Goal: Task Accomplishment & Management: Manage account settings

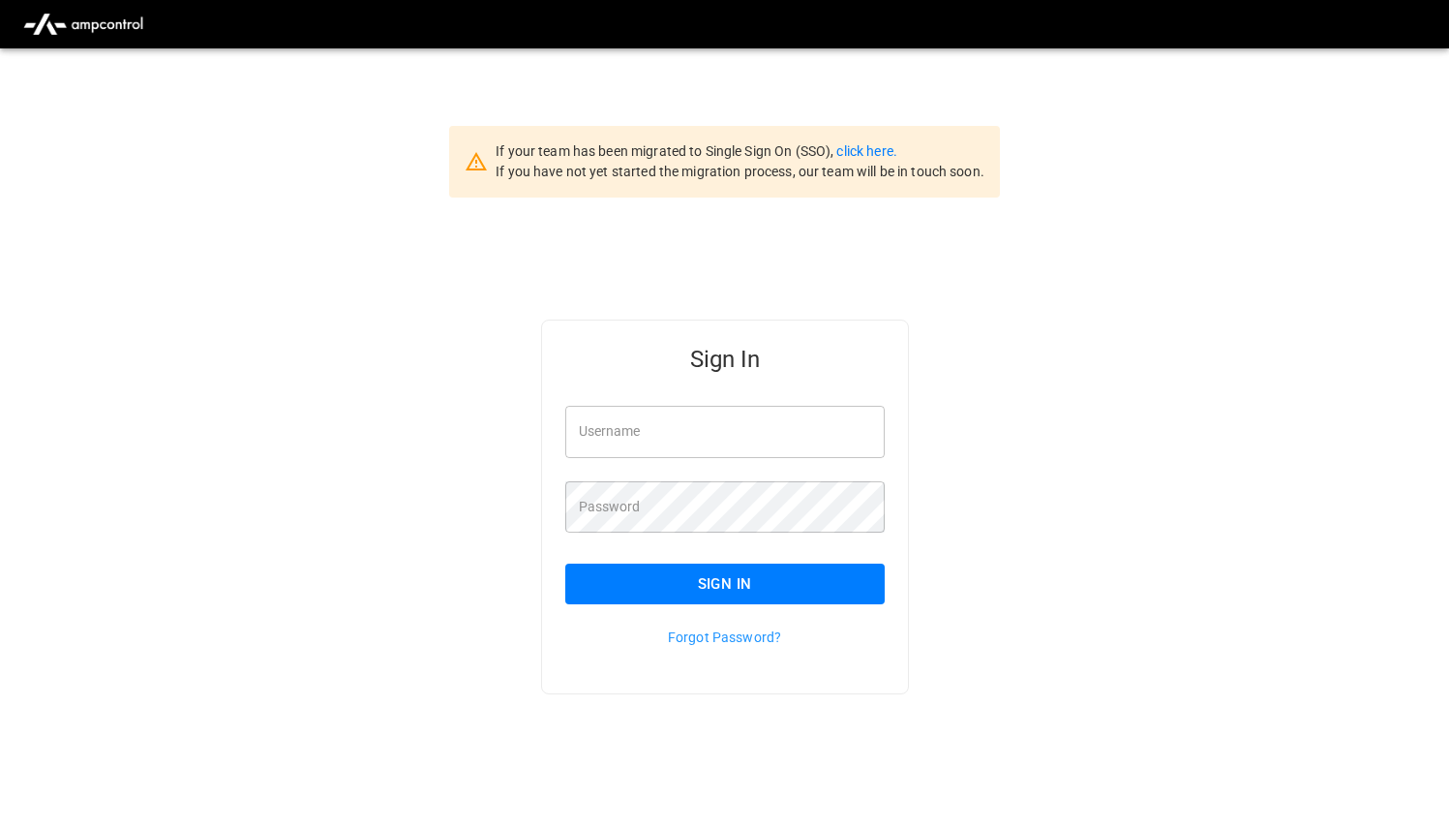
type input "**********"
click at [776, 419] on input "**********" at bounding box center [724, 431] width 319 height 51
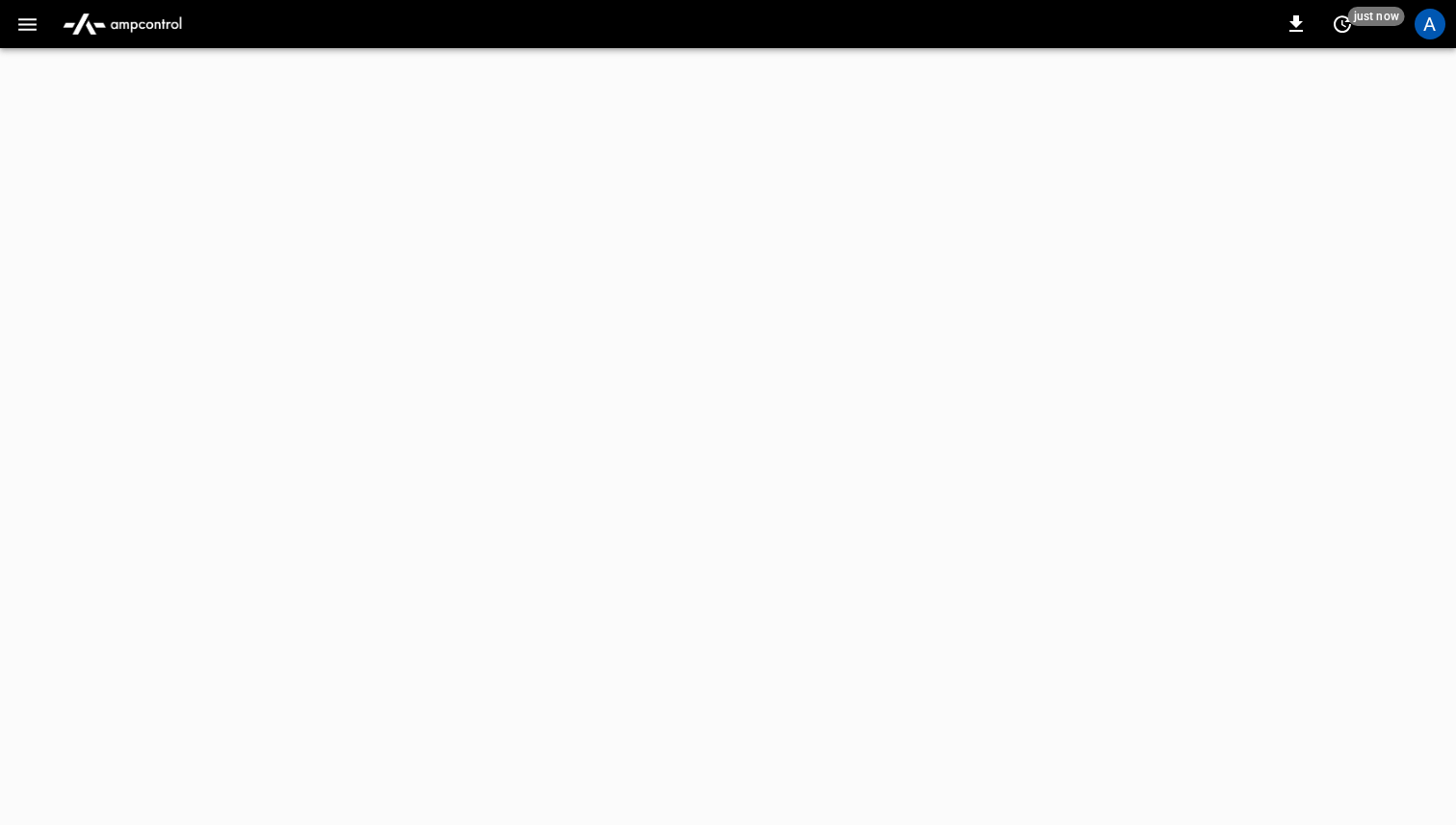
click at [27, 21] on icon "button" at bounding box center [27, 25] width 24 height 24
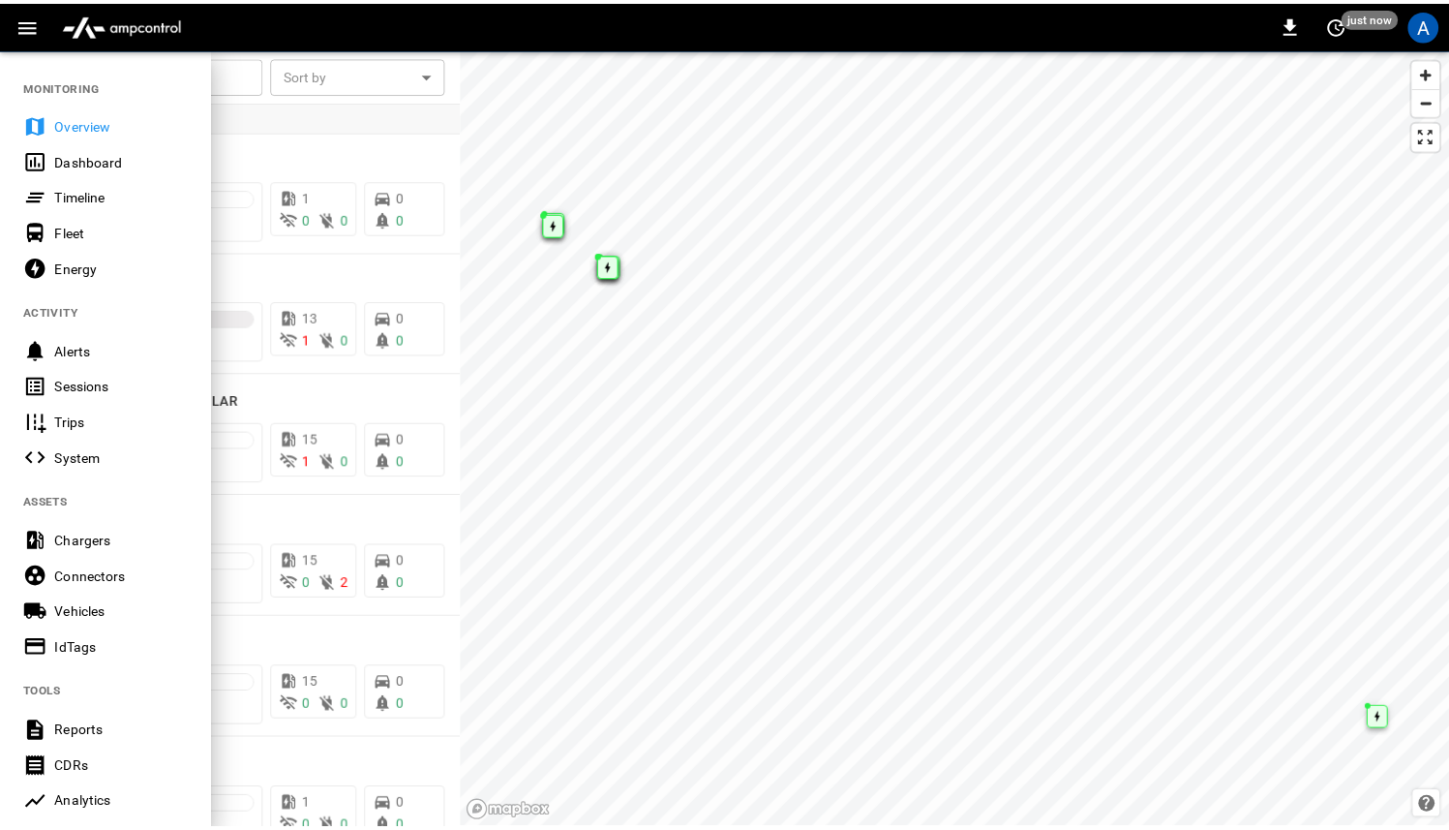
scroll to position [412, 0]
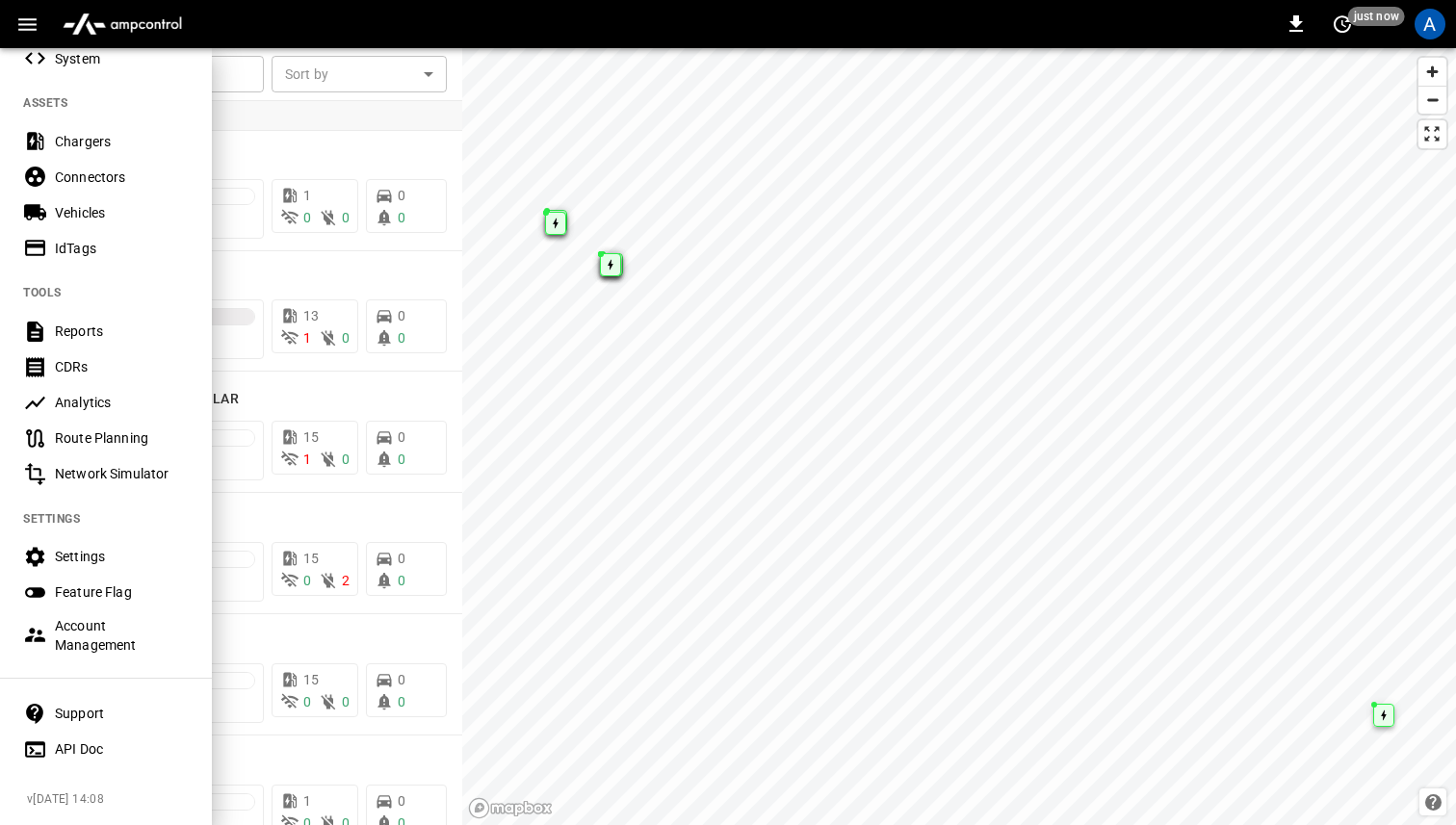
click at [85, 547] on div "Settings" at bounding box center [121, 556] width 134 height 19
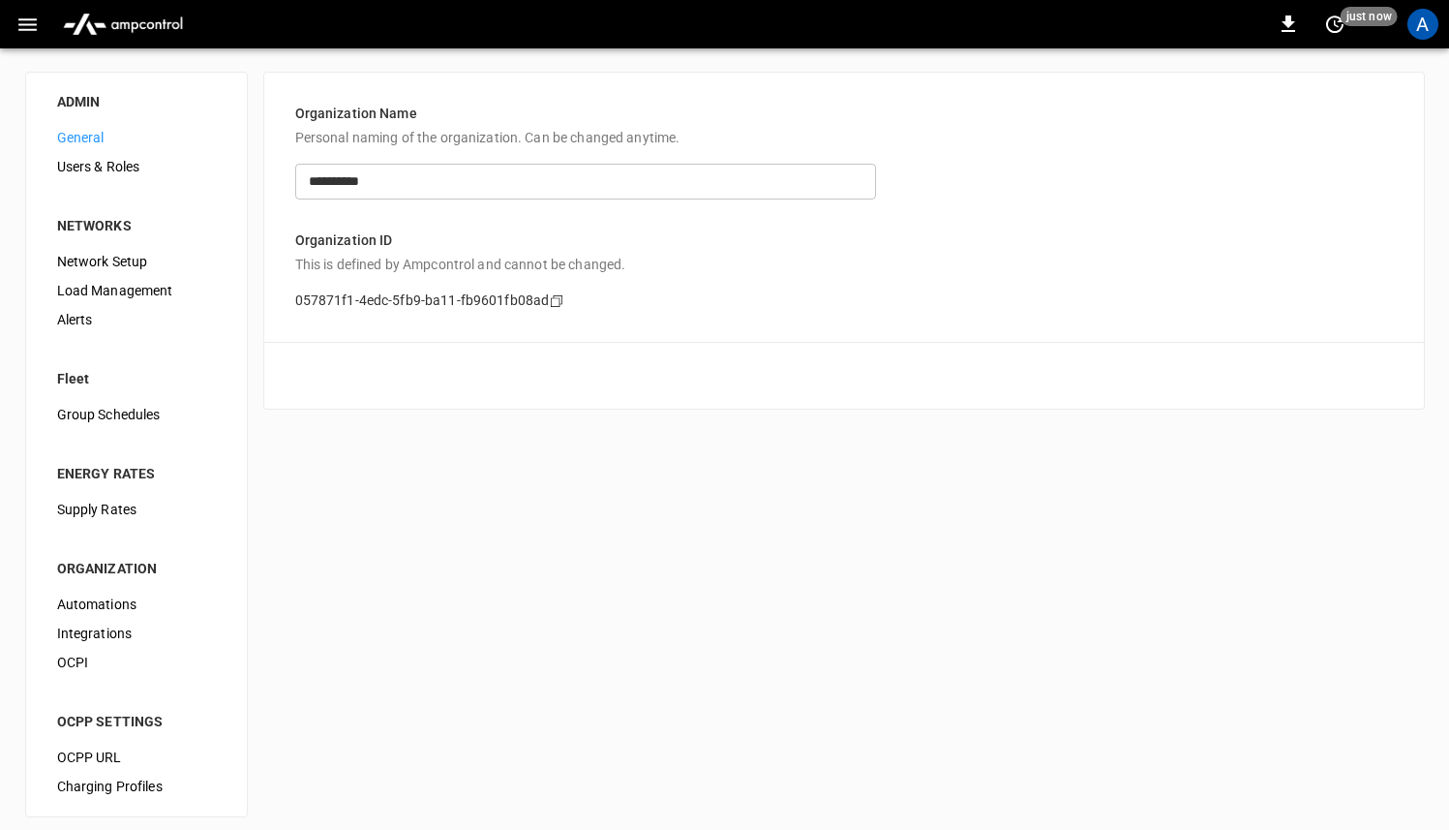
scroll to position [11, 0]
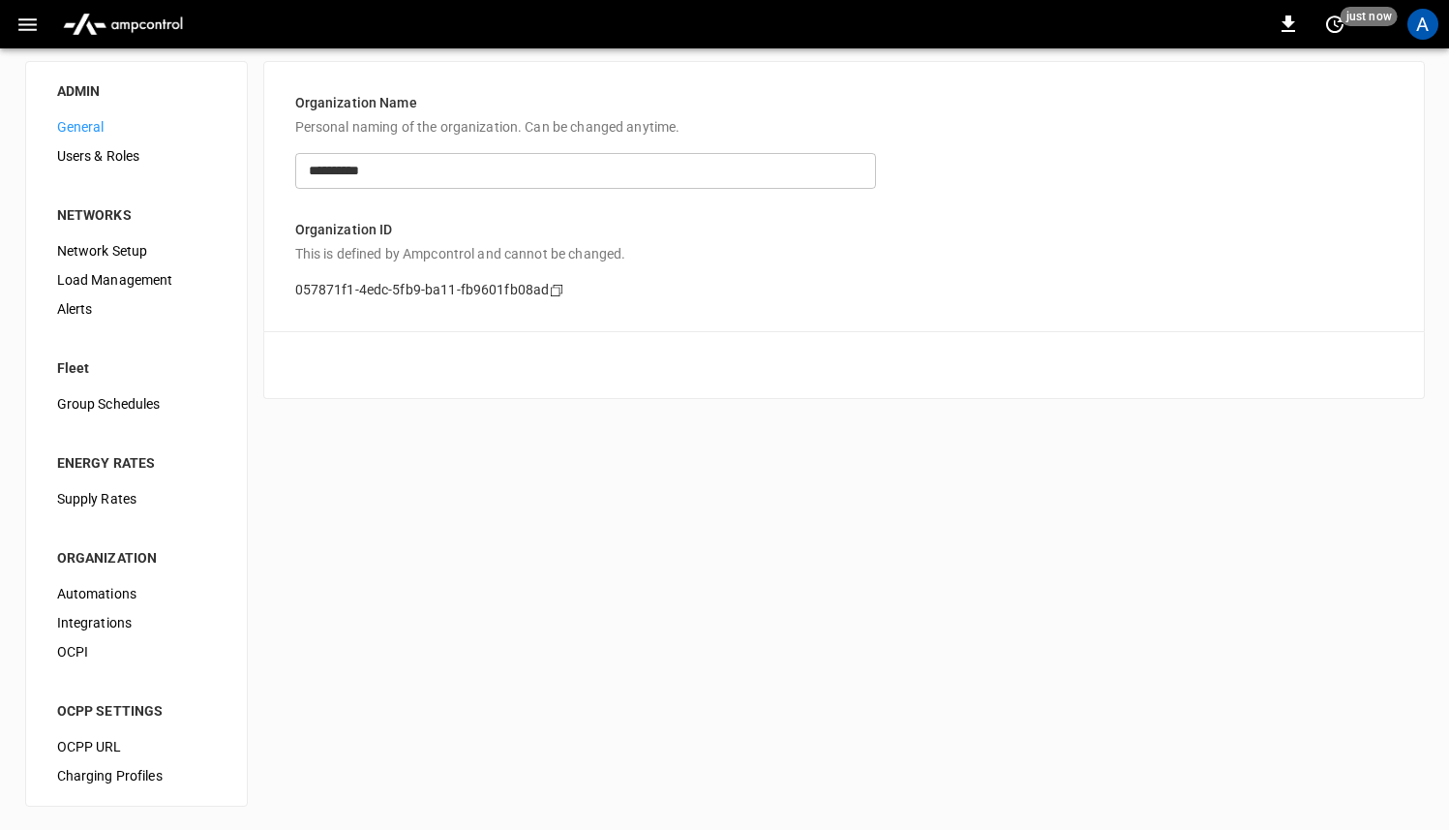
click at [101, 591] on span "Automations" at bounding box center [136, 594] width 159 height 20
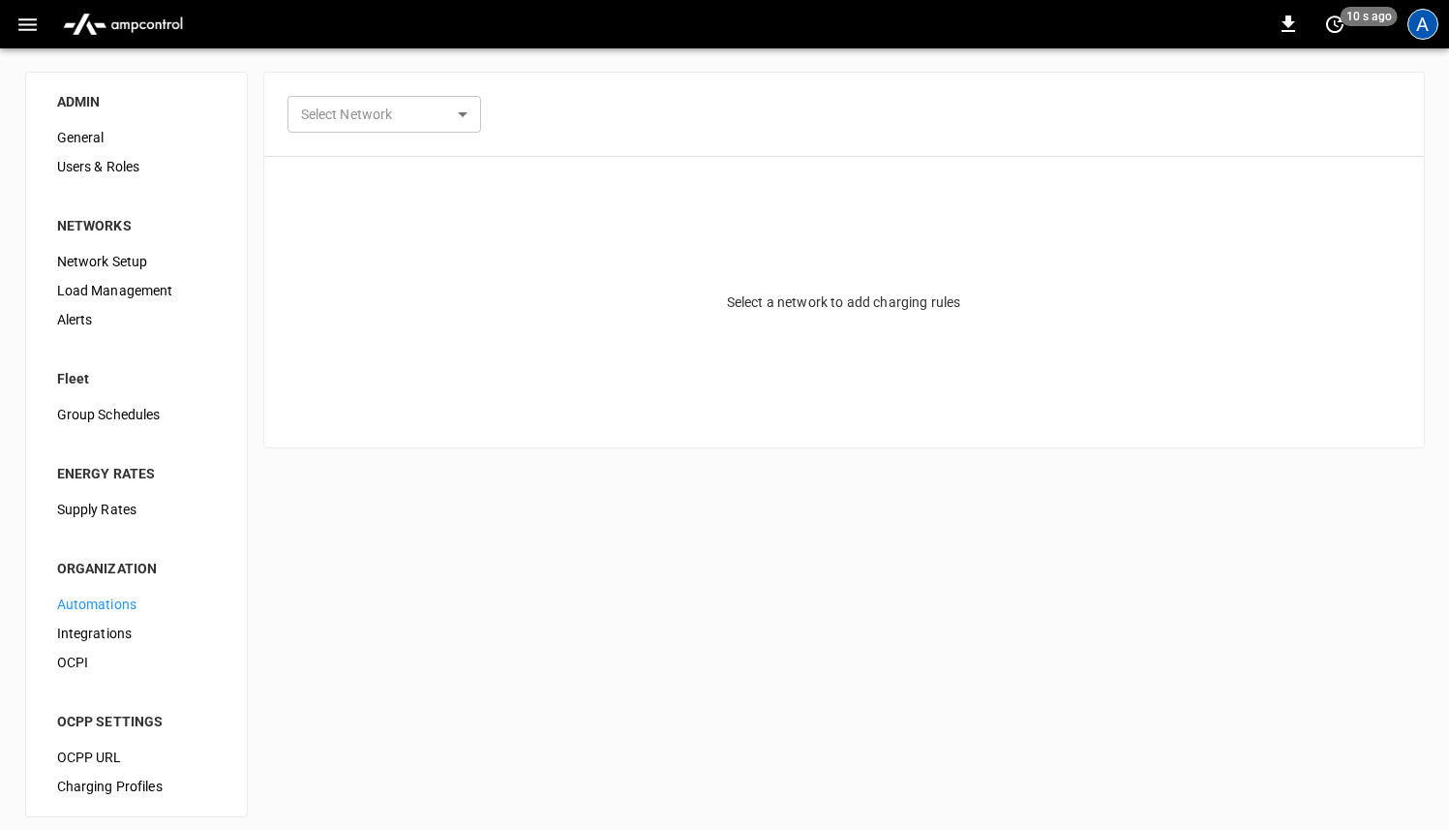
click at [1432, 23] on div "A" at bounding box center [1423, 24] width 31 height 31
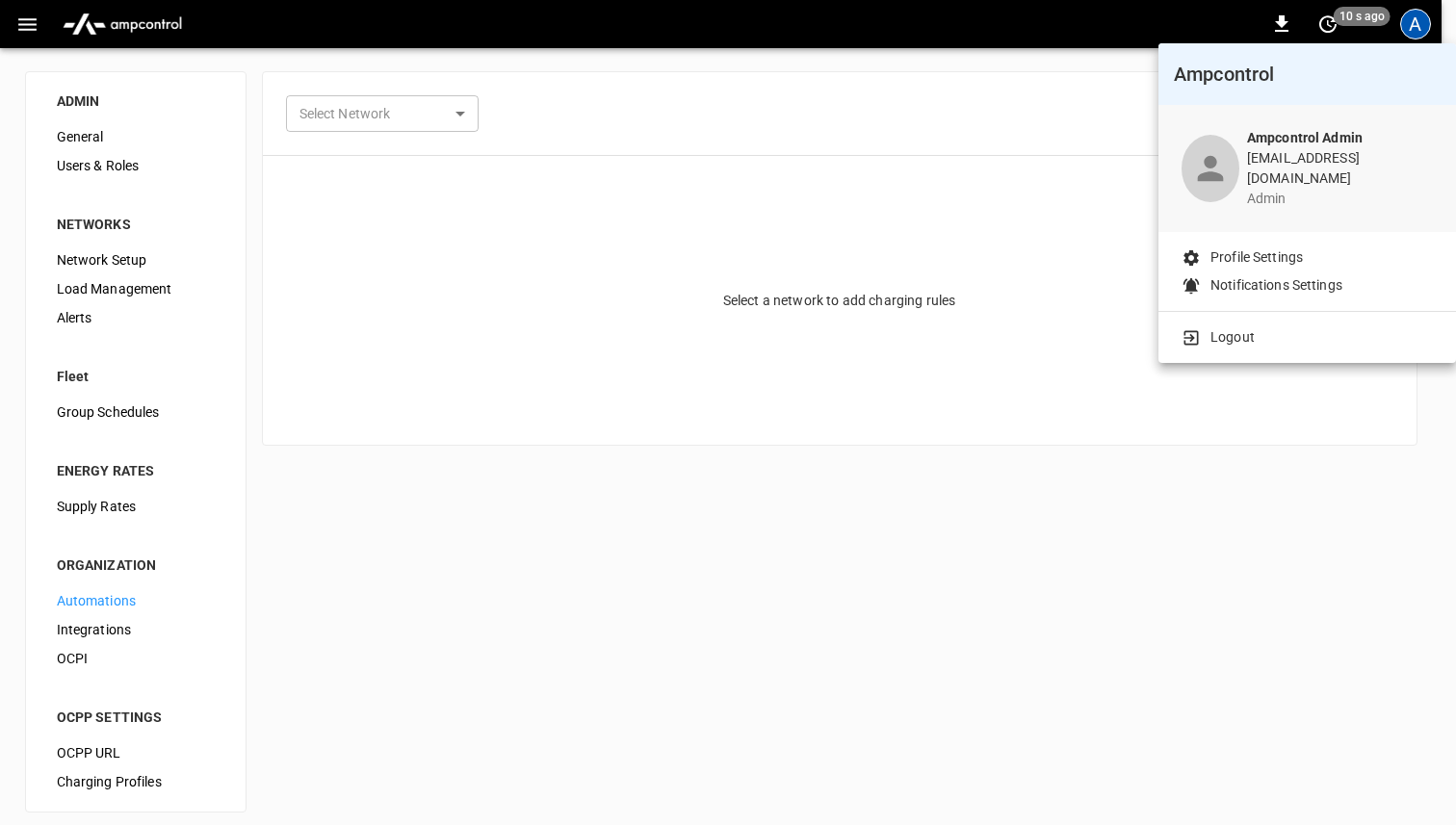
click at [1247, 327] on p "Logout" at bounding box center [1232, 337] width 45 height 20
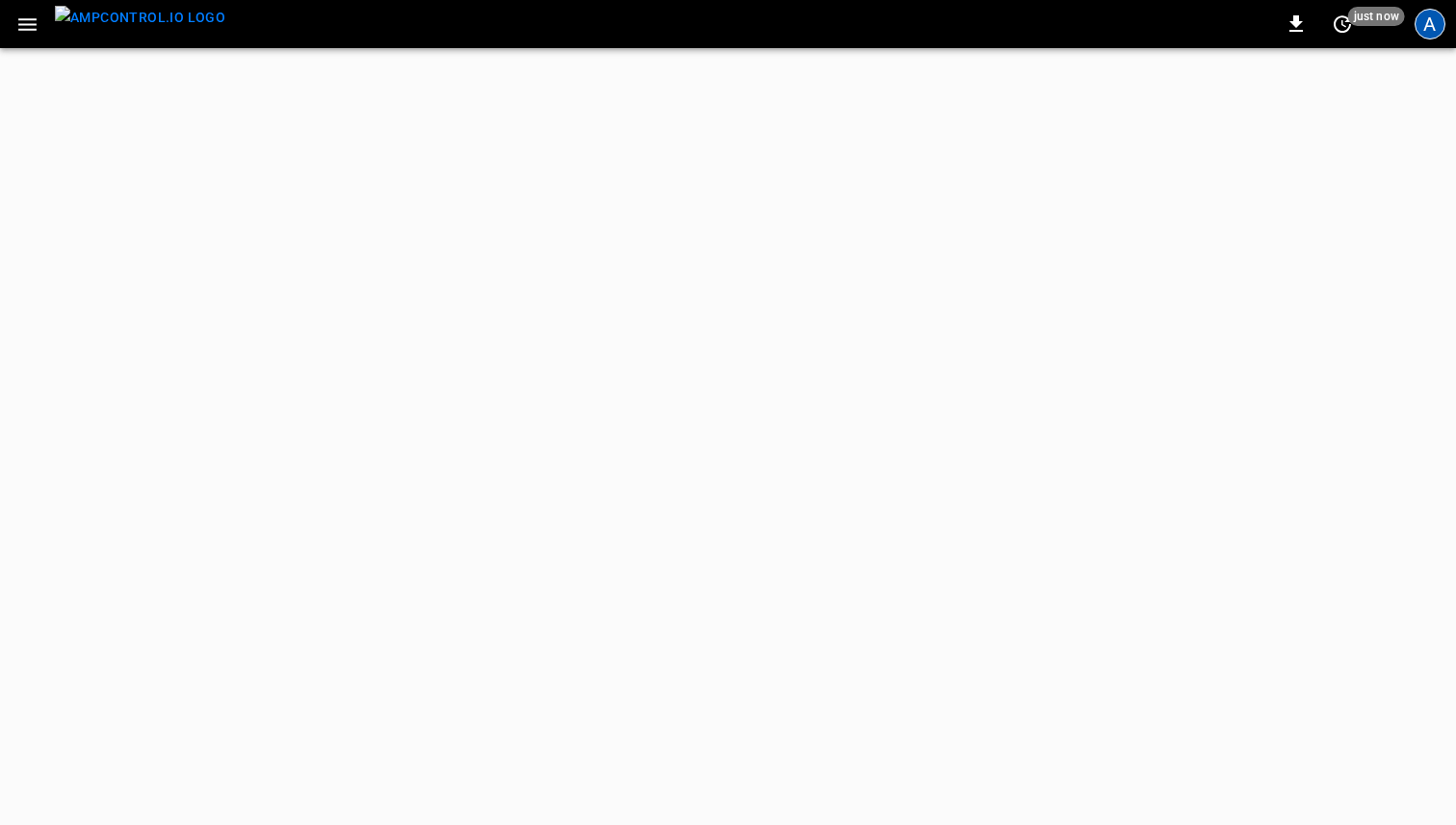
click at [1432, 23] on div "A" at bounding box center [1429, 24] width 31 height 31
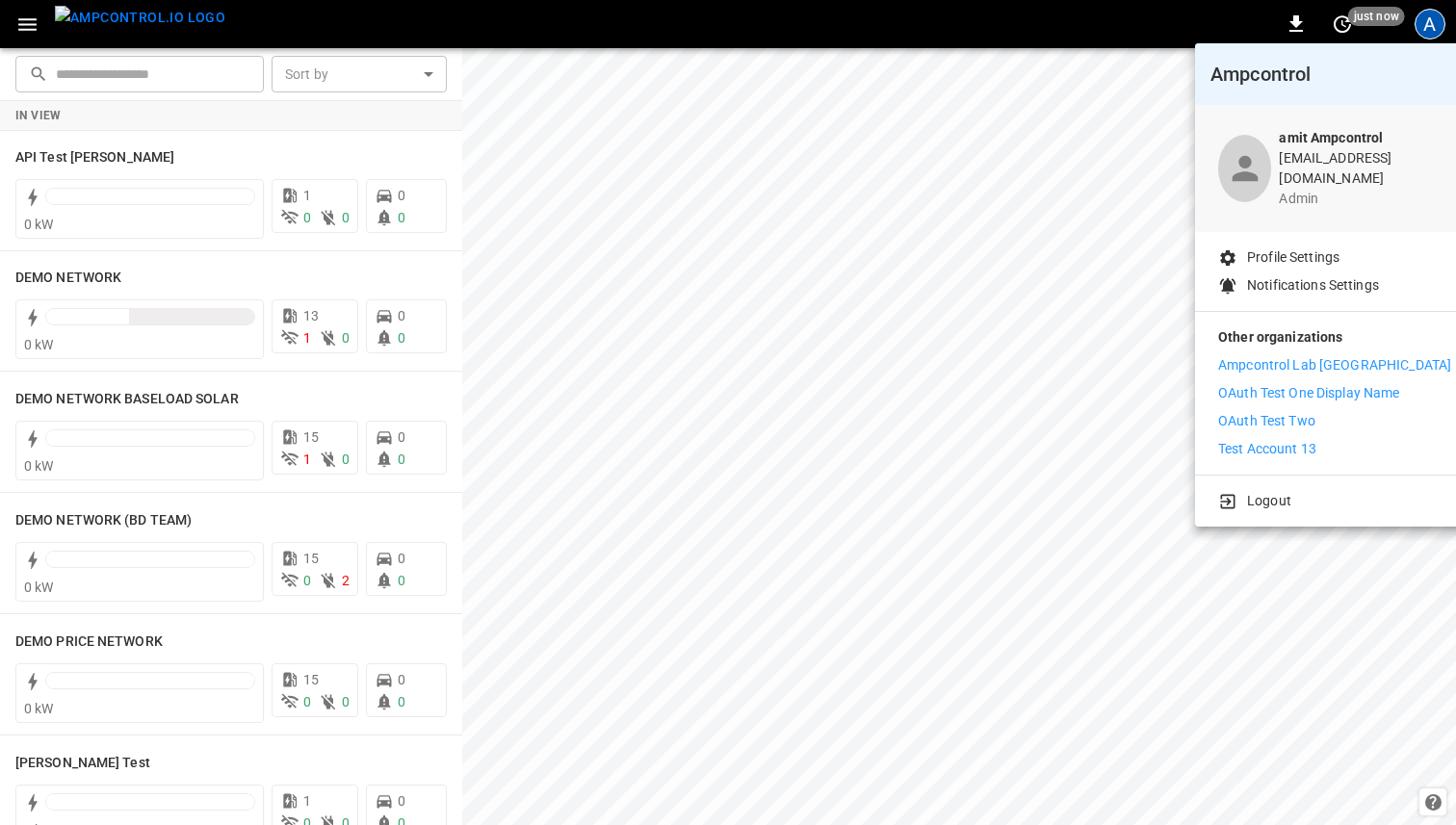
click at [28, 21] on div at bounding box center [728, 412] width 1456 height 825
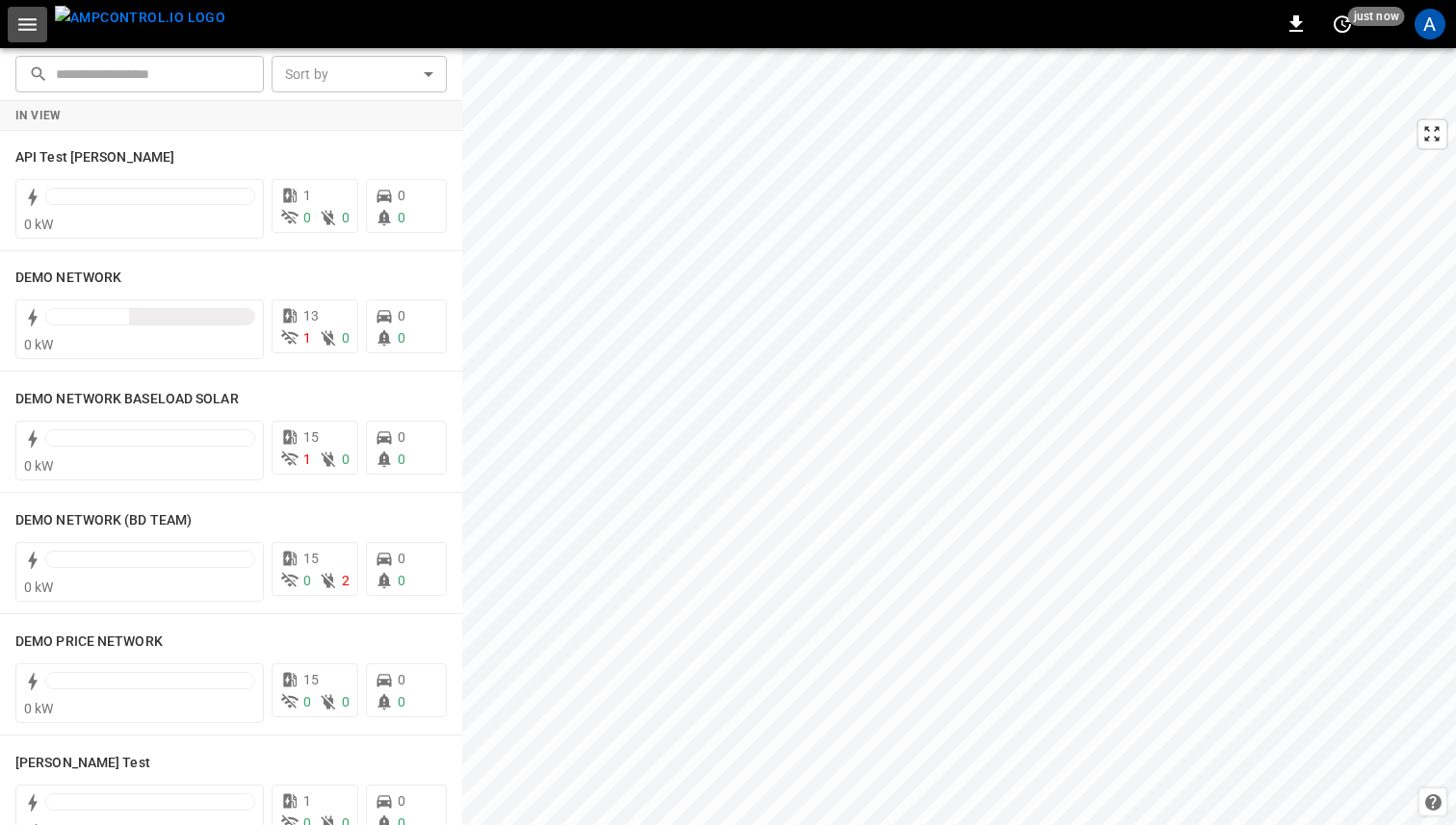
click at [24, 22] on icon "button" at bounding box center [27, 25] width 24 height 24
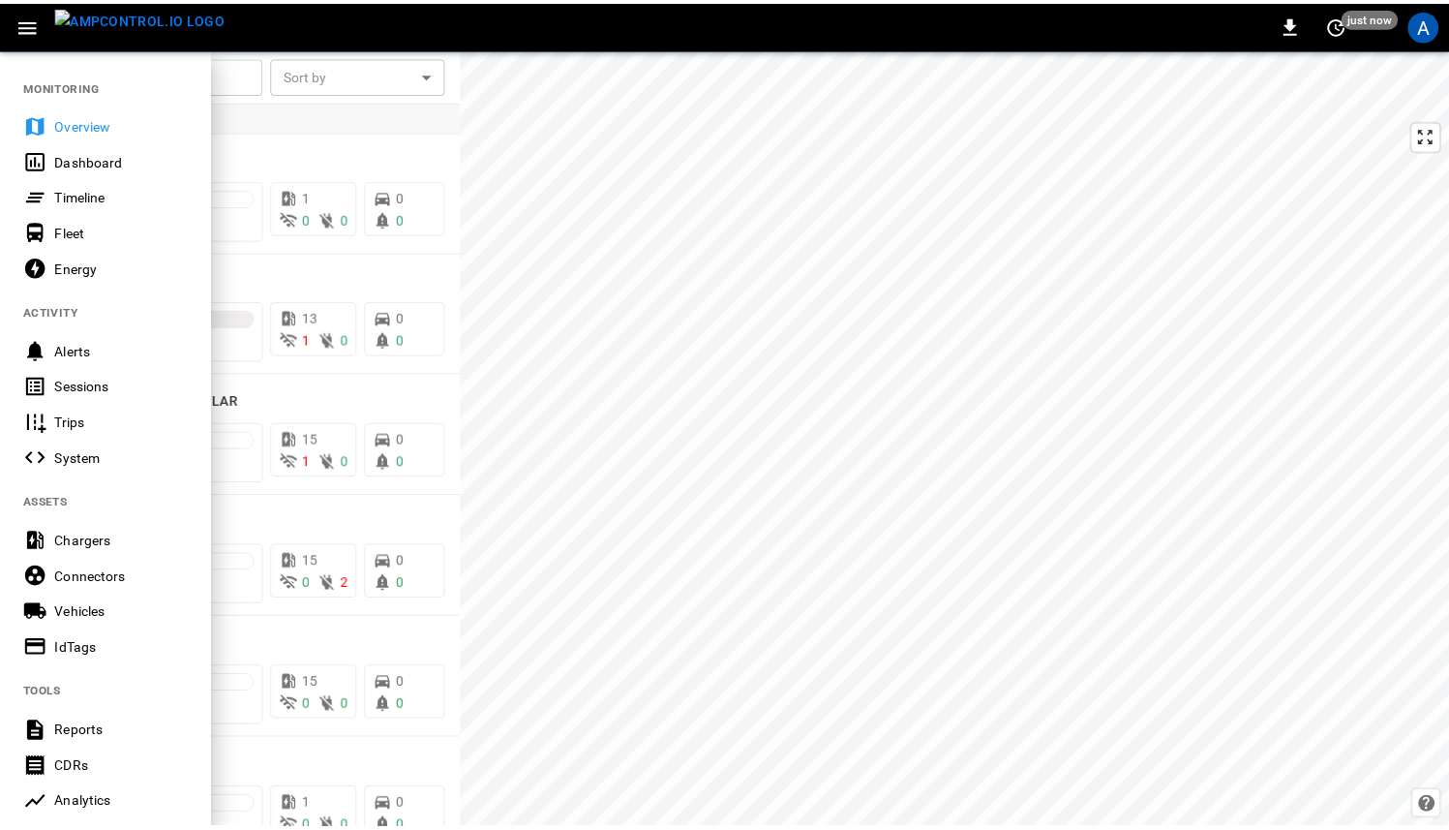
scroll to position [326, 0]
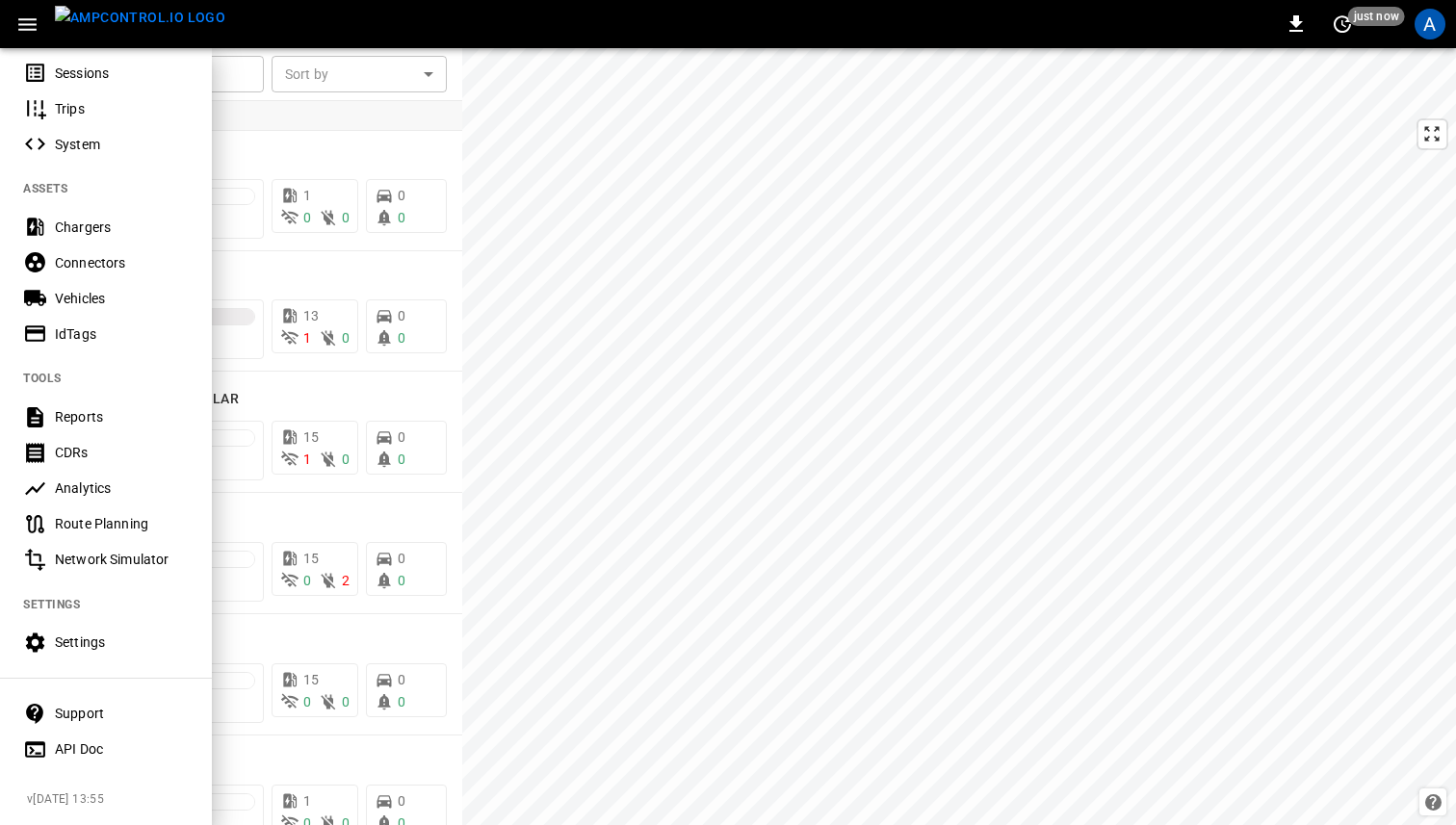
click at [81, 632] on div "Settings" at bounding box center [121, 641] width 134 height 19
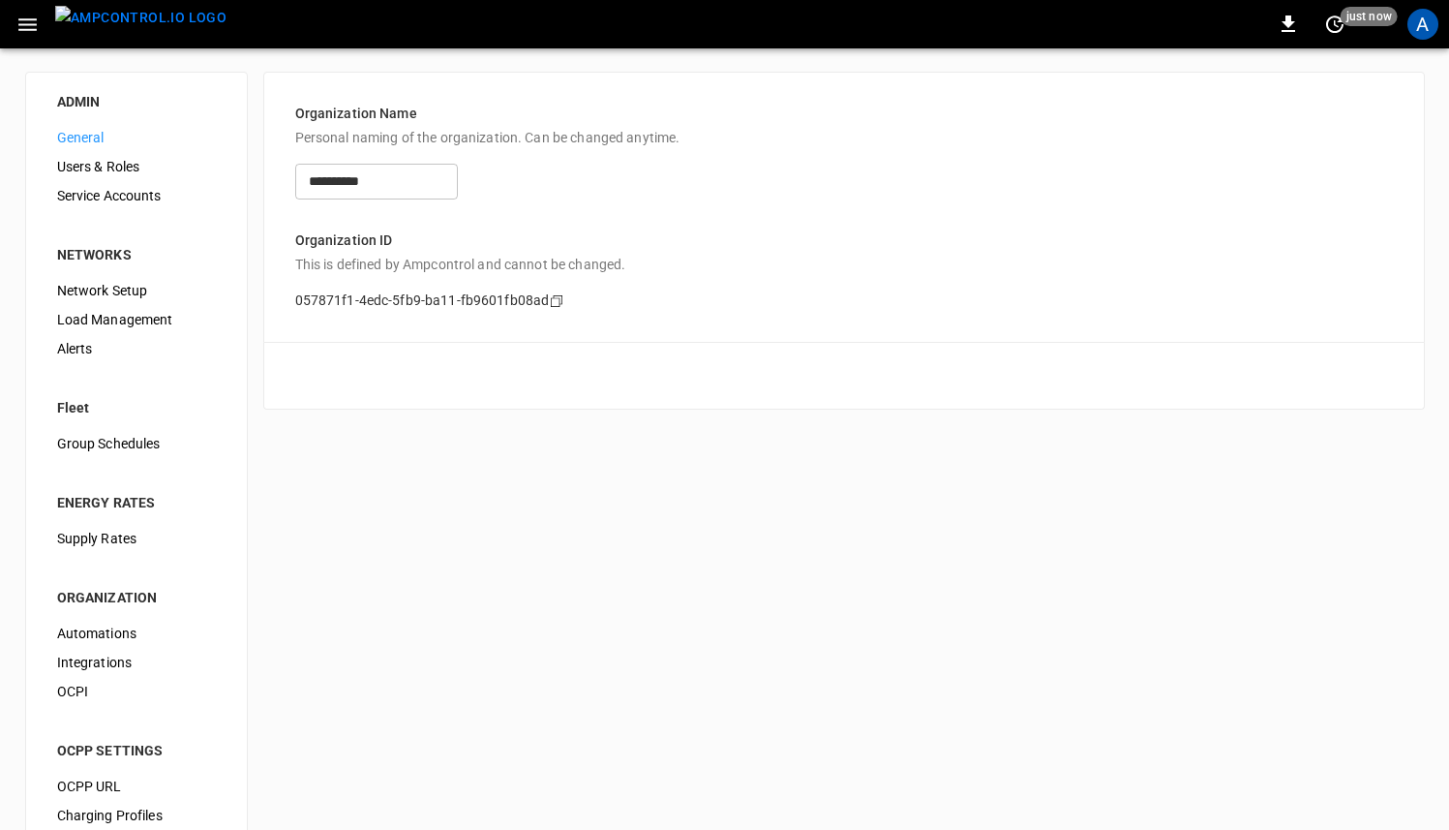
scroll to position [40, 0]
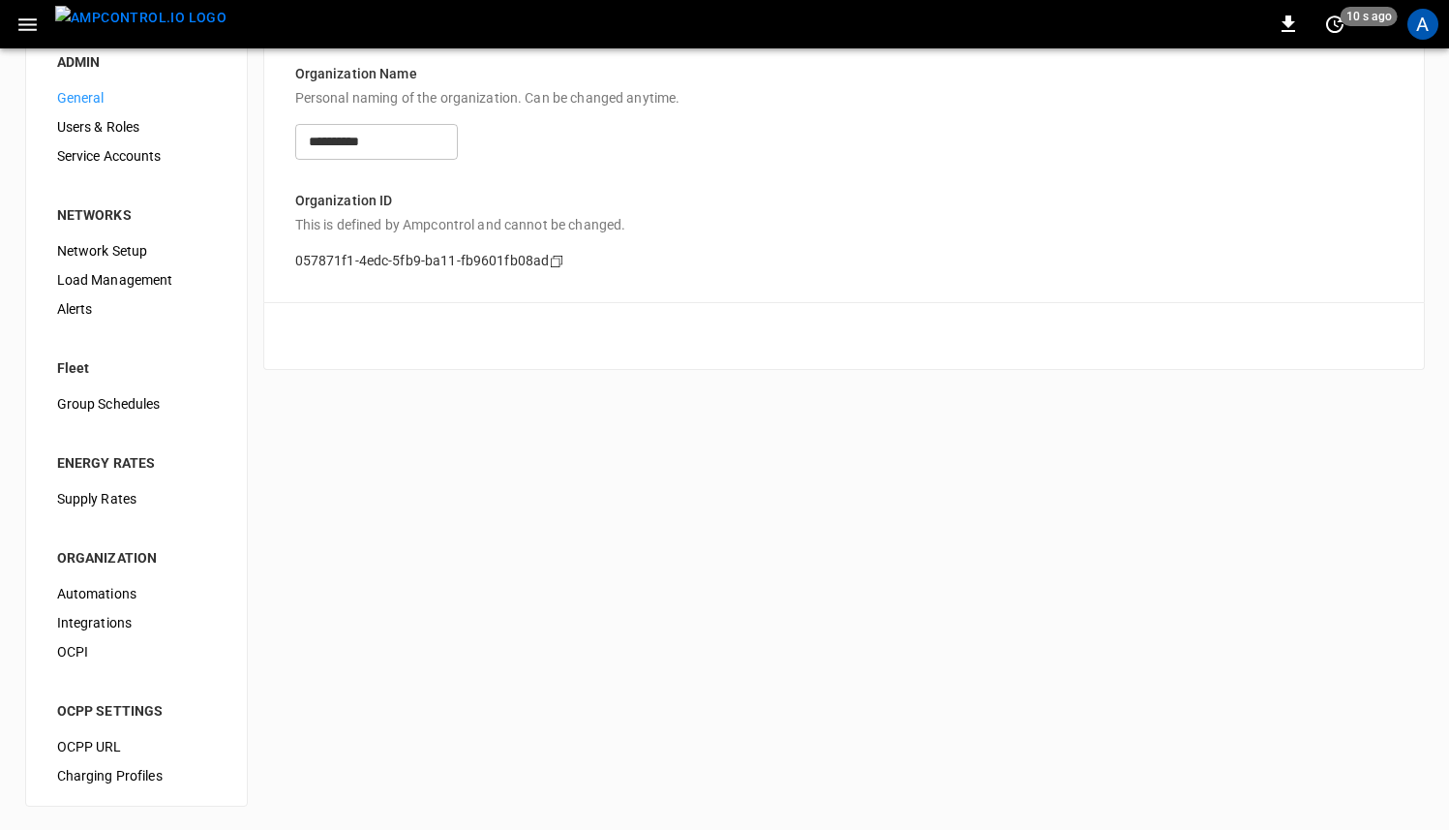
click at [91, 602] on span "Automations" at bounding box center [136, 594] width 159 height 20
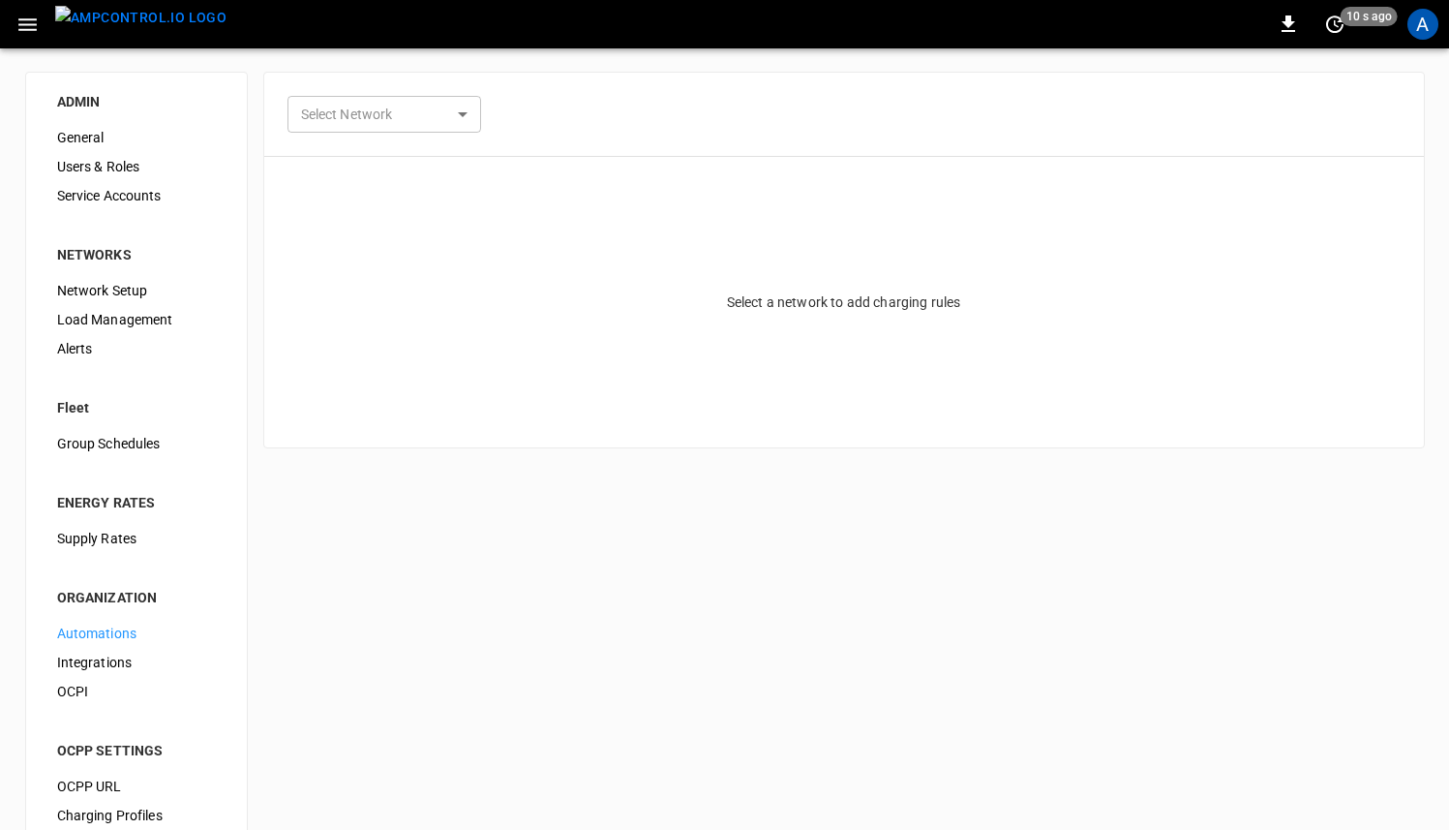
click at [1419, 42] on div "A" at bounding box center [1423, 24] width 37 height 37
click at [1420, 28] on div "A" at bounding box center [1423, 24] width 31 height 31
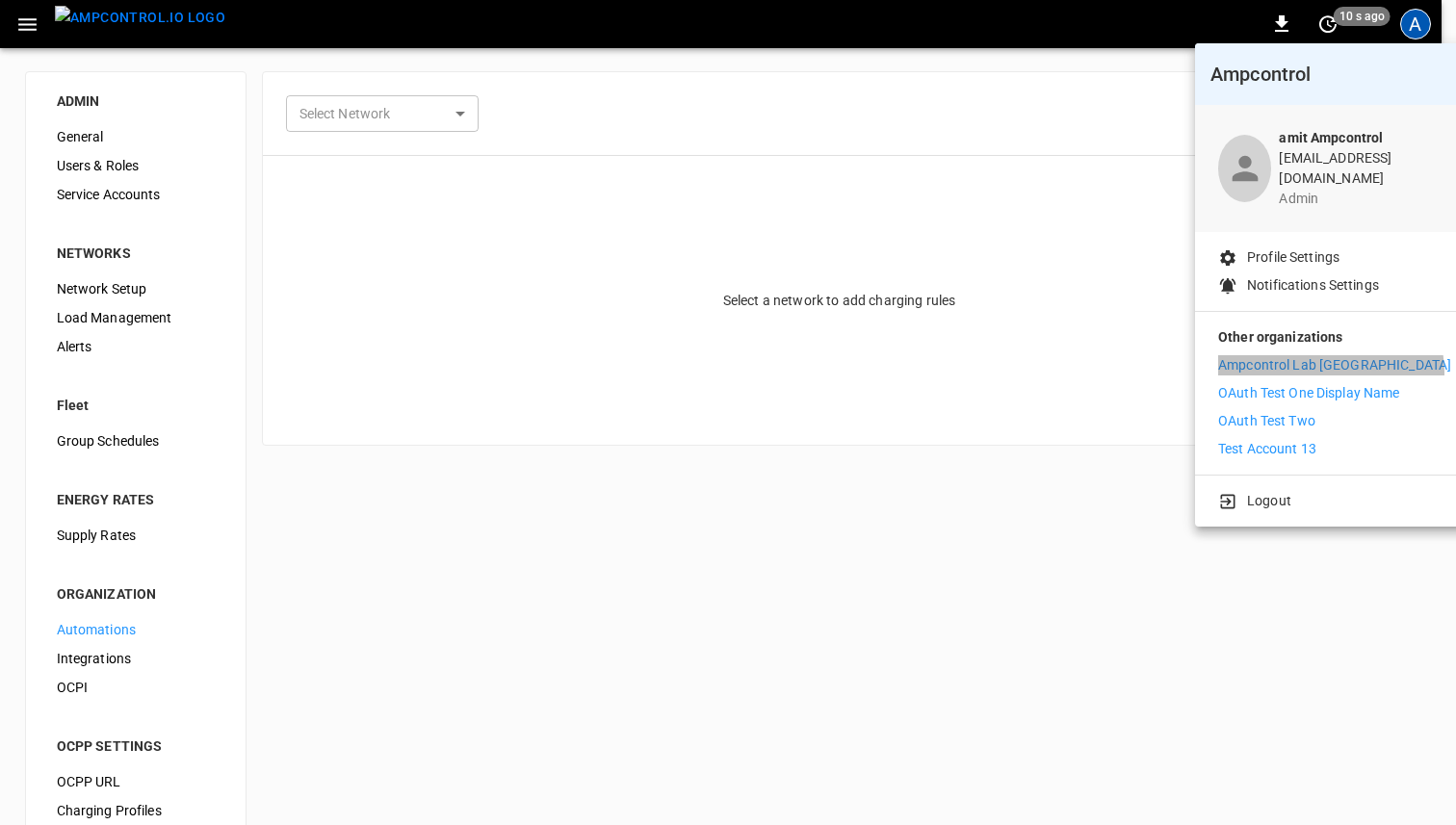
click at [1330, 359] on p "Ampcontrol Lab [GEOGRAPHIC_DATA]" at bounding box center [1335, 365] width 233 height 20
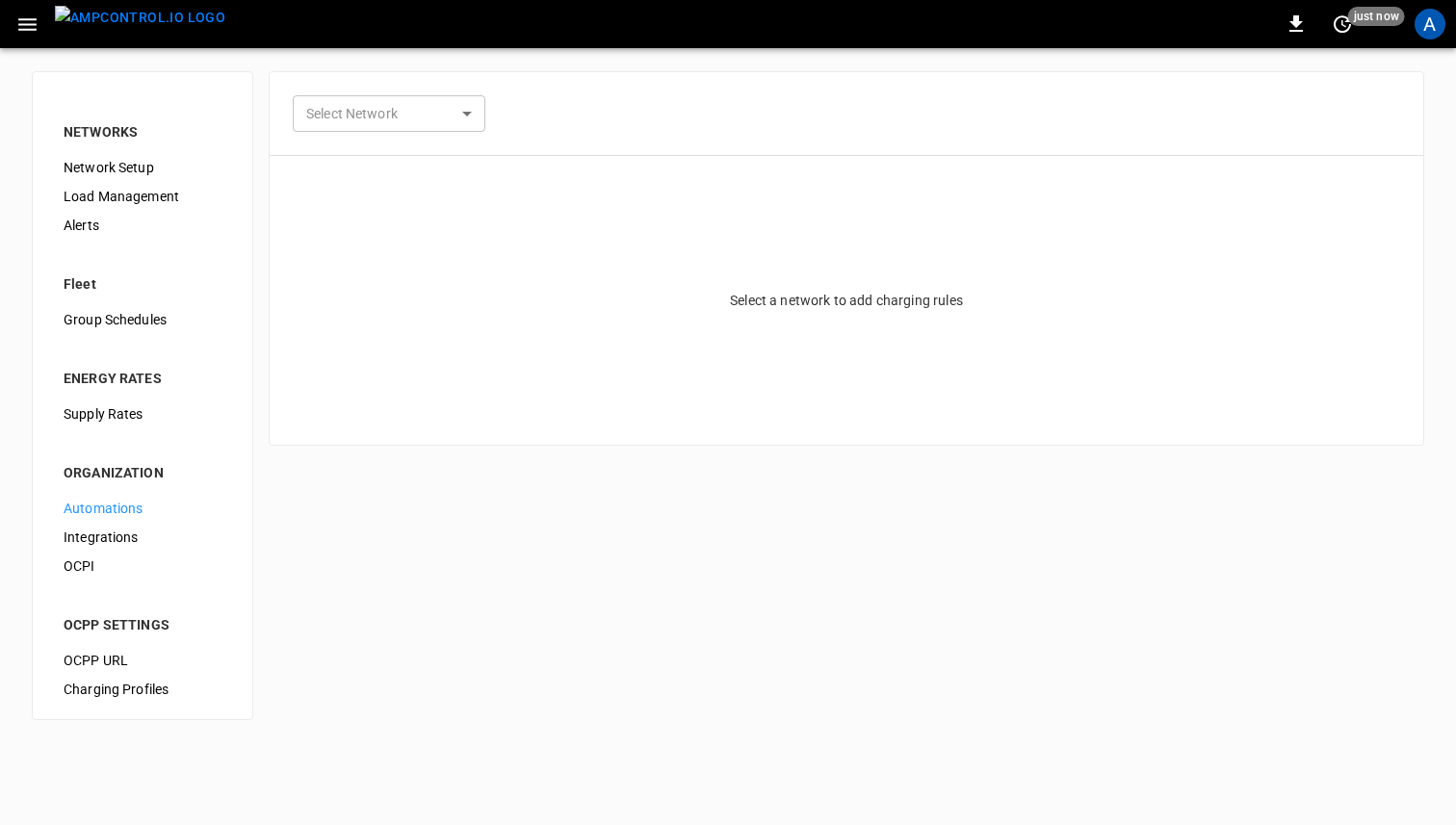
click at [1422, 39] on div "A" at bounding box center [1429, 24] width 37 height 37
click at [1434, 21] on div "A" at bounding box center [1429, 24] width 31 height 31
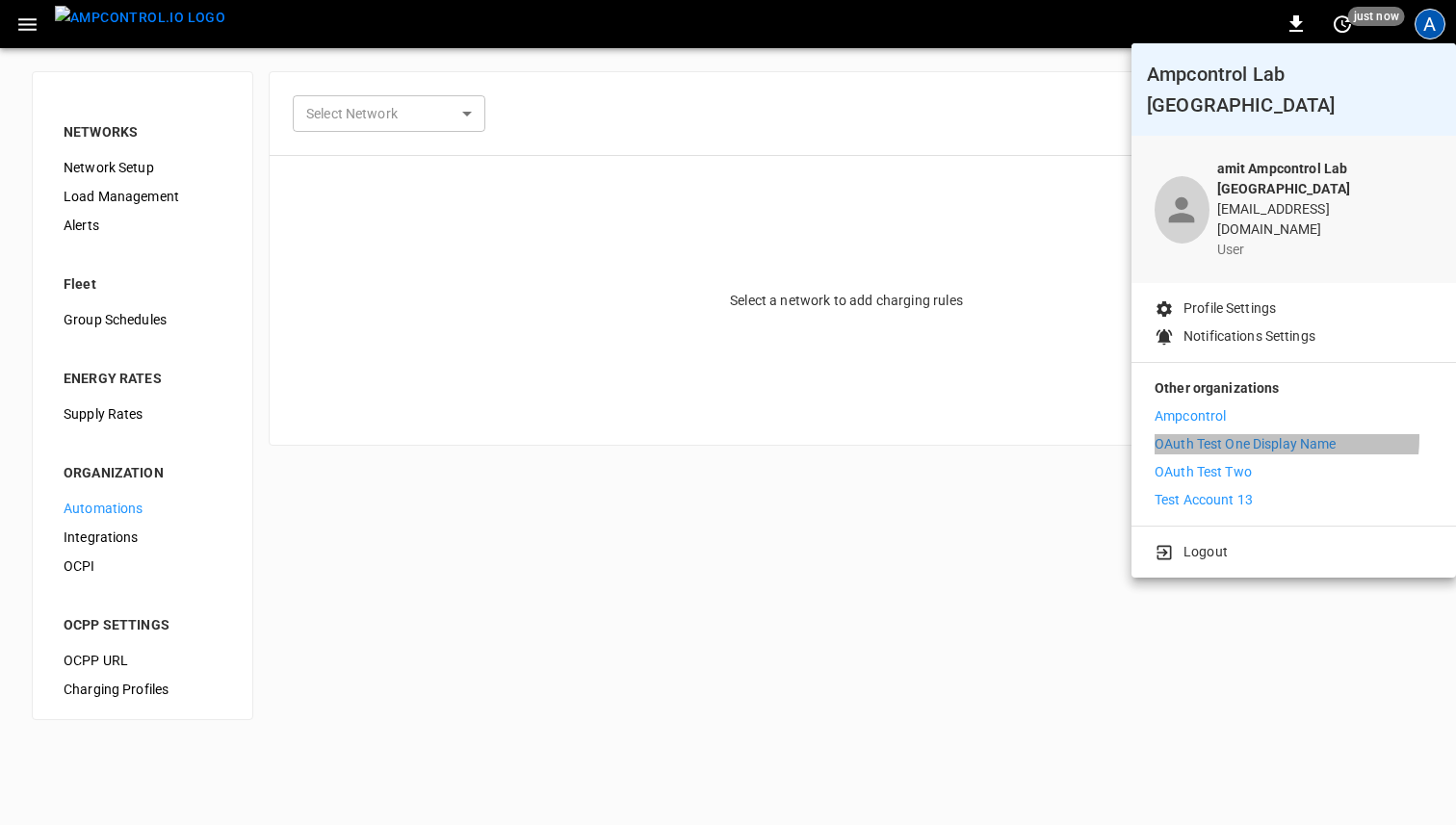
click at [1251, 434] on p "OAuth Test One Display Name" at bounding box center [1245, 444] width 182 height 20
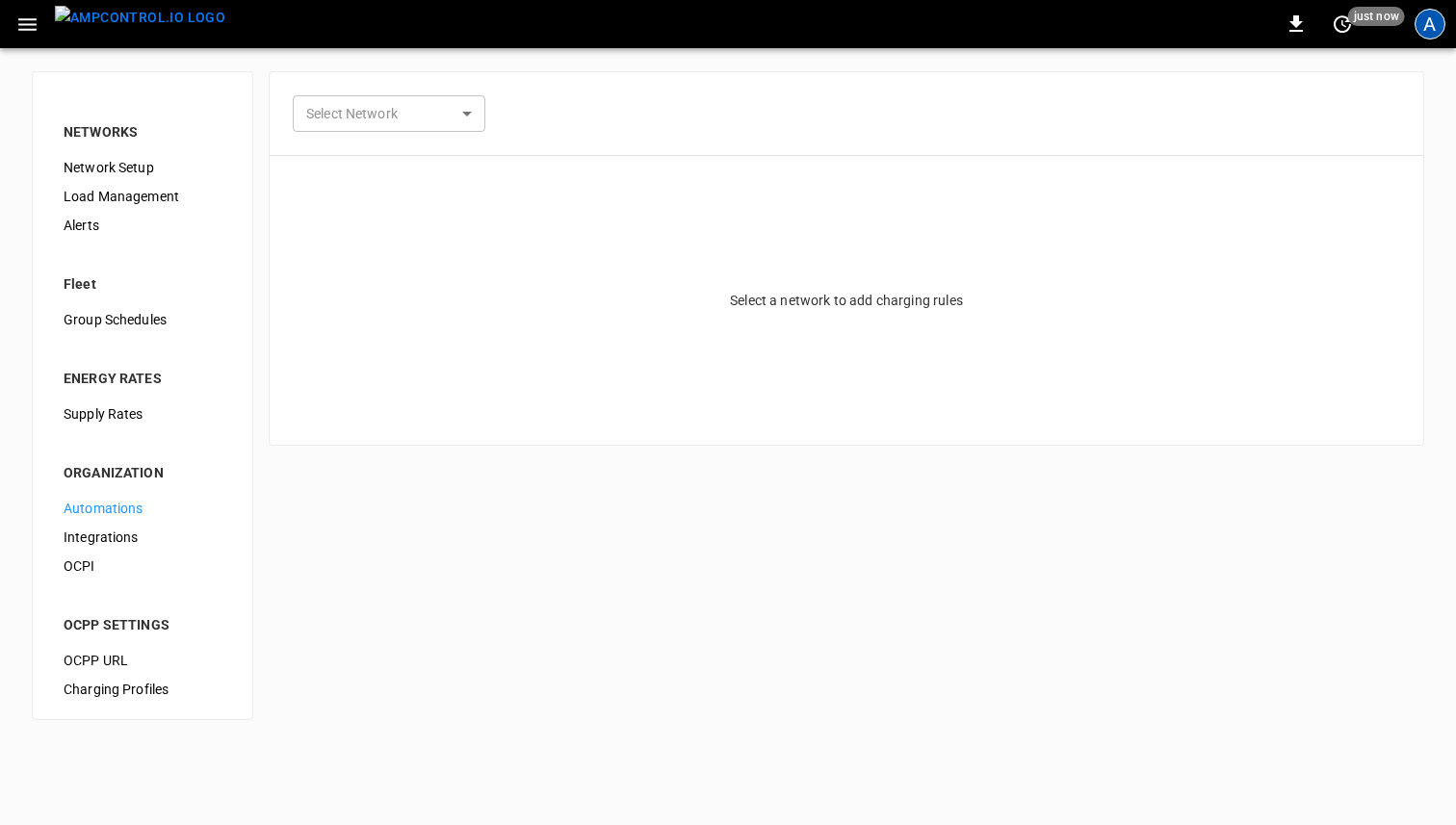
click at [1433, 26] on div "A" at bounding box center [1429, 24] width 31 height 31
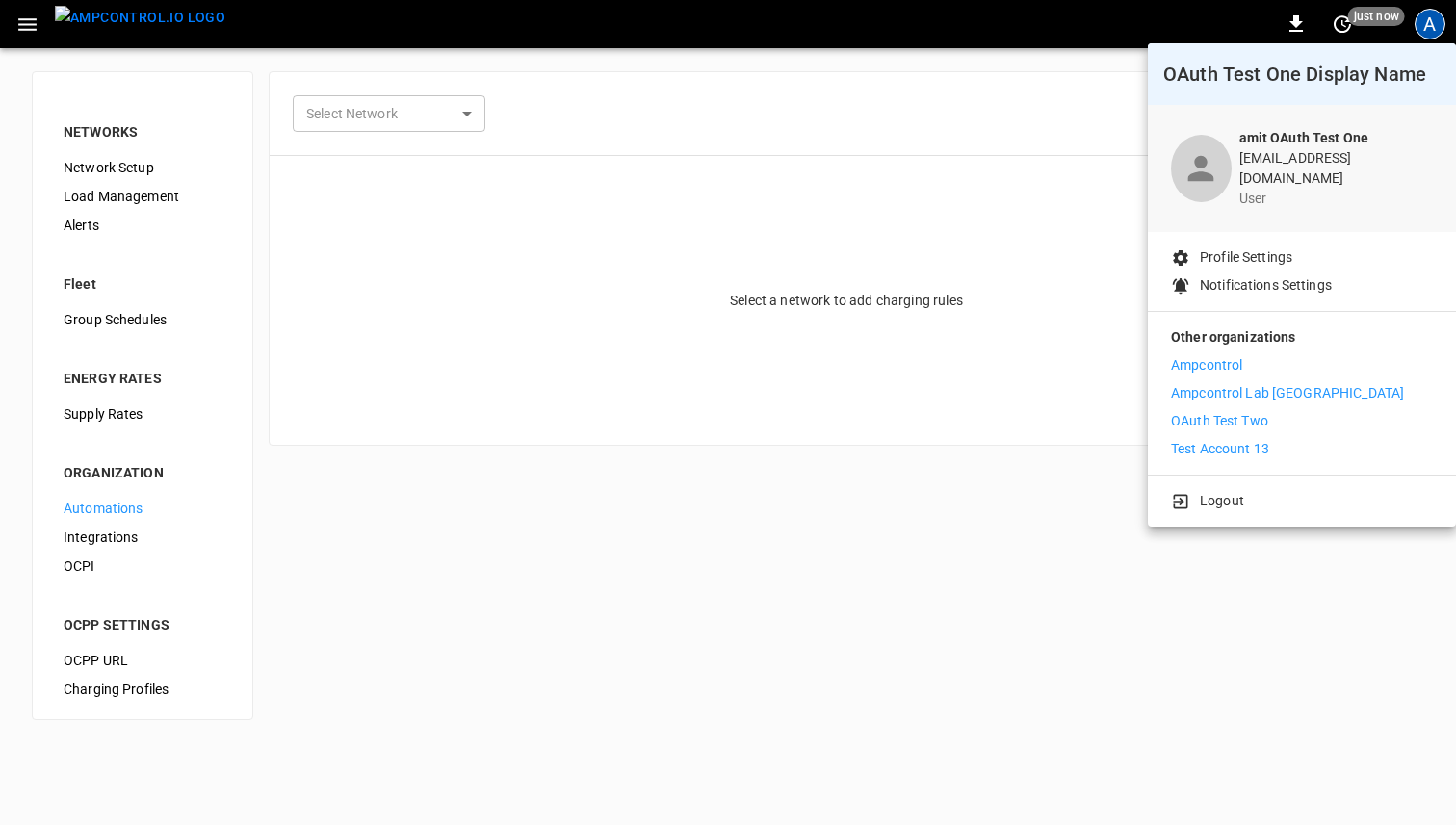
click at [1298, 411] on li "OAuth Test Two" at bounding box center [1301, 420] width 262 height 20
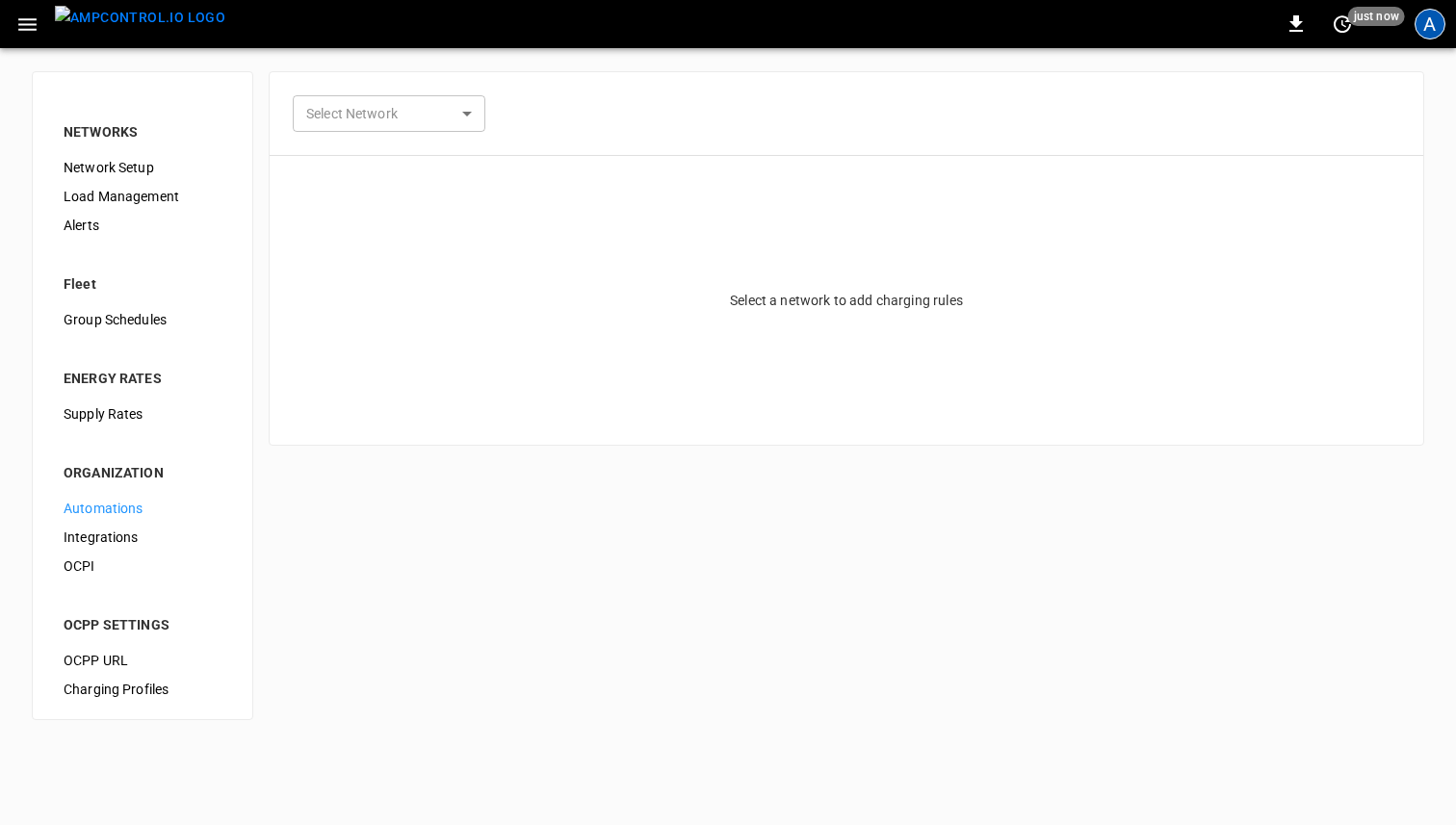
click at [1431, 25] on div "A" at bounding box center [1429, 24] width 31 height 31
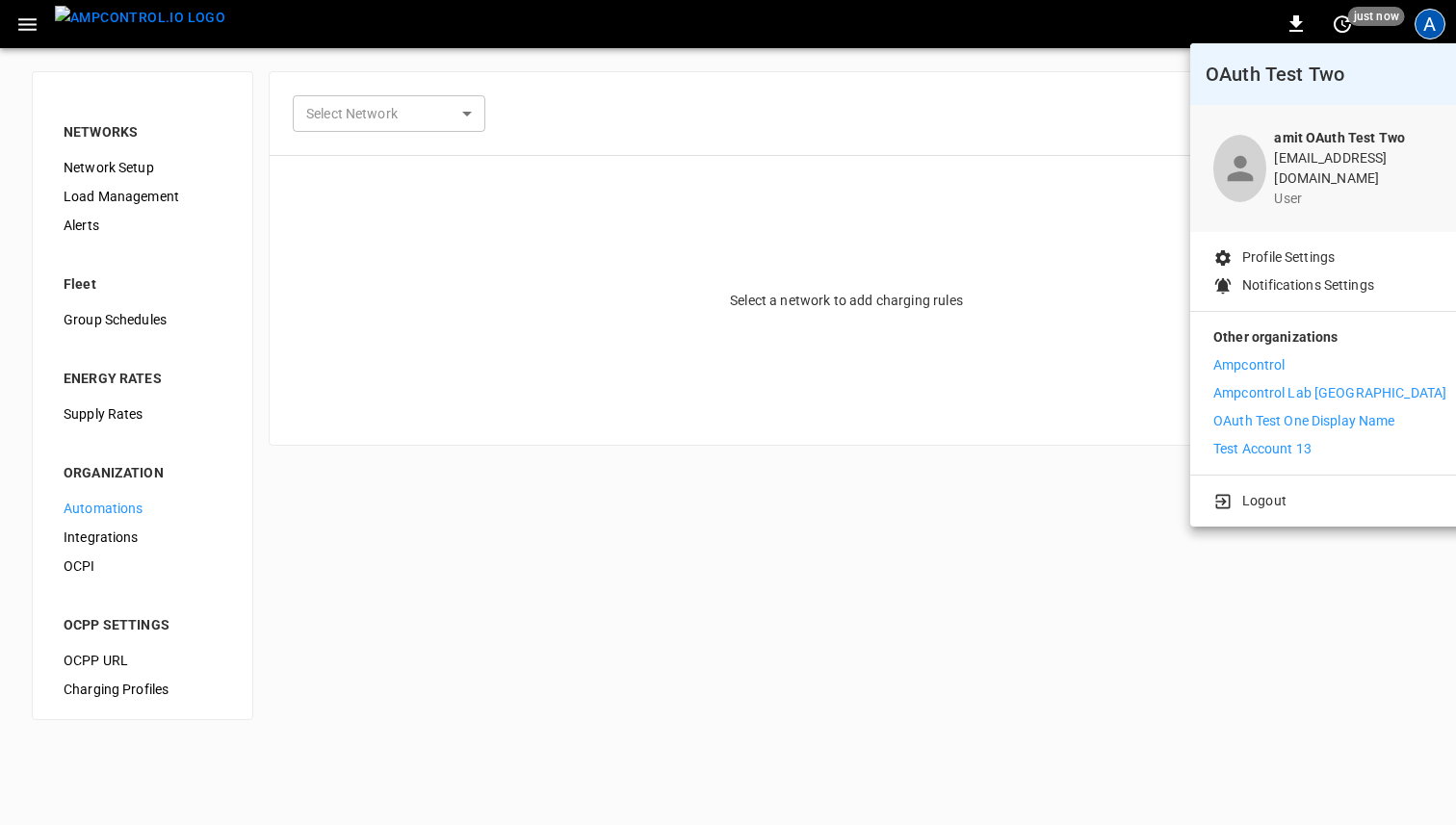
click at [1267, 439] on p "Test Account 13" at bounding box center [1262, 448] width 98 height 20
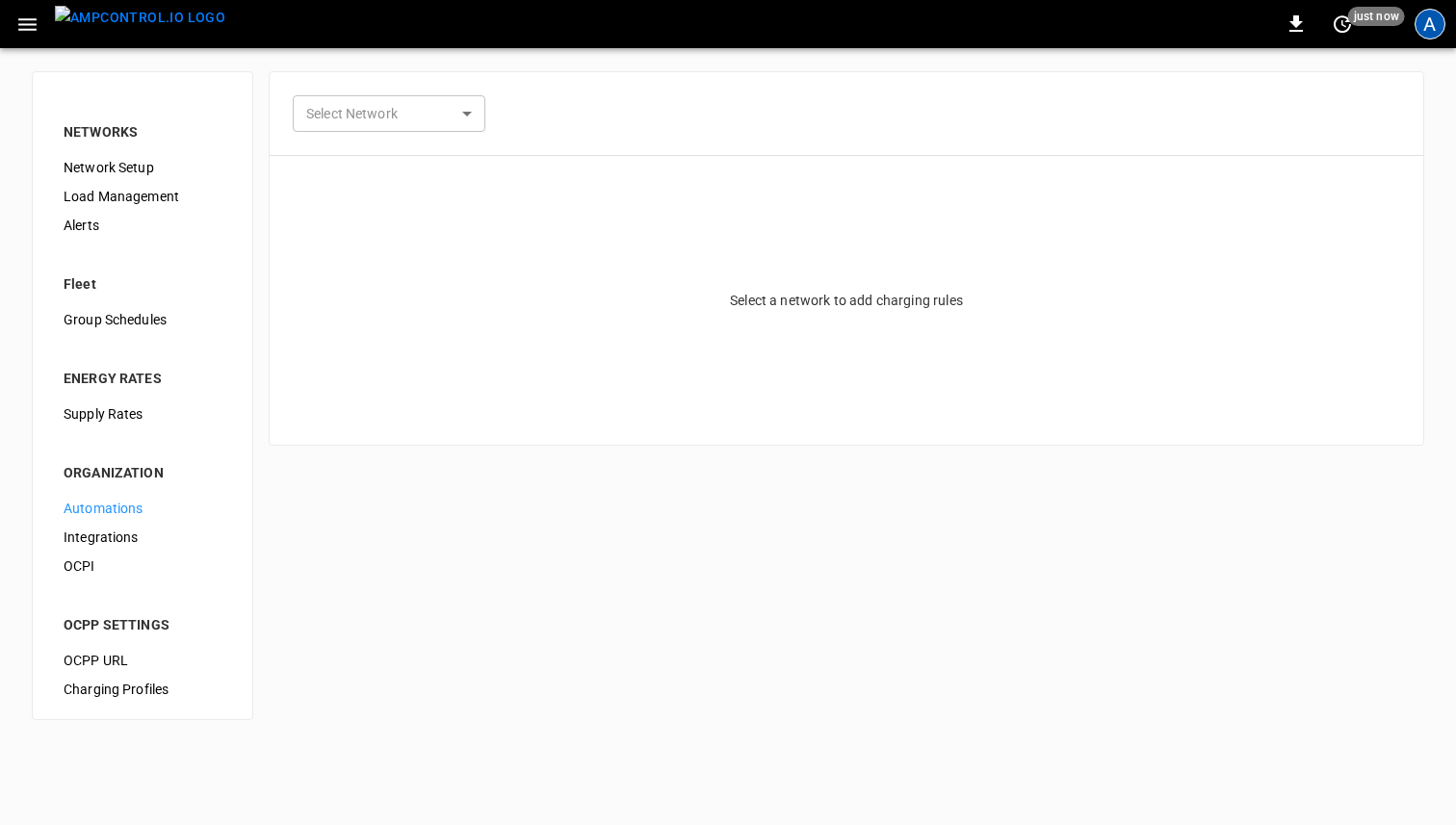
click at [1426, 15] on div "A" at bounding box center [1429, 24] width 31 height 31
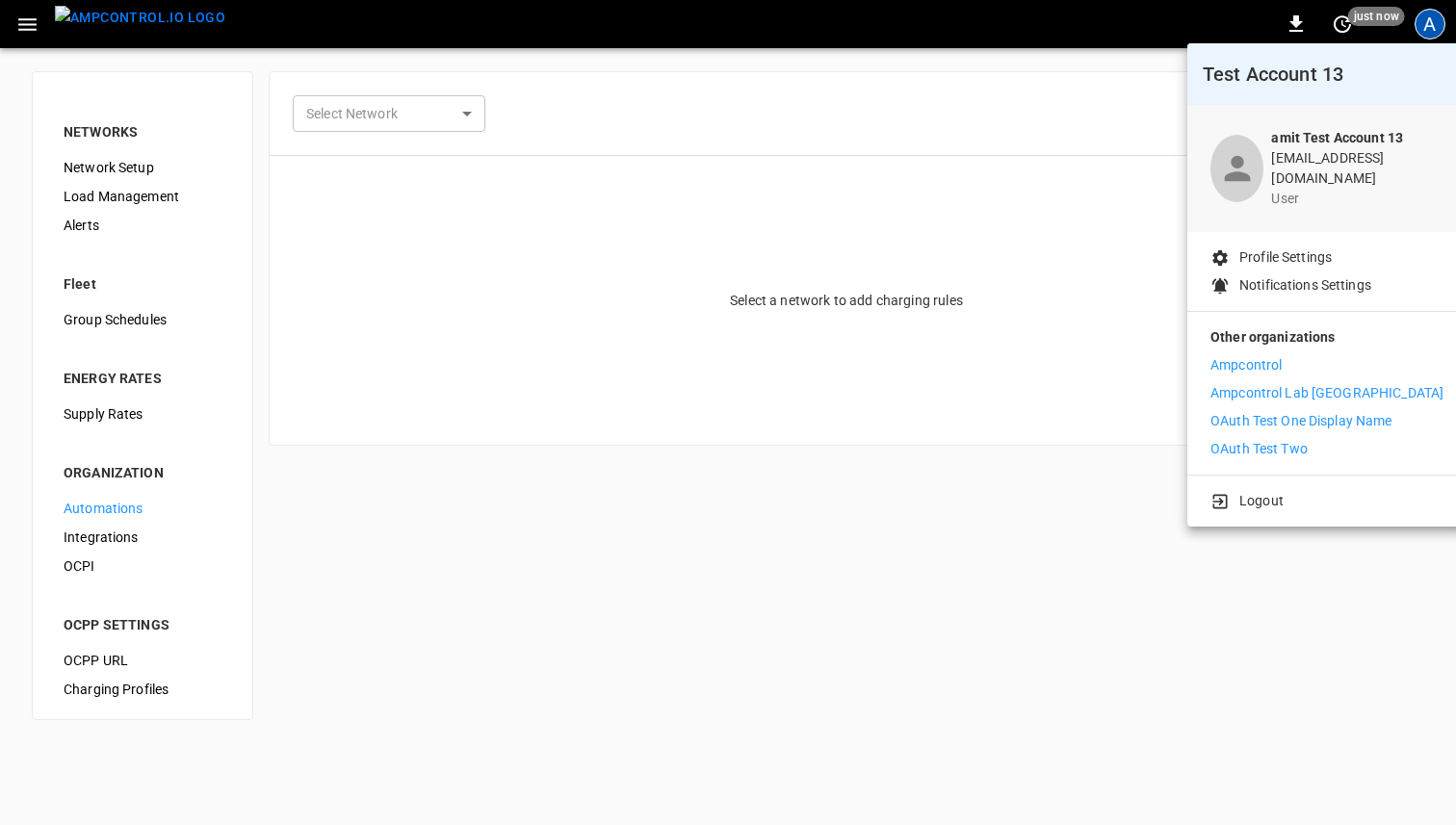
click at [1268, 357] on p "Ampcontrol" at bounding box center [1246, 365] width 72 height 20
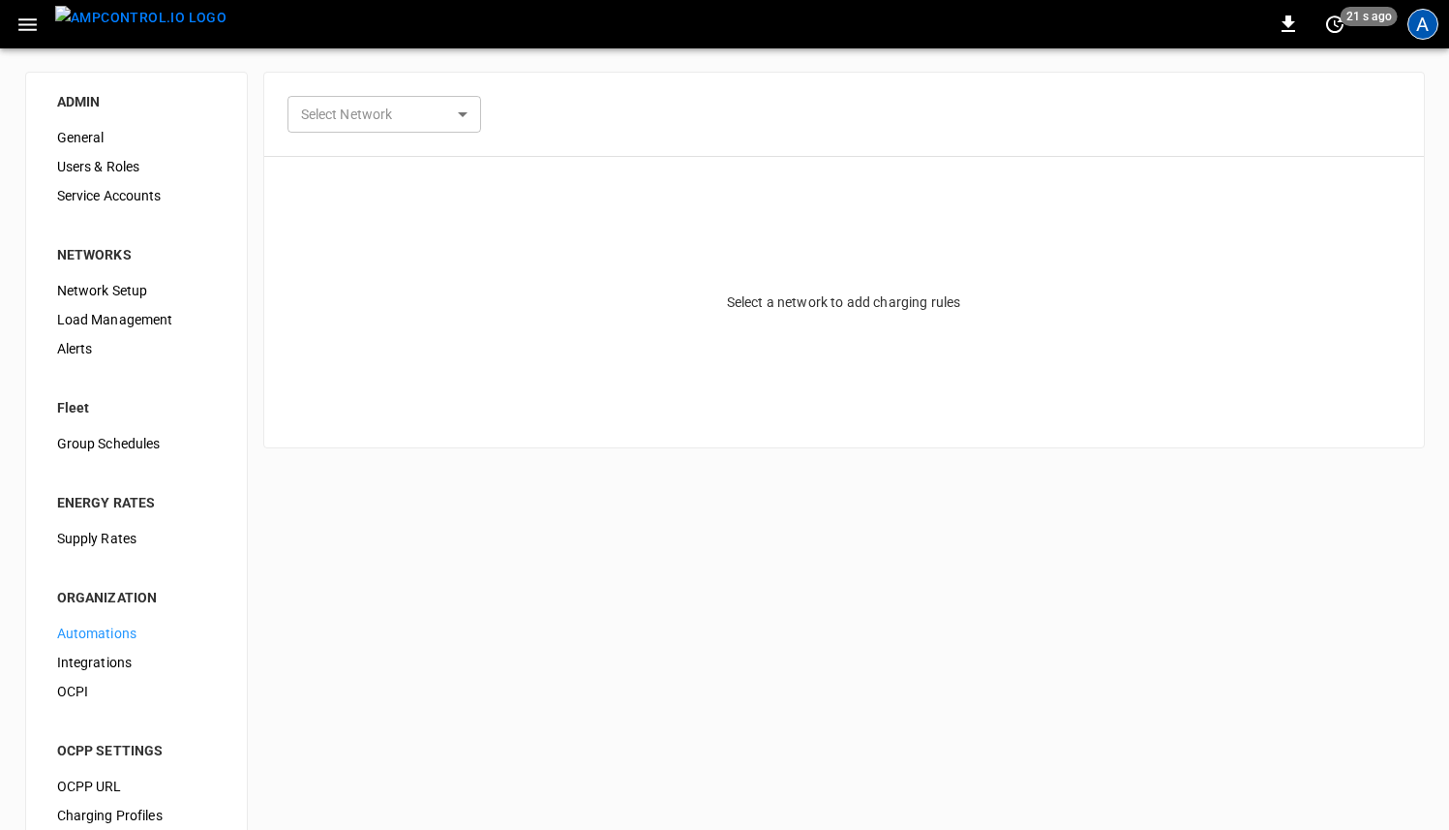
click at [1418, 30] on div "A" at bounding box center [1423, 24] width 31 height 31
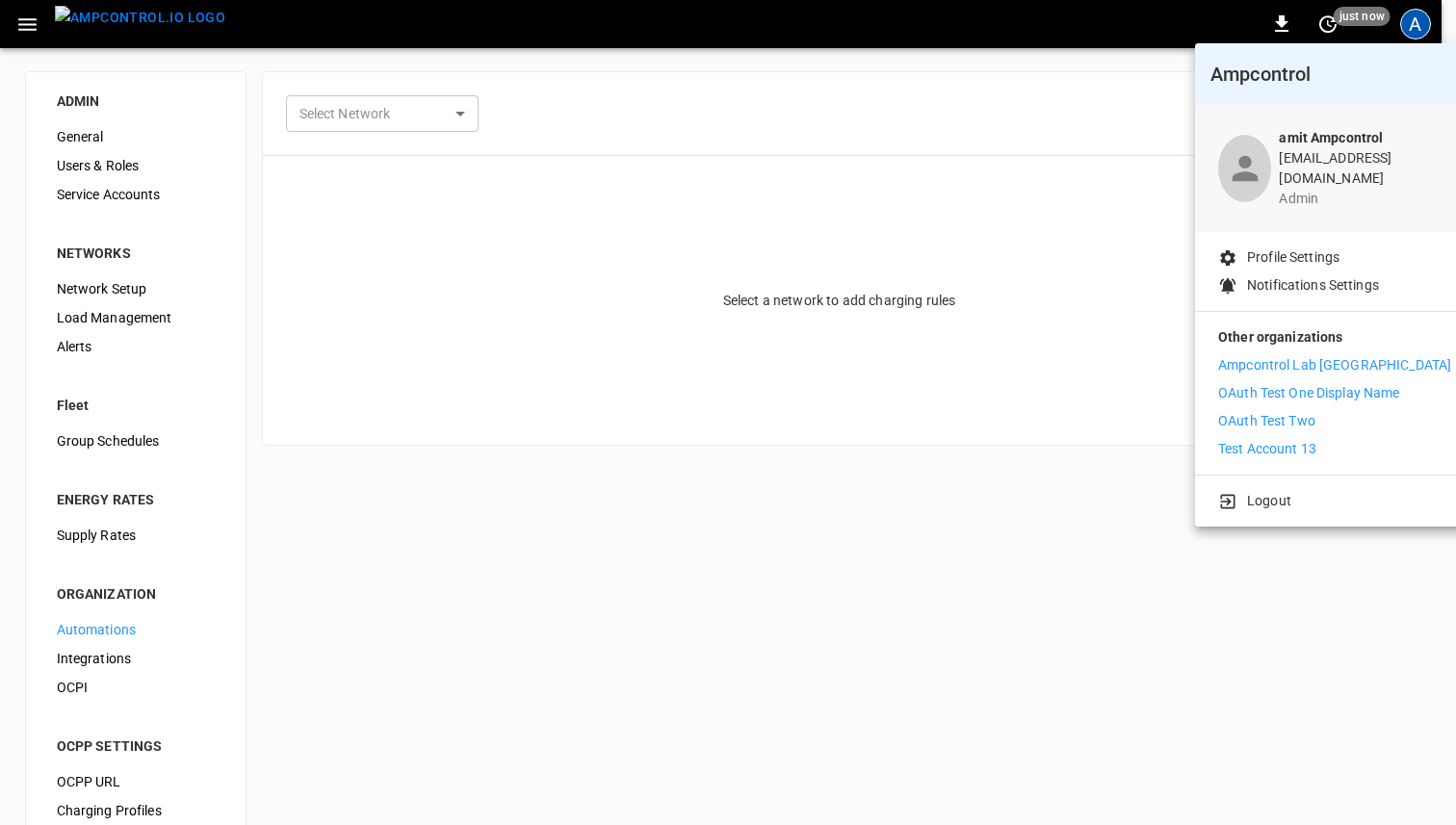
click at [1333, 438] on li "Test Account 13" at bounding box center [1335, 448] width 233 height 20
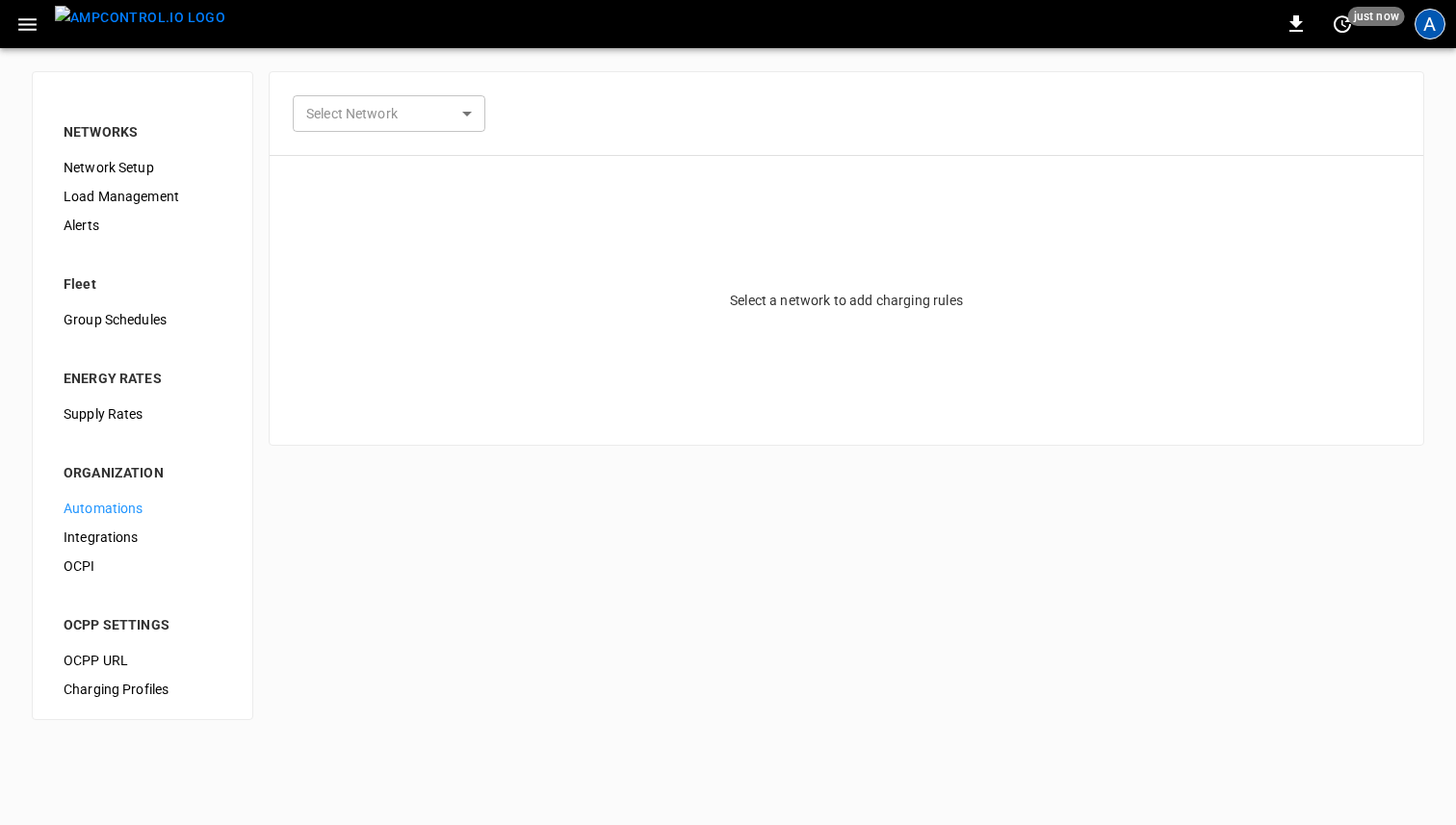
click at [1435, 20] on div "A" at bounding box center [1429, 24] width 31 height 31
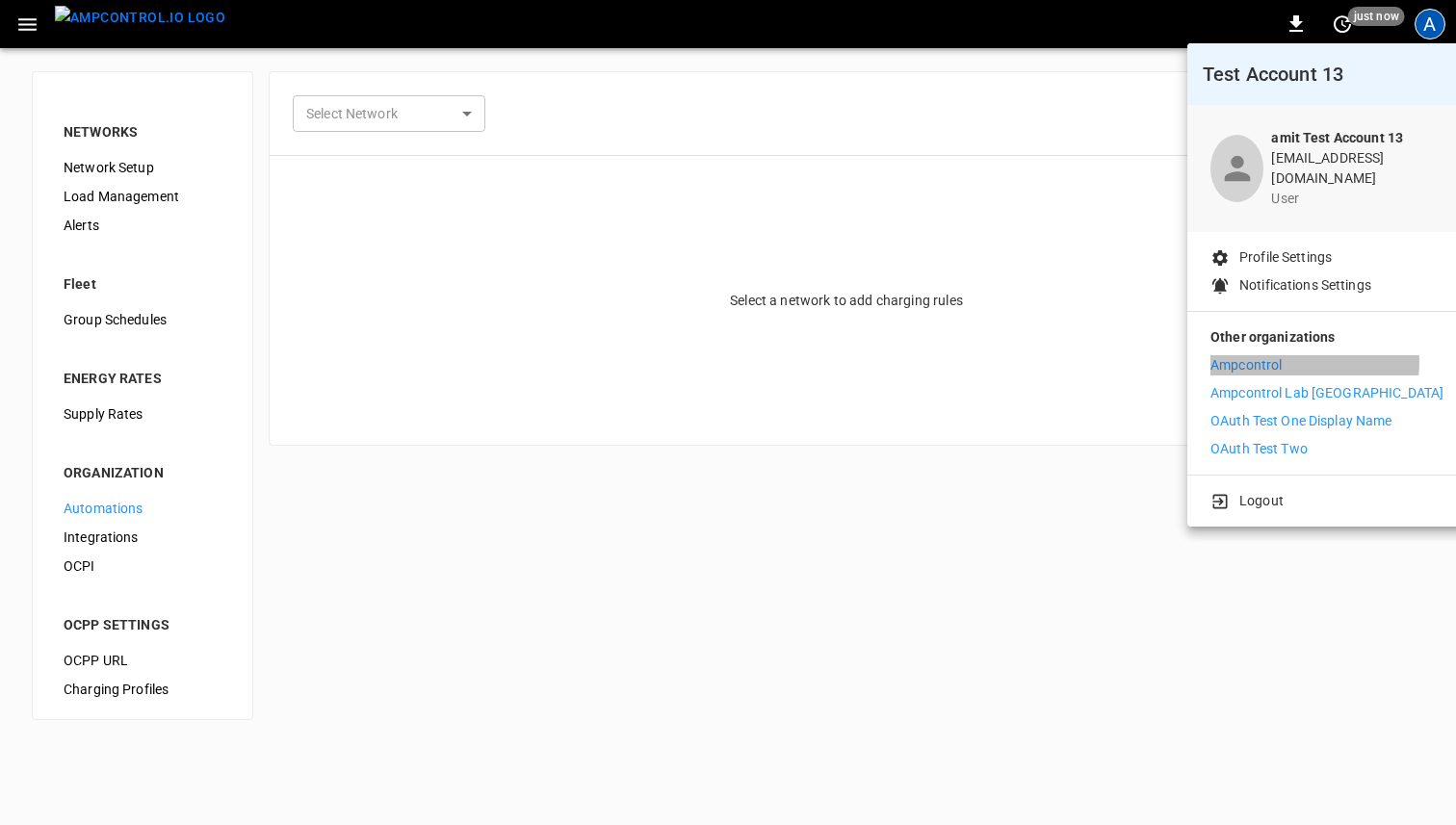
click at [1279, 355] on p "Ampcontrol" at bounding box center [1246, 365] width 72 height 20
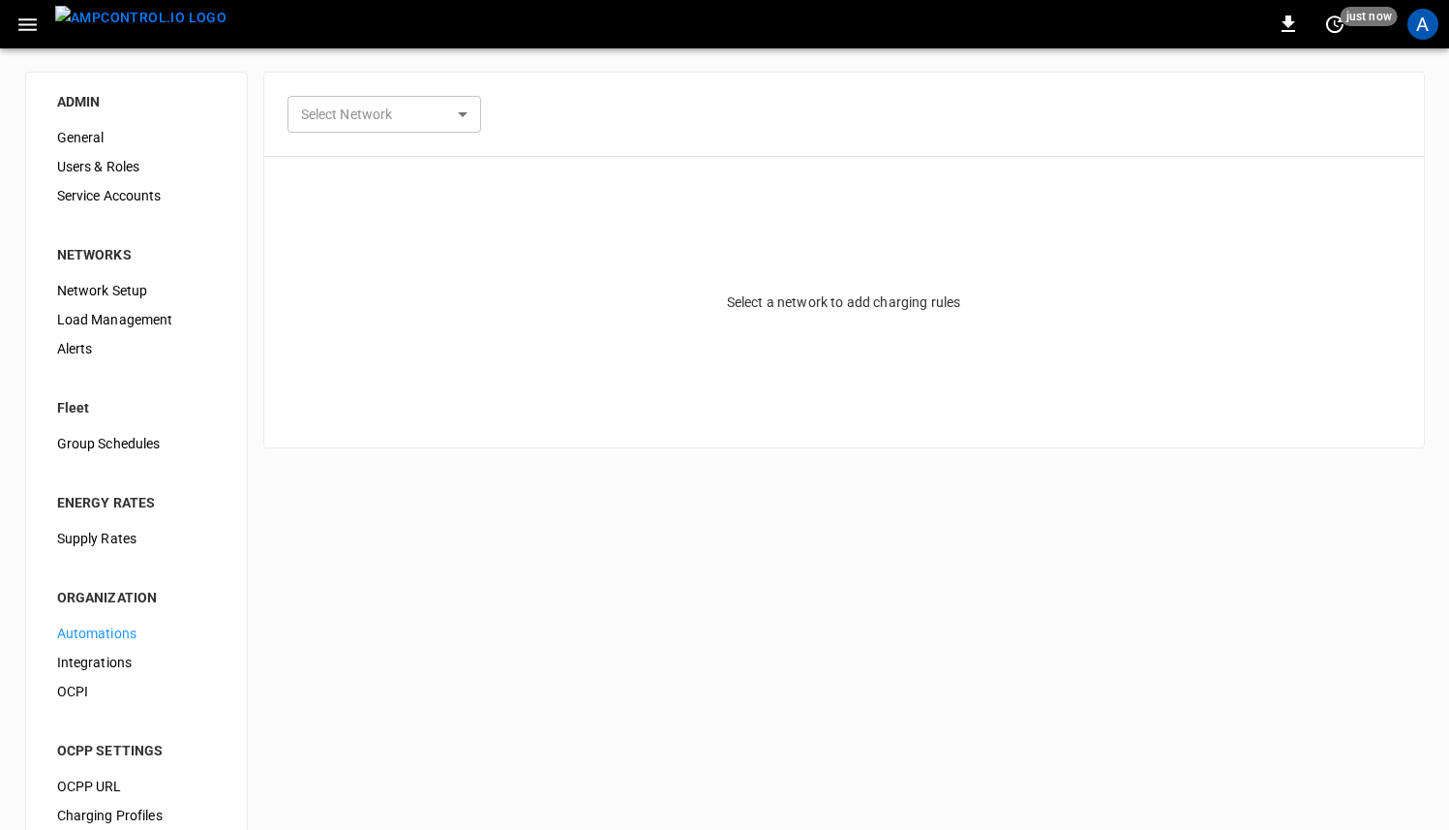
click at [1432, 37] on div "A" at bounding box center [1423, 24] width 37 height 37
click at [1426, 30] on div "A" at bounding box center [1423, 24] width 31 height 31
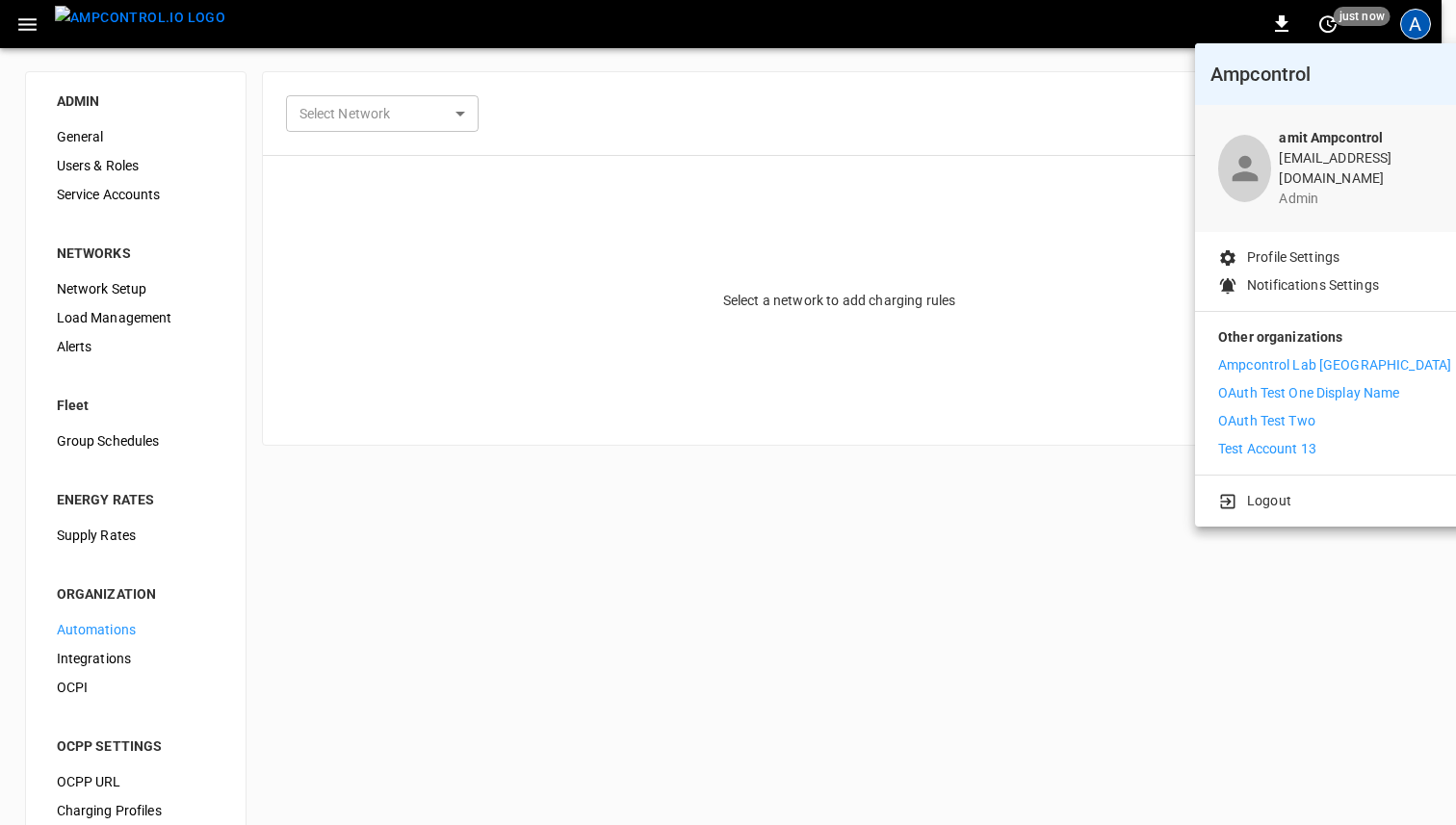
click at [925, 522] on div at bounding box center [728, 412] width 1456 height 825
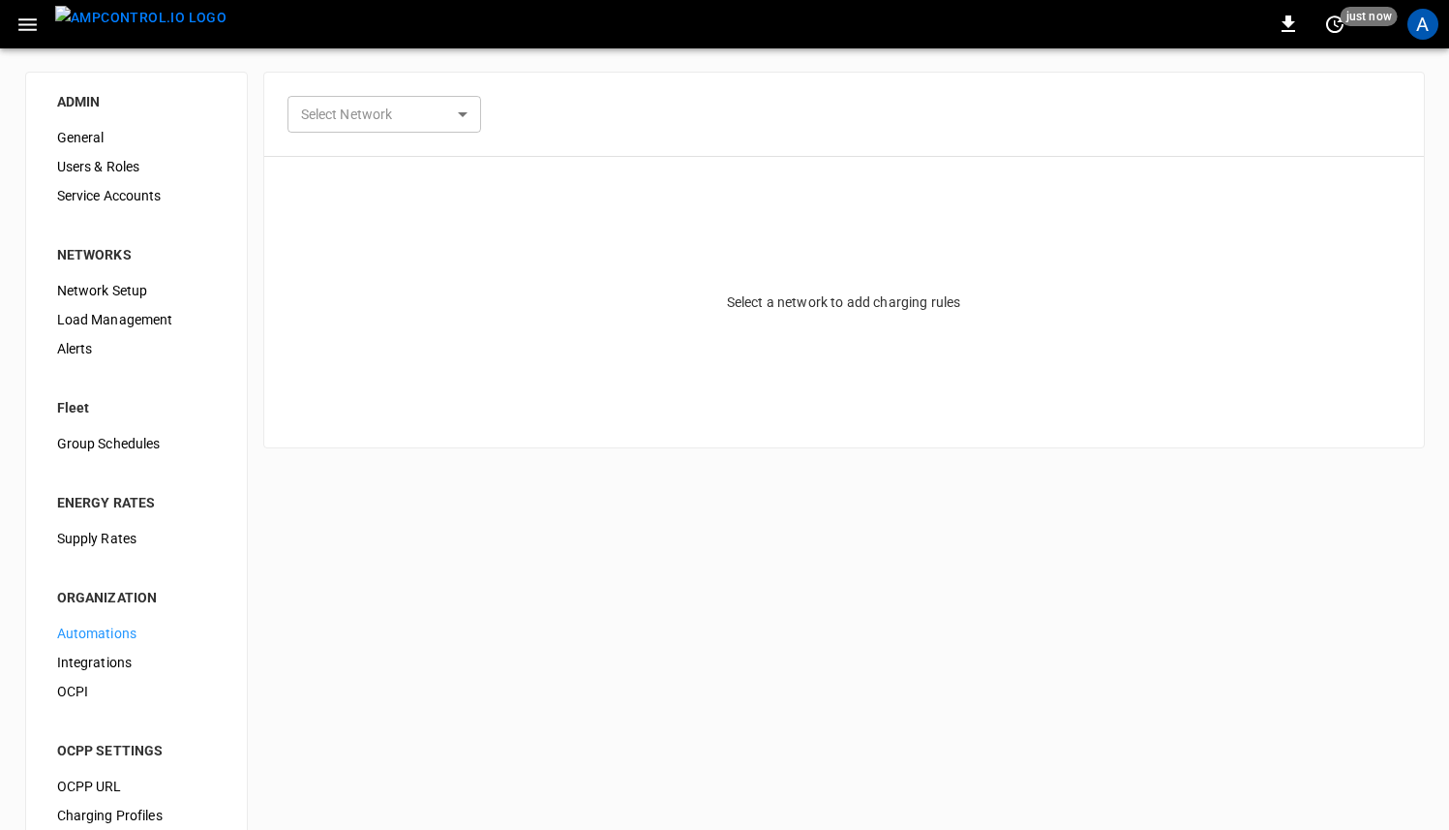
click at [101, 170] on span "Users & Roles" at bounding box center [136, 167] width 159 height 20
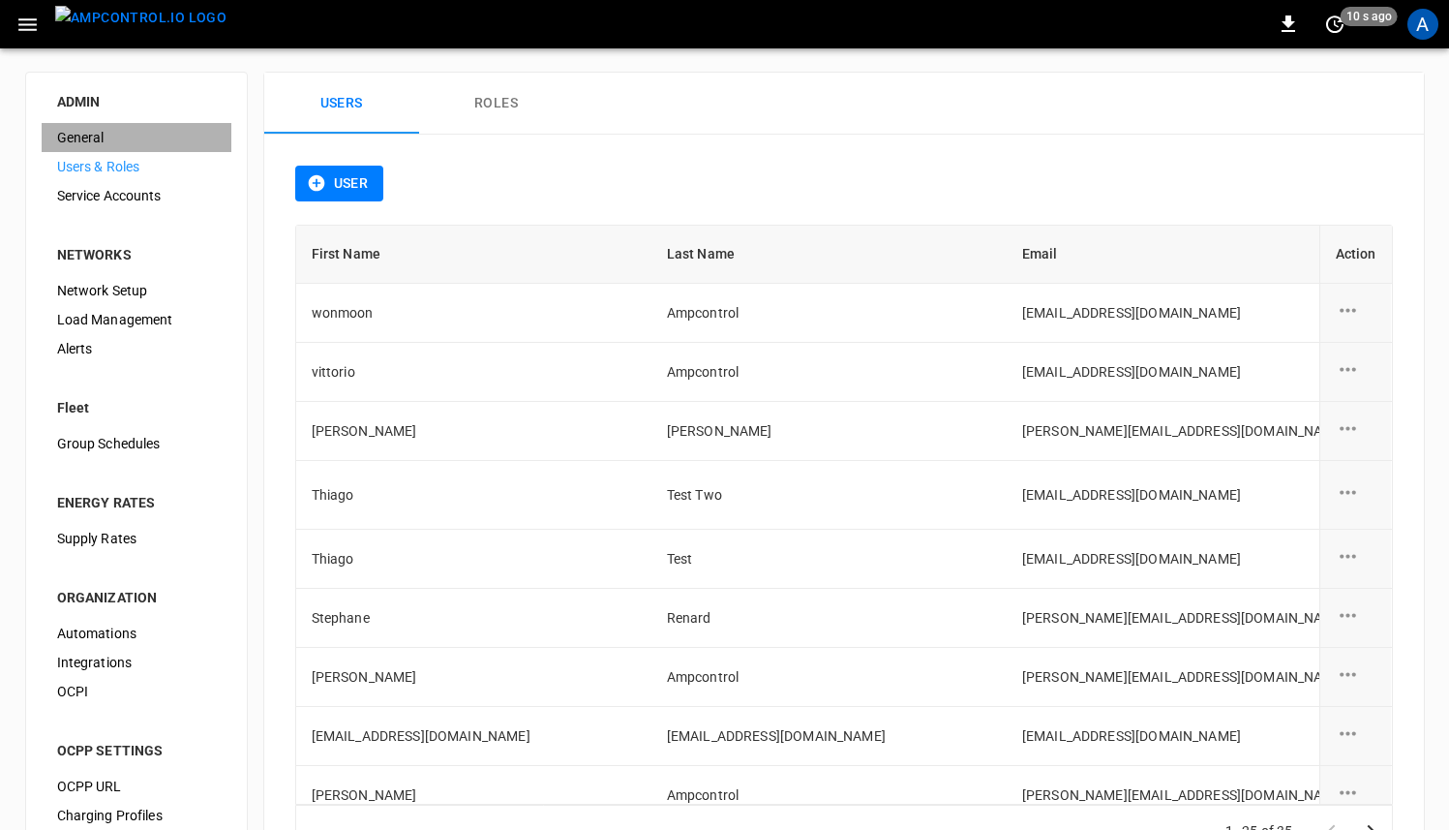
click at [74, 135] on span "General" at bounding box center [136, 138] width 159 height 20
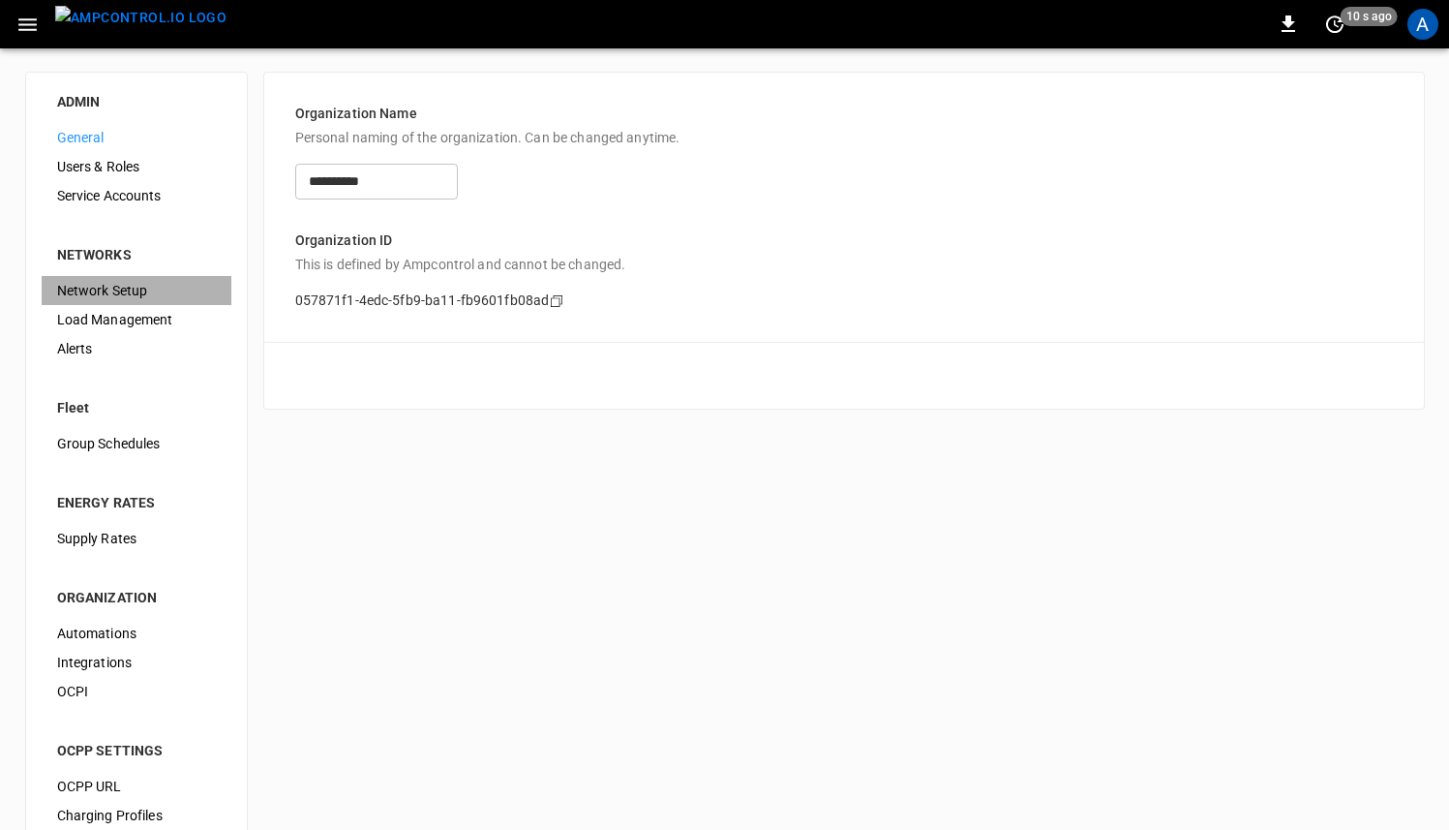
click at [129, 289] on span "Network Setup" at bounding box center [136, 291] width 159 height 20
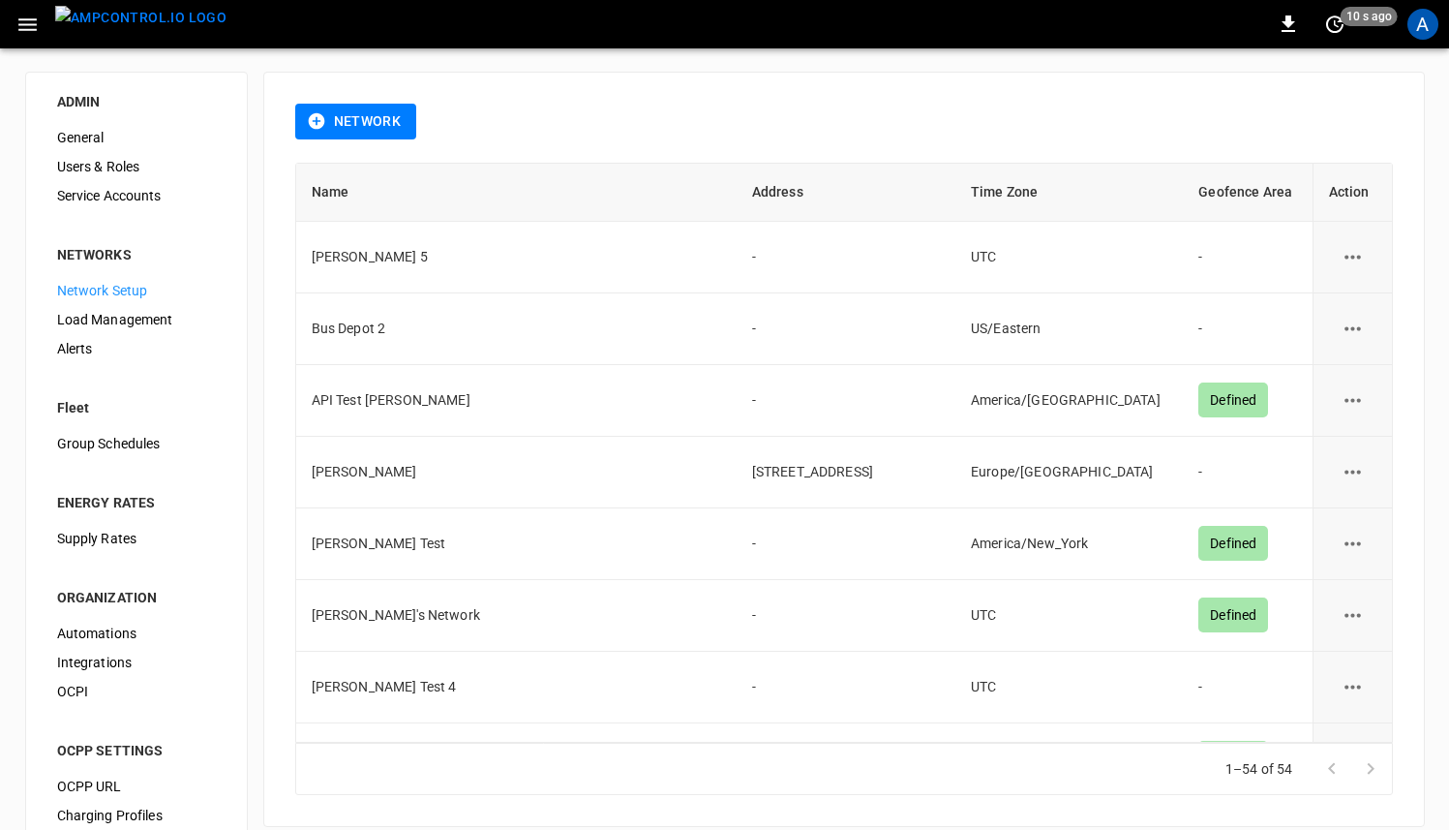
click at [339, 119] on button "Network" at bounding box center [356, 122] width 122 height 36
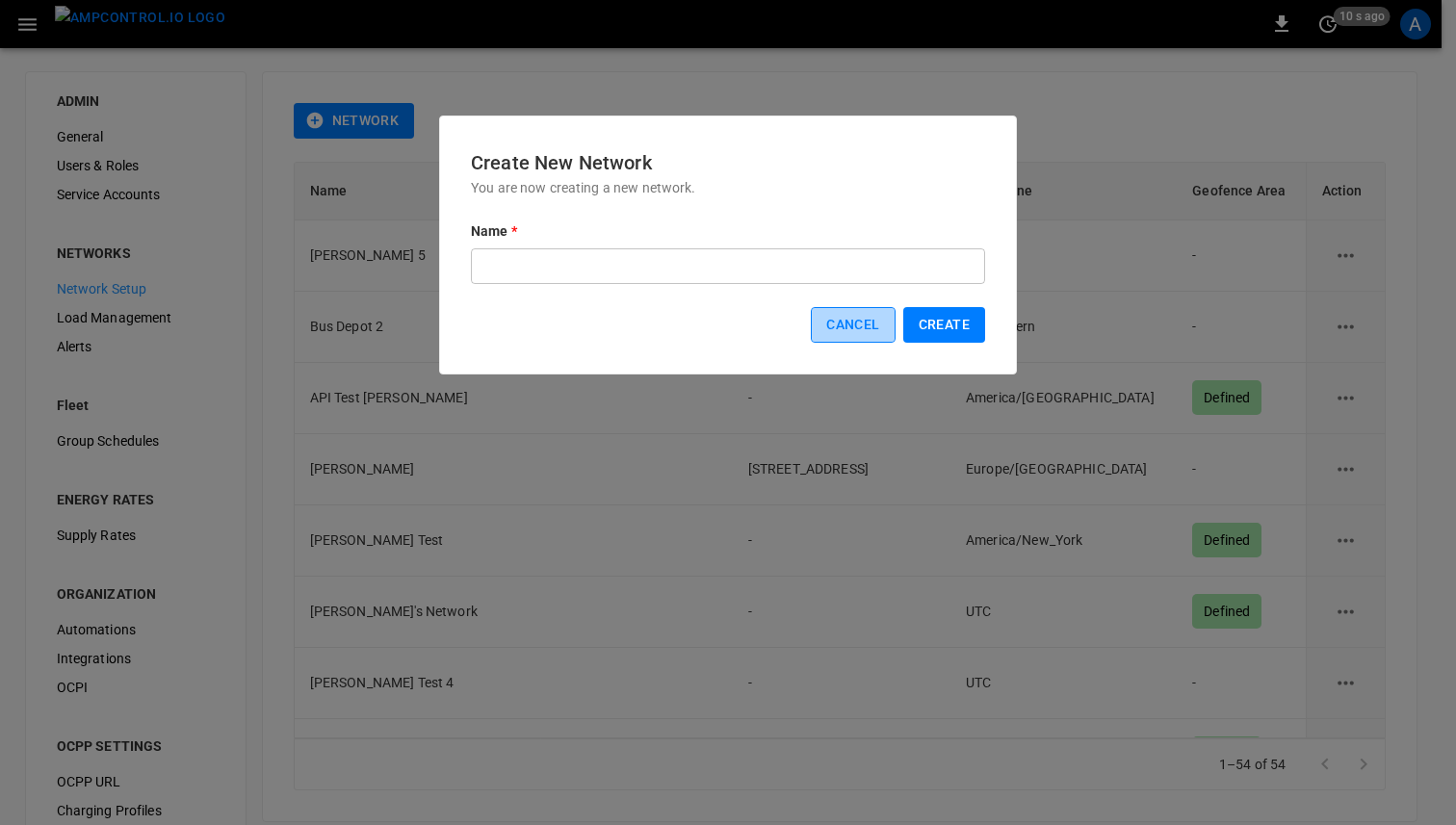
click at [852, 330] on button "Cancel" at bounding box center [852, 325] width 84 height 36
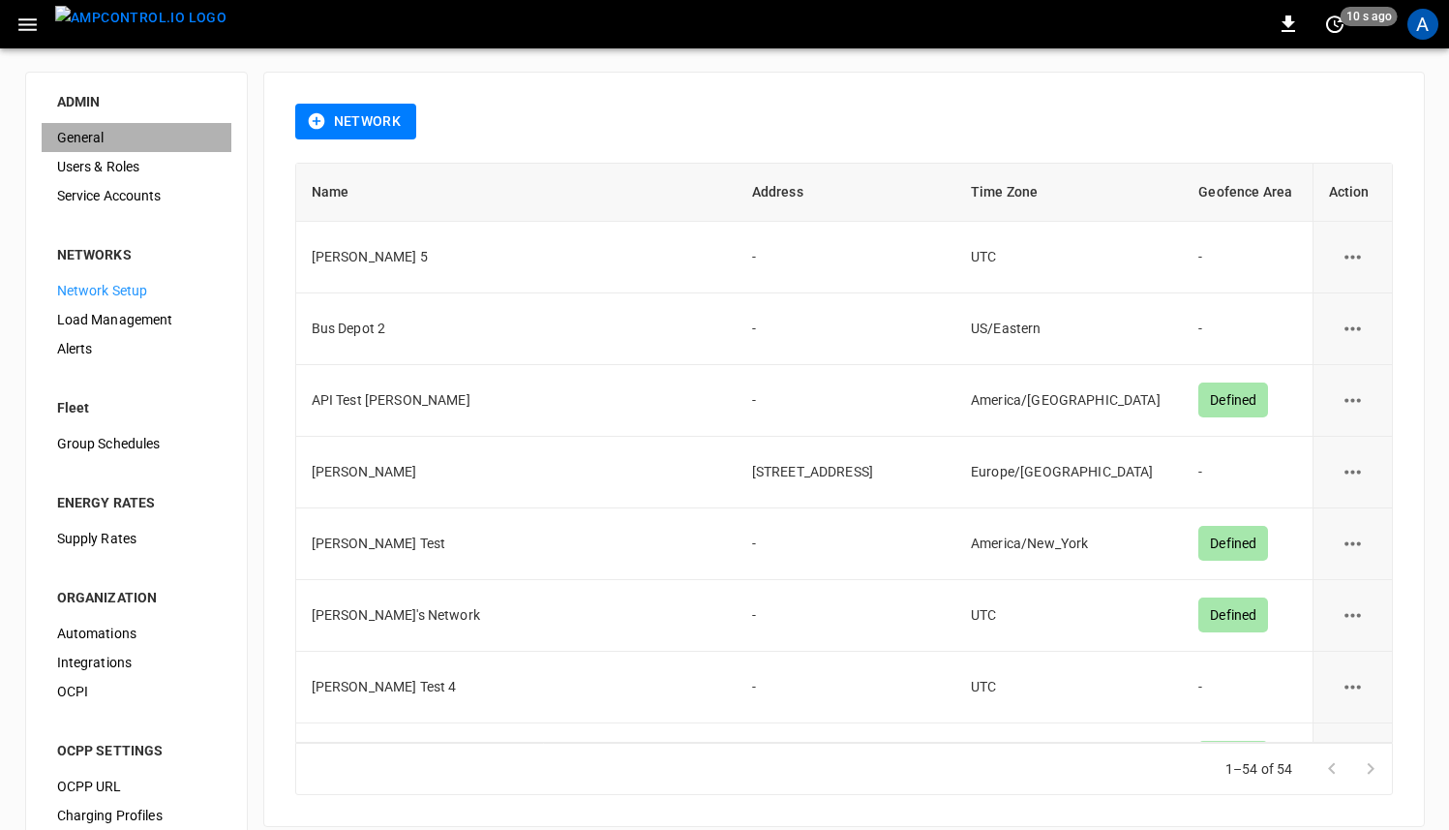
click at [100, 135] on span "General" at bounding box center [136, 138] width 159 height 20
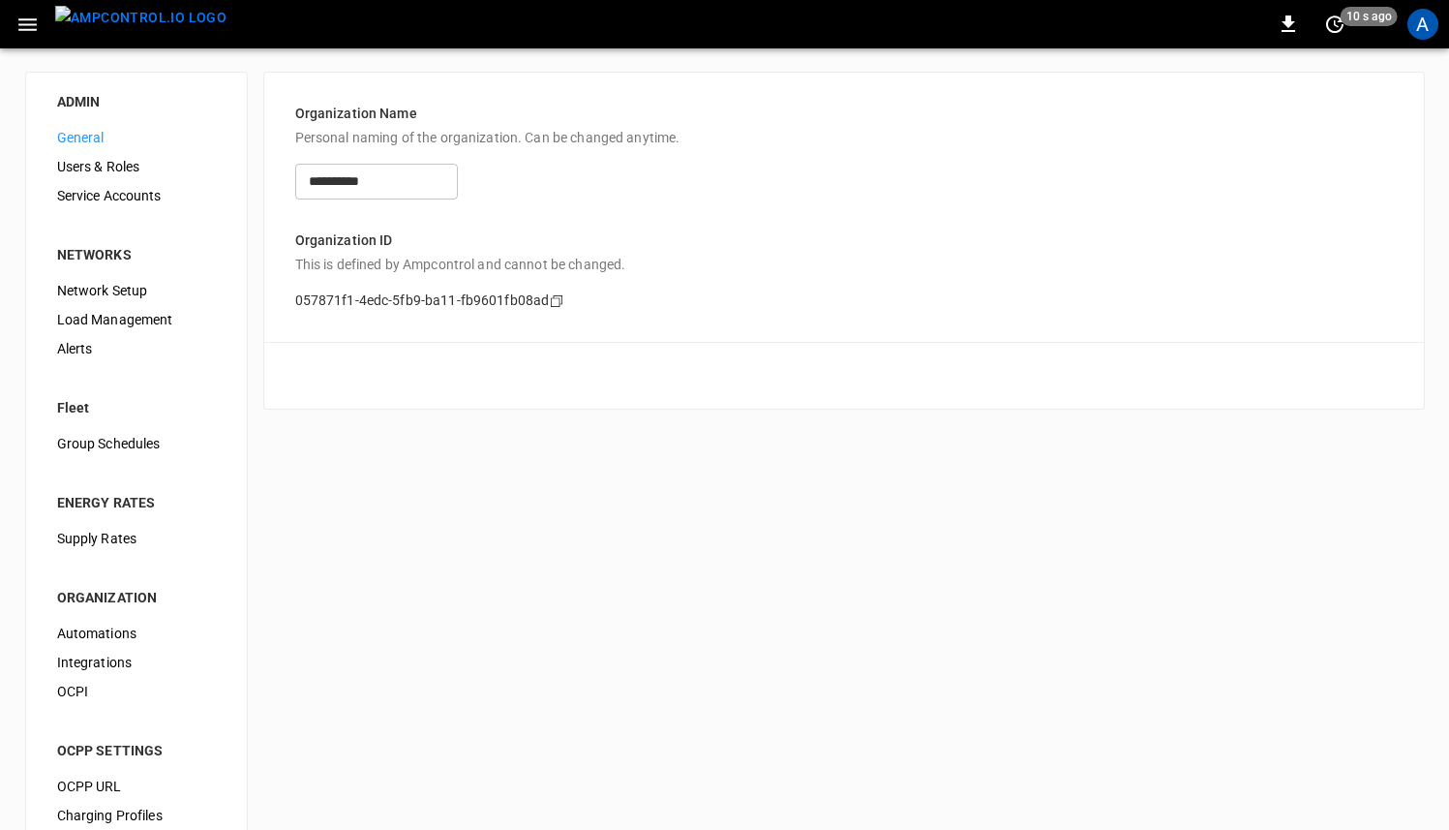
click at [122, 162] on span "Users & Roles" at bounding box center [136, 167] width 159 height 20
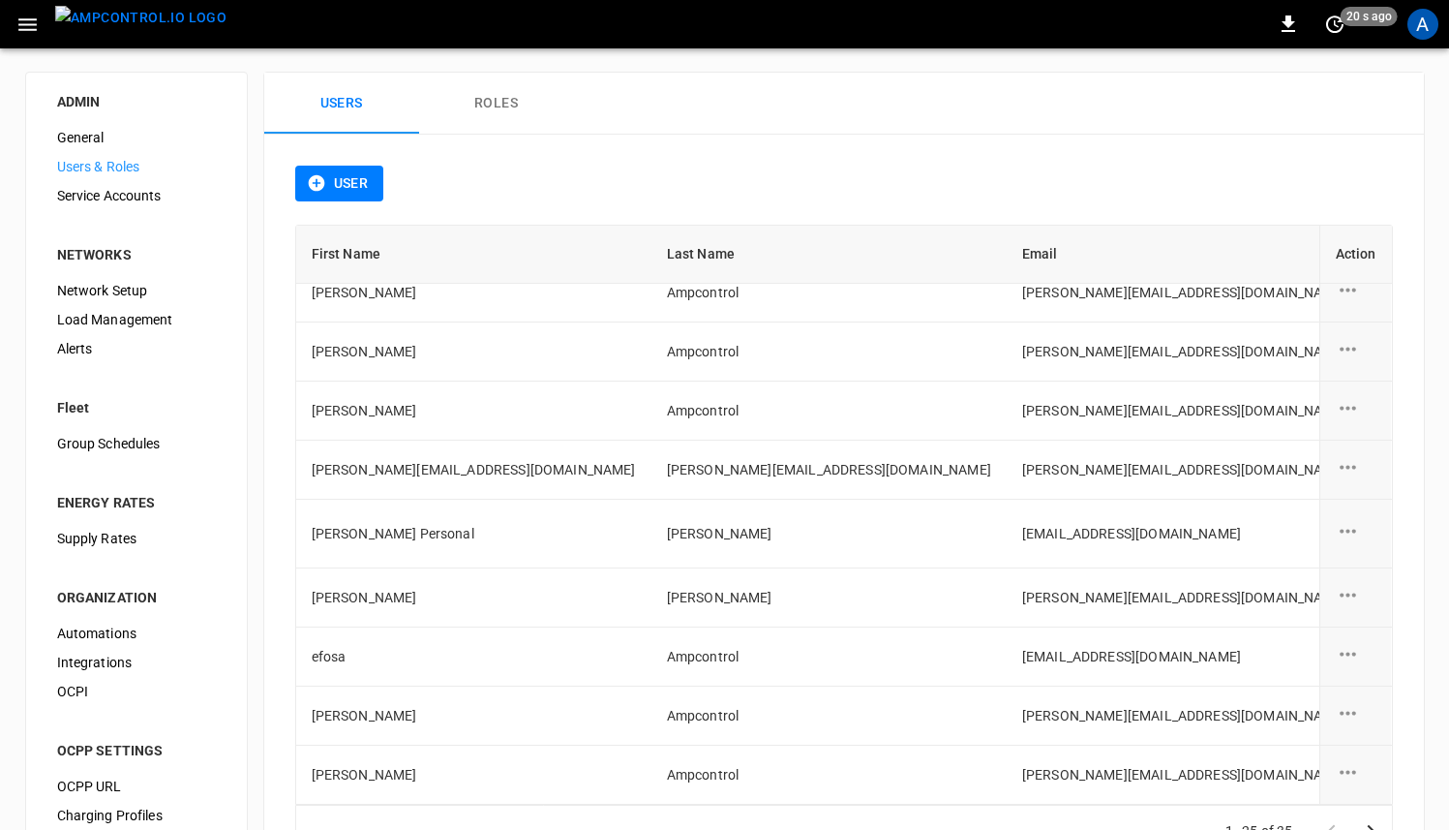
scroll to position [82, 0]
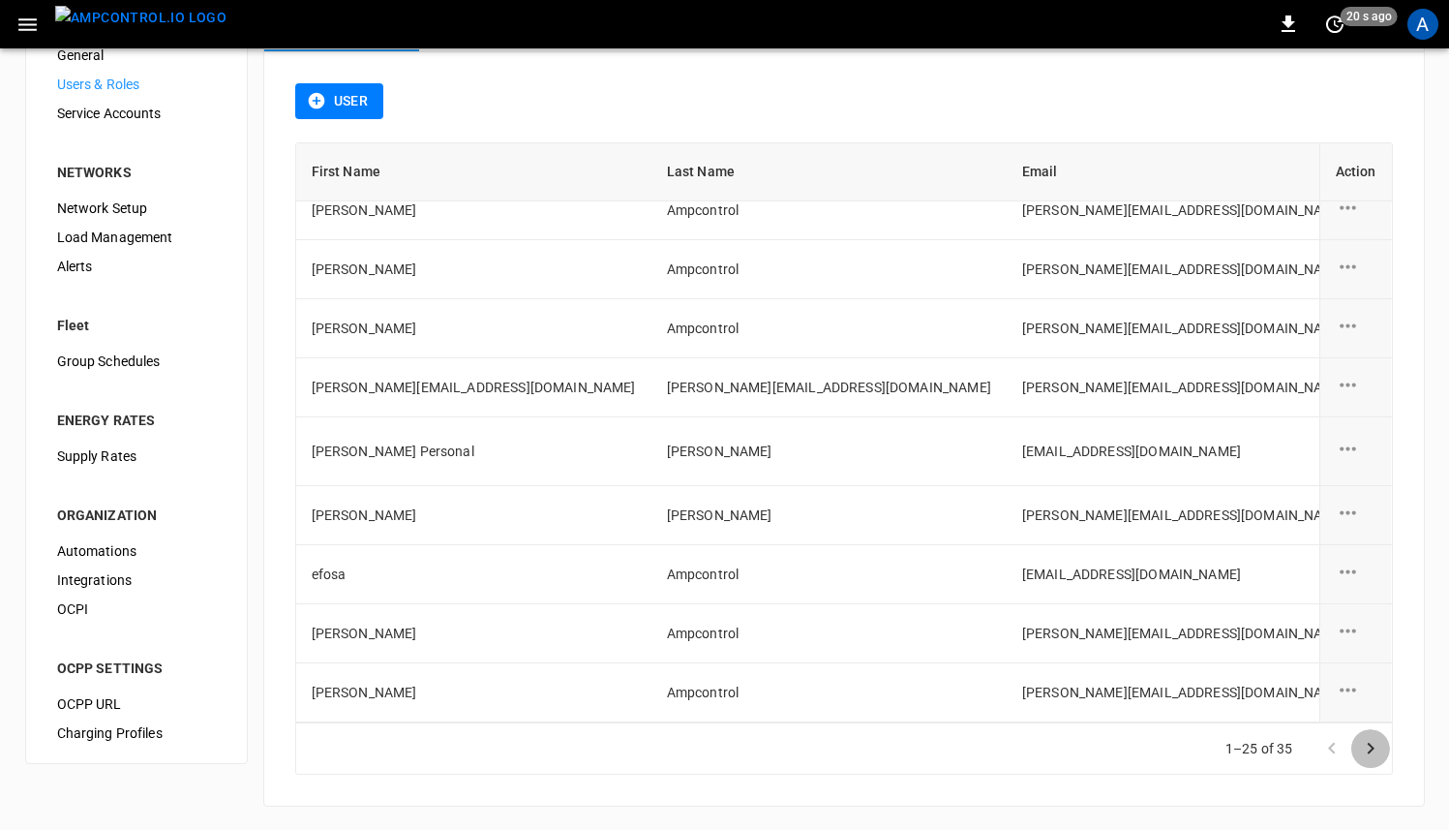
click at [1369, 747] on icon "Go to next page" at bounding box center [1370, 748] width 23 height 23
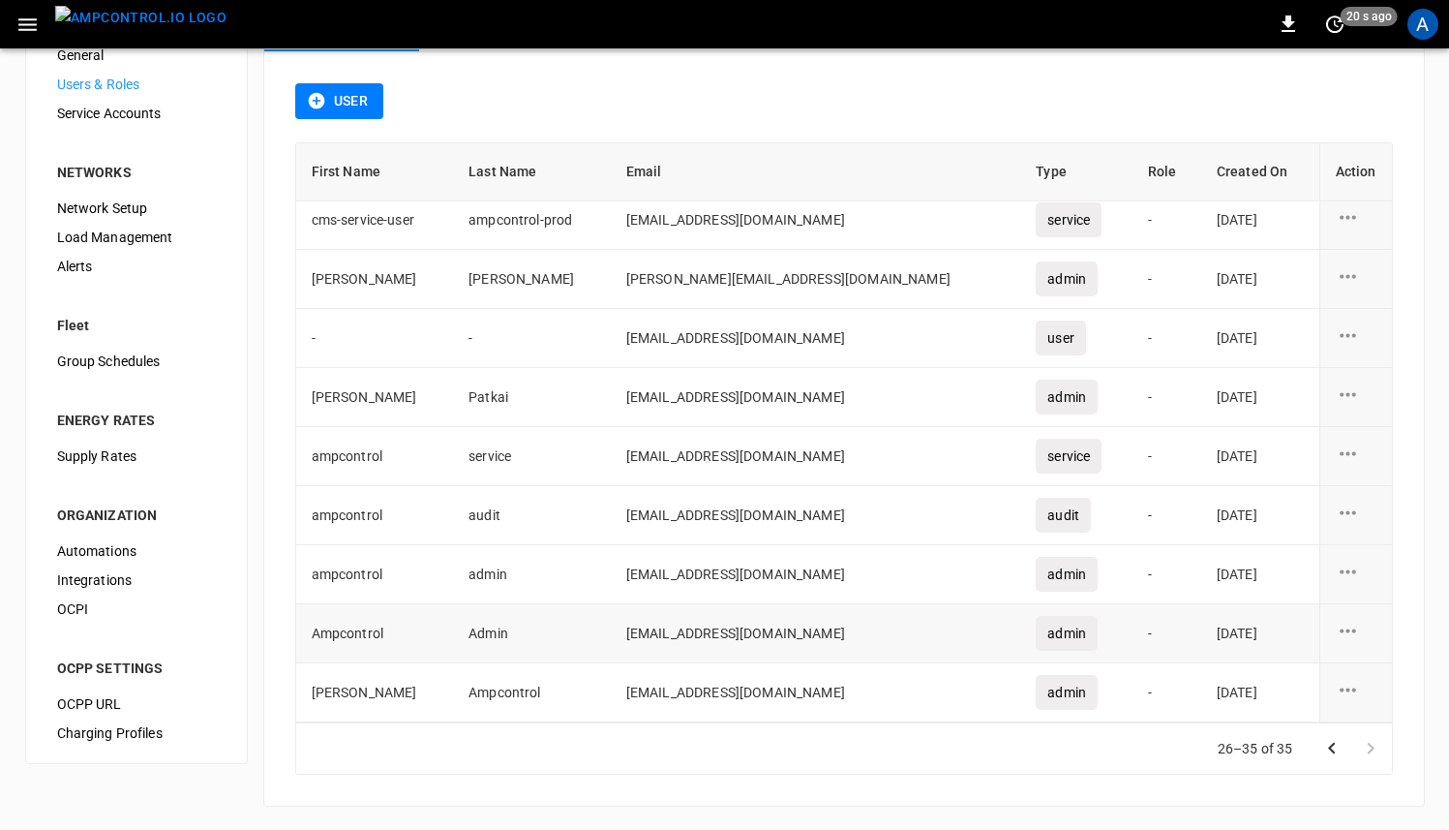
scroll to position [0, 0]
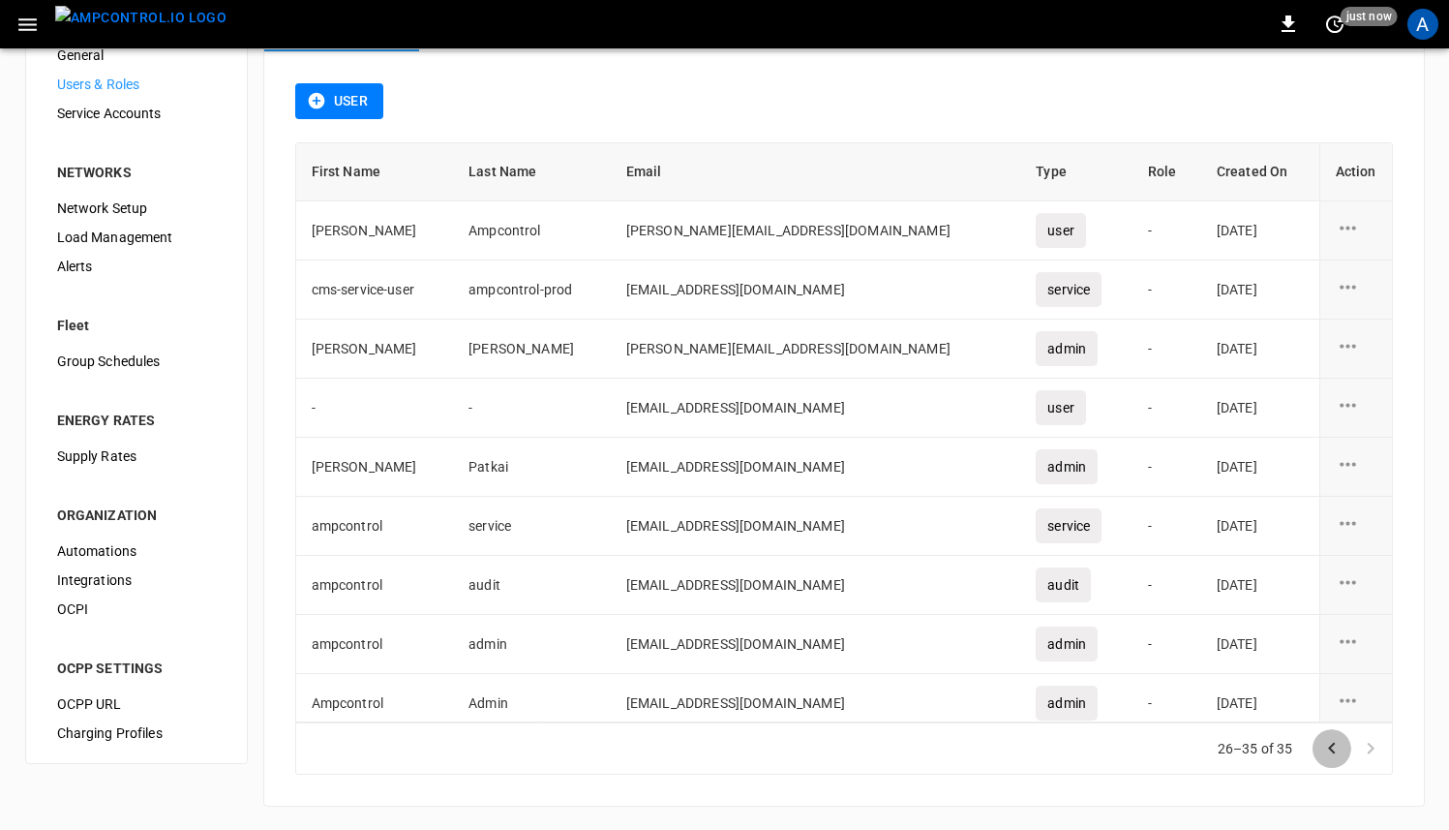
click at [1327, 747] on icon "Go to previous page" at bounding box center [1332, 748] width 23 height 23
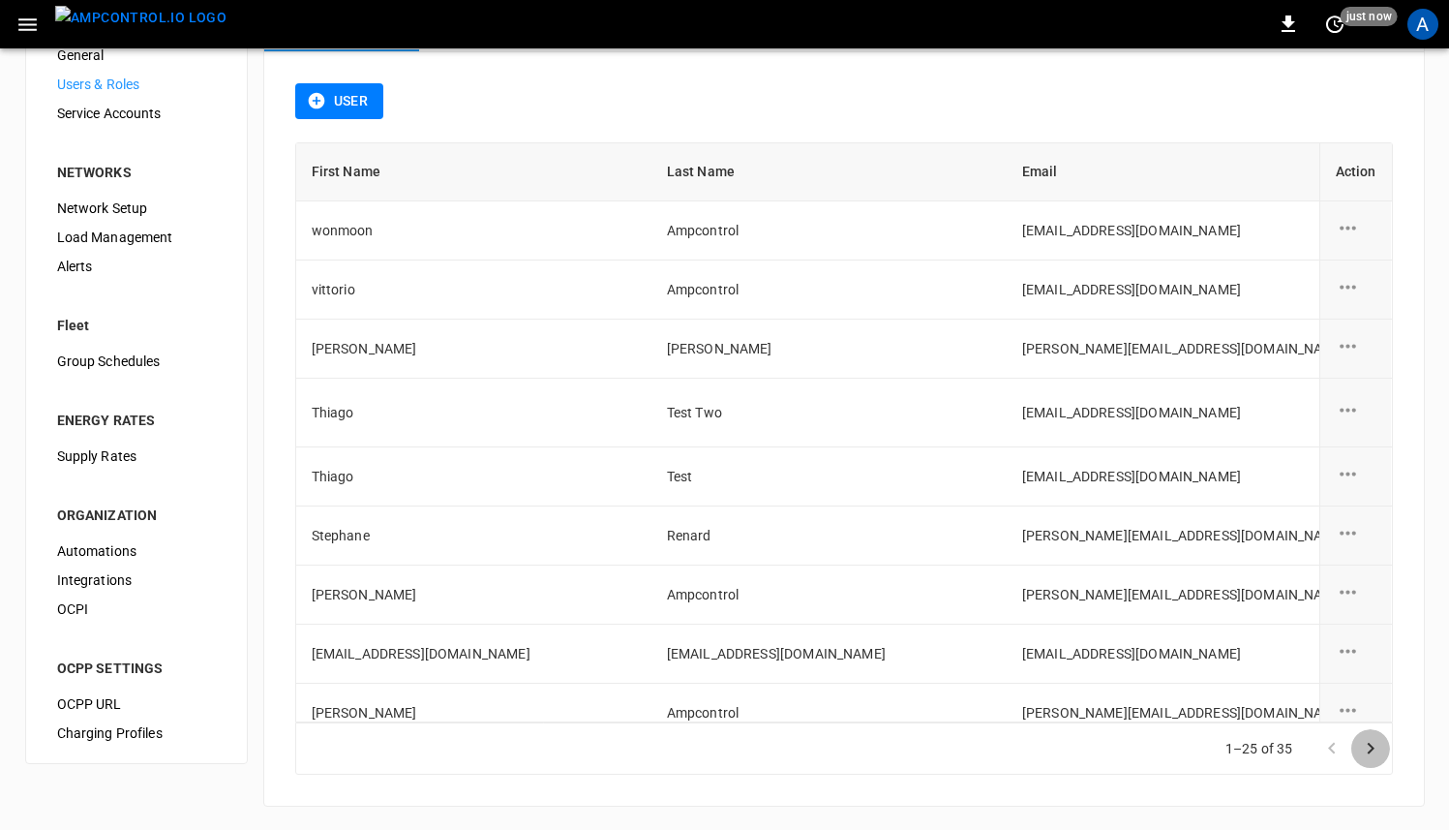
click at [1366, 752] on icon "Go to next page" at bounding box center [1370, 748] width 23 height 23
click at [1366, 752] on div at bounding box center [1351, 748] width 77 height 39
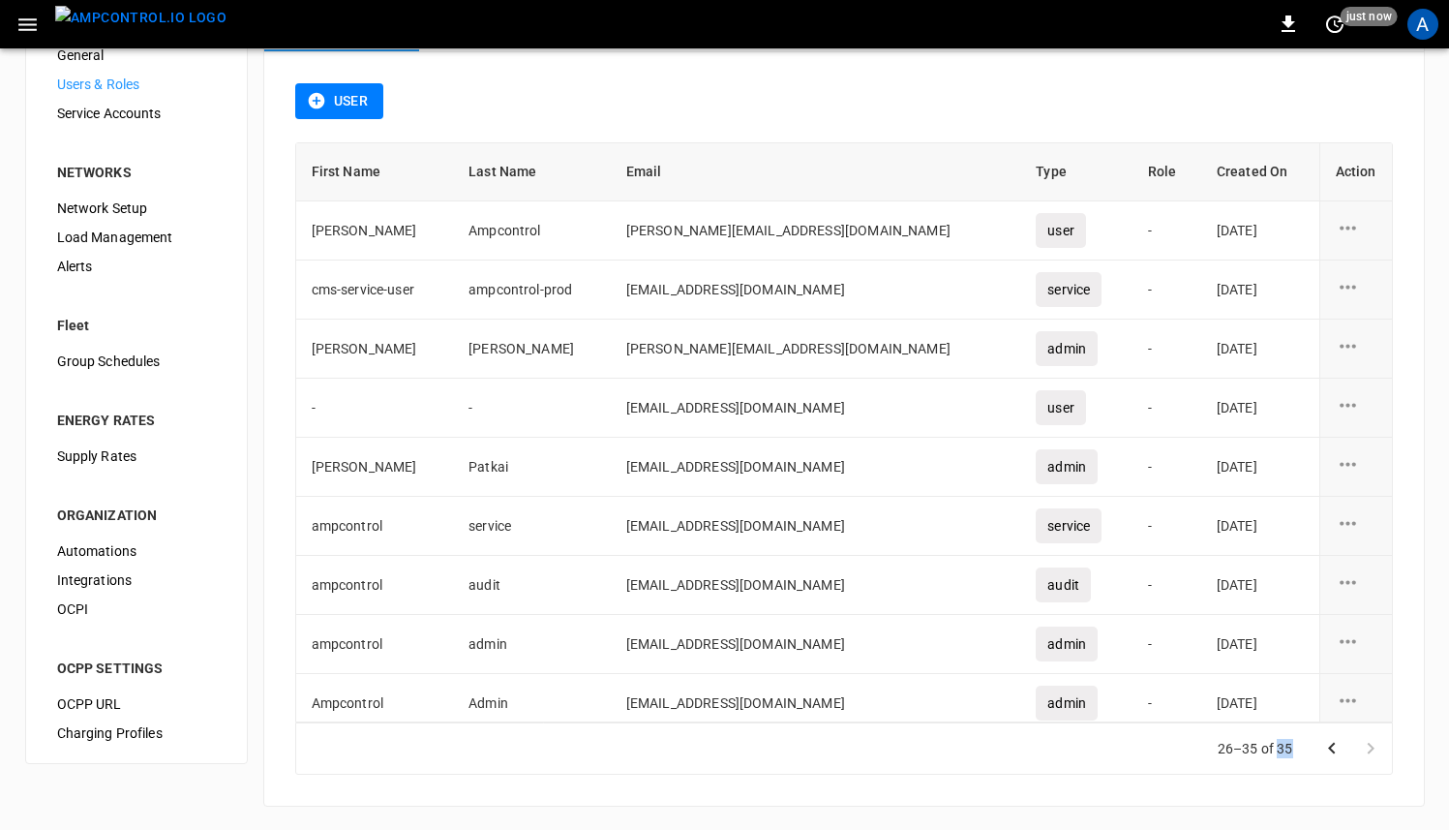
click at [1335, 747] on icon "Go to previous page" at bounding box center [1332, 748] width 23 height 23
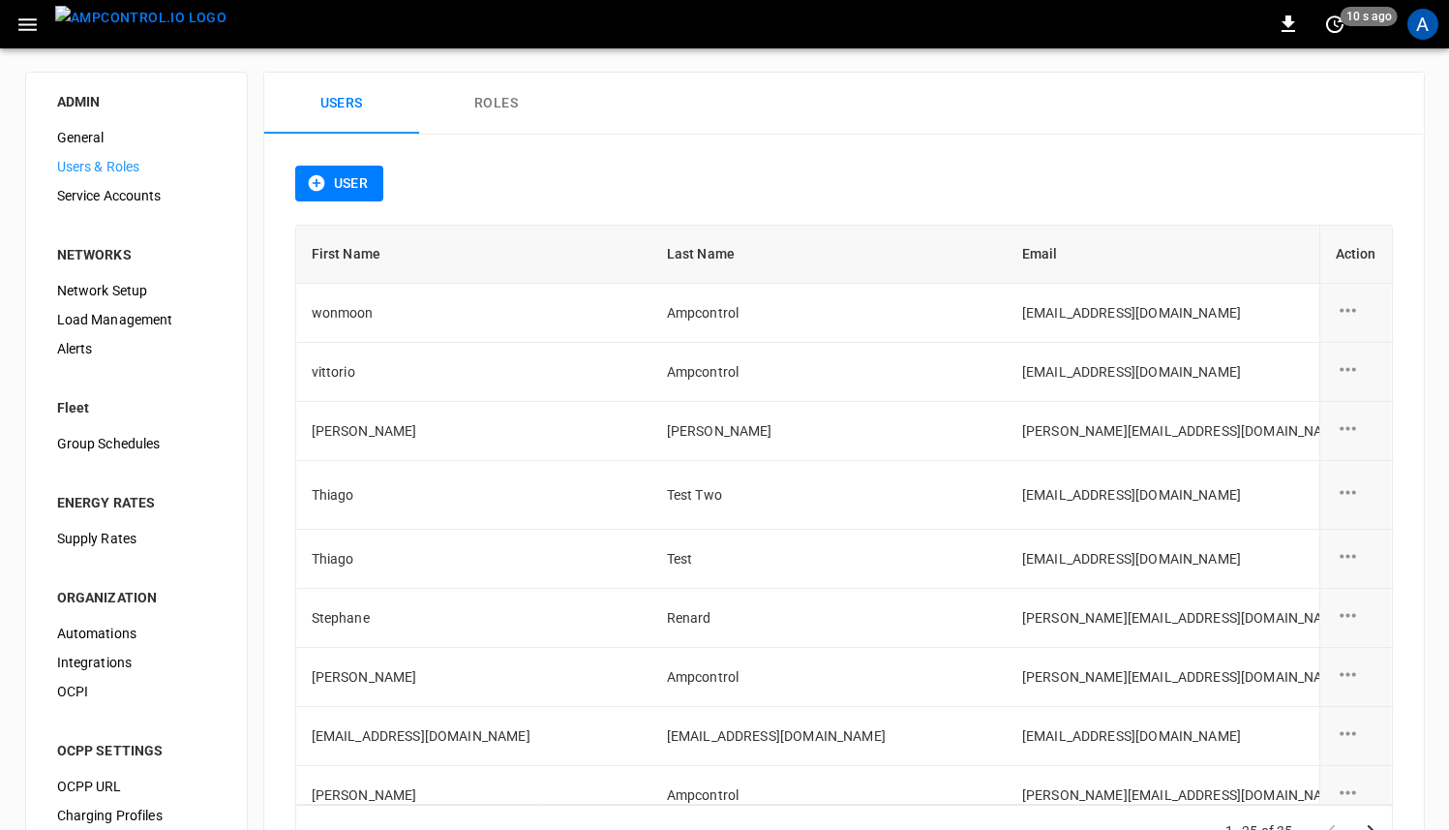
click at [483, 104] on button "Roles" at bounding box center [496, 104] width 155 height 62
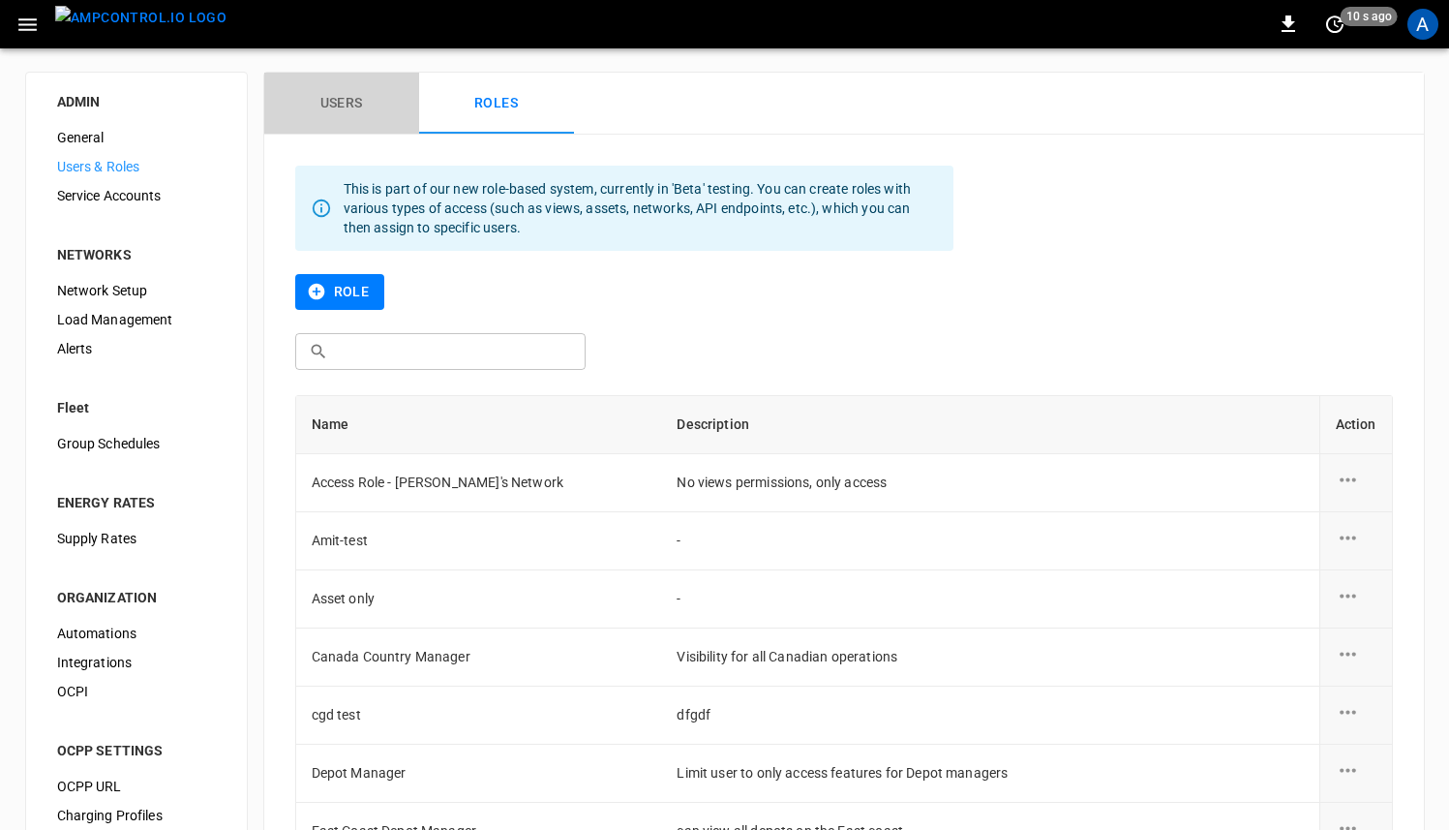
click at [326, 106] on button "Users" at bounding box center [341, 104] width 155 height 62
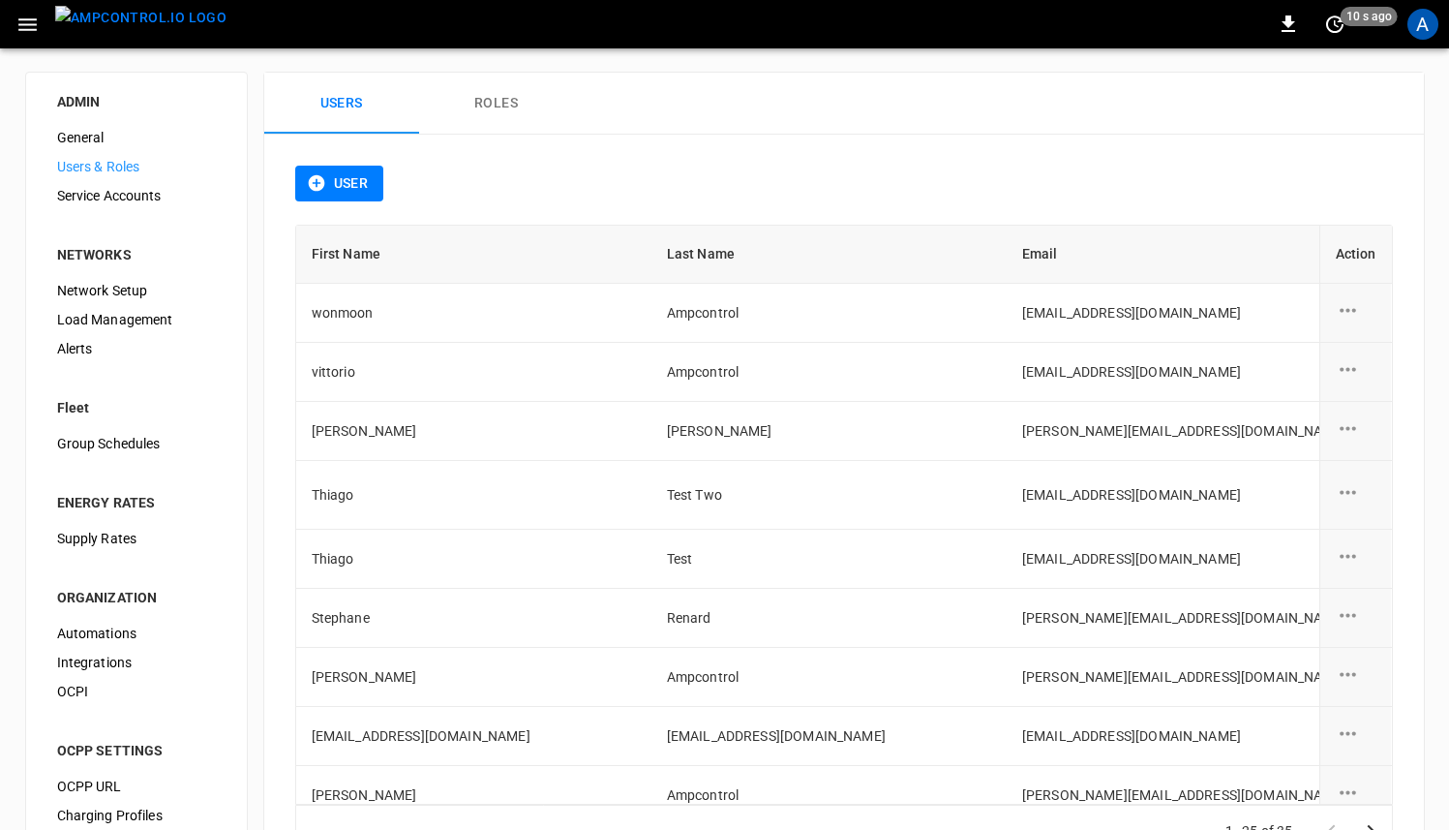
click at [102, 133] on span "General" at bounding box center [136, 138] width 159 height 20
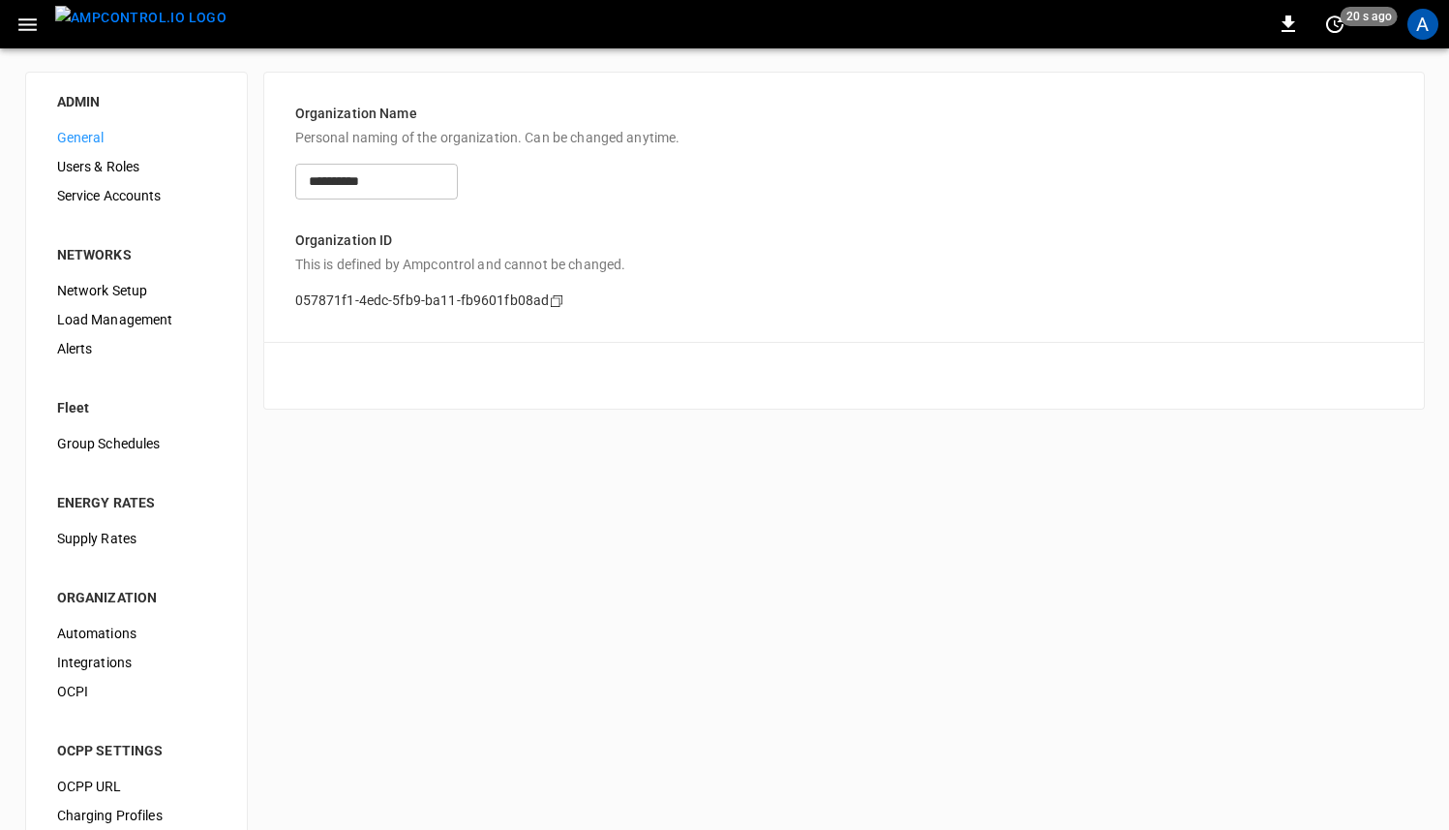
scroll to position [40, 0]
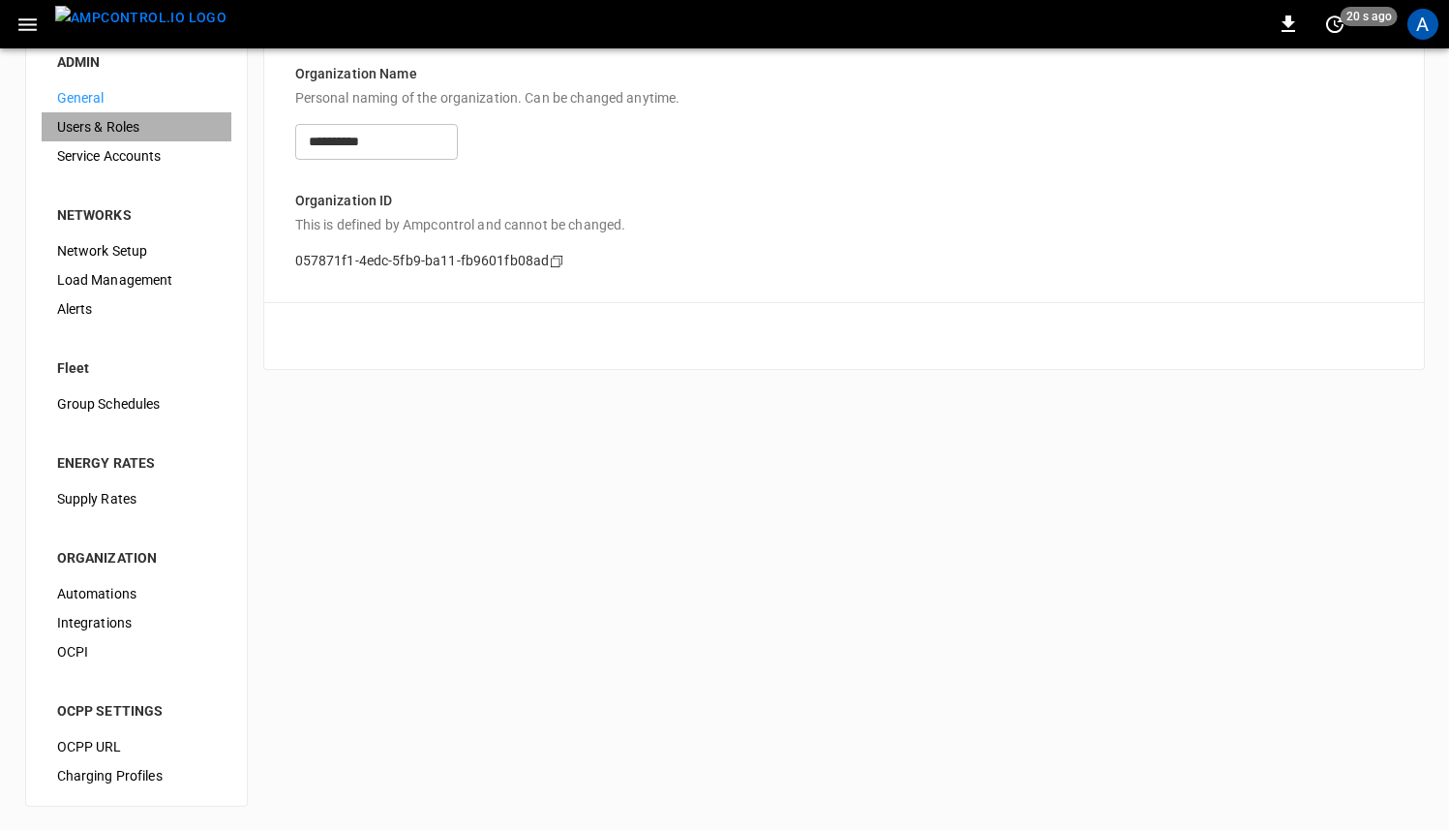
click at [113, 121] on span "Users & Roles" at bounding box center [136, 127] width 159 height 20
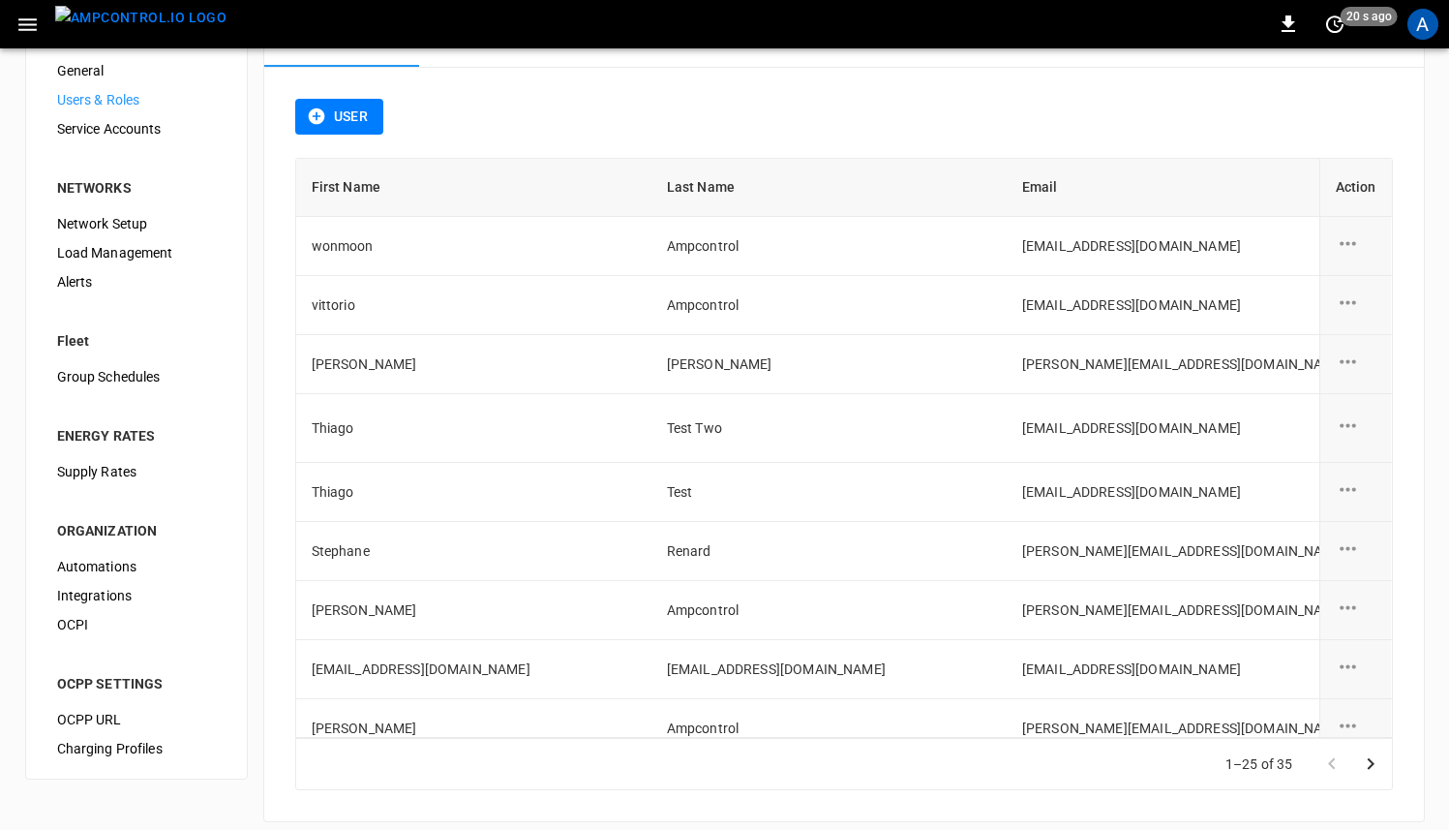
scroll to position [74, 0]
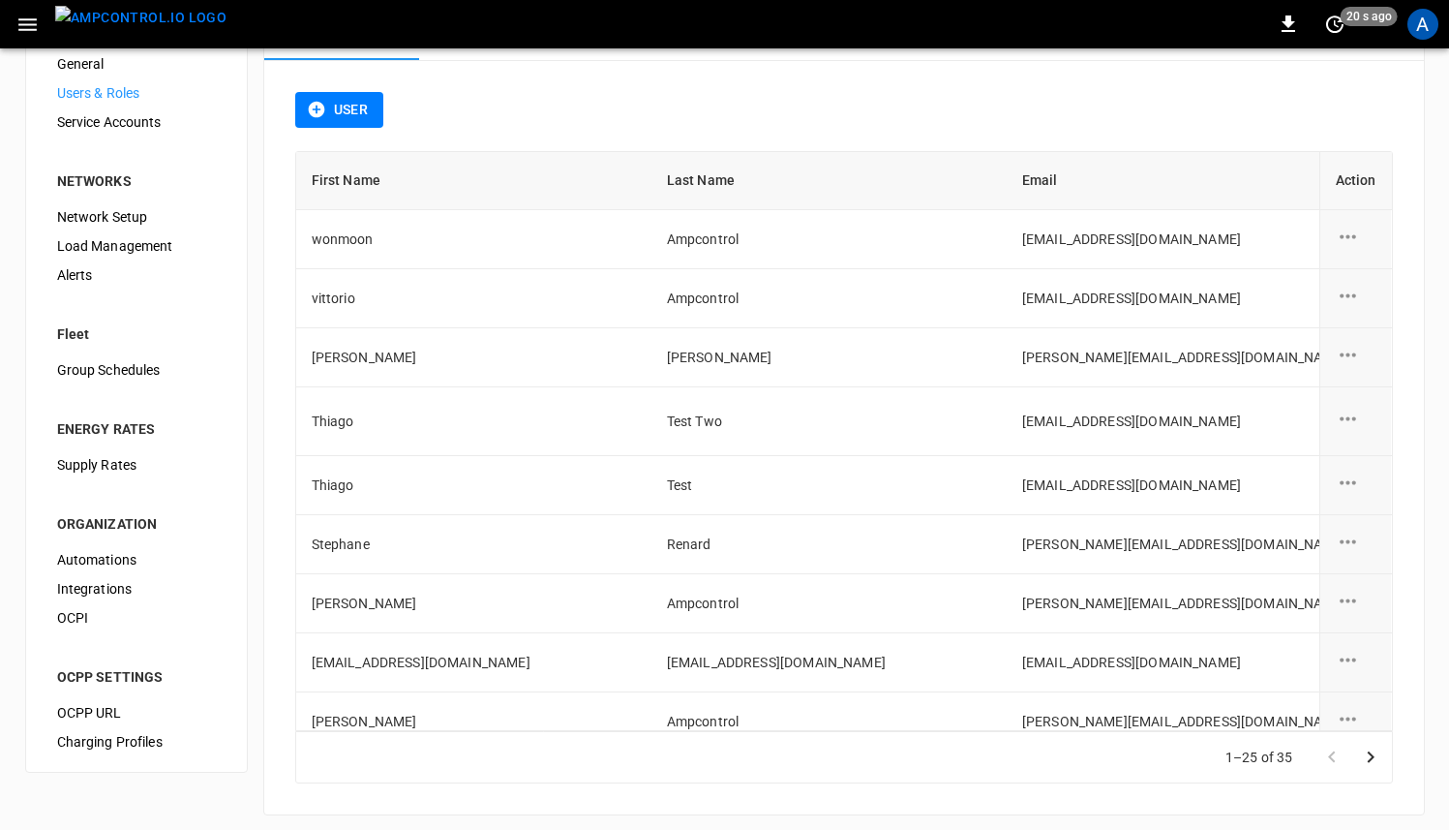
click at [114, 559] on span "Automations" at bounding box center [136, 560] width 159 height 20
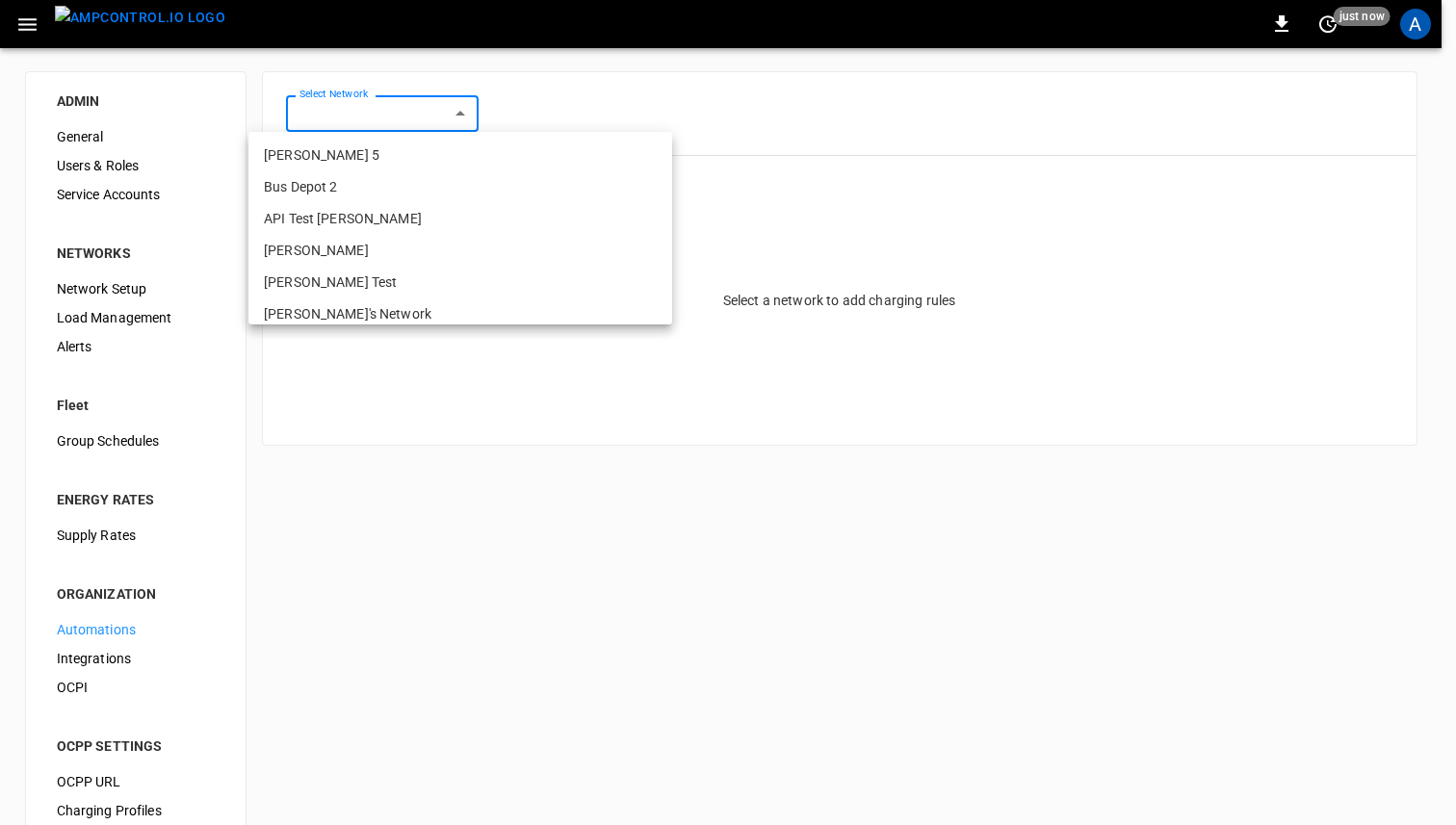
click at [426, 115] on body "0 just now A ADMIN General Users & Roles Service Accounts NETWORKS Network Setu…" at bounding box center [728, 431] width 1456 height 864
click at [369, 524] on div at bounding box center [728, 412] width 1456 height 825
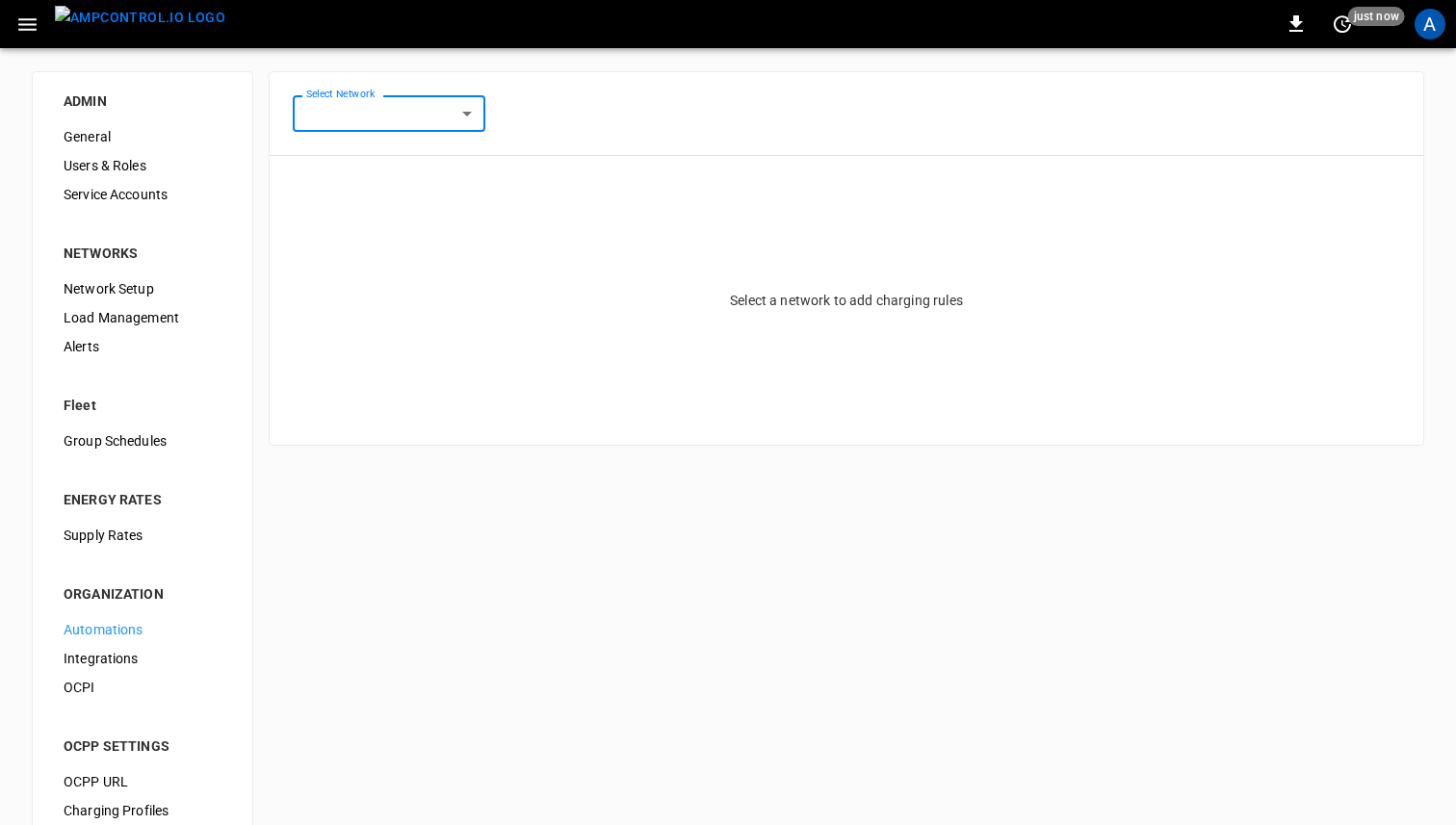
click at [402, 105] on body "0 just now A ADMIN General Users & Roles Service Accounts NETWORKS Network Setu…" at bounding box center [728, 431] width 1456 height 864
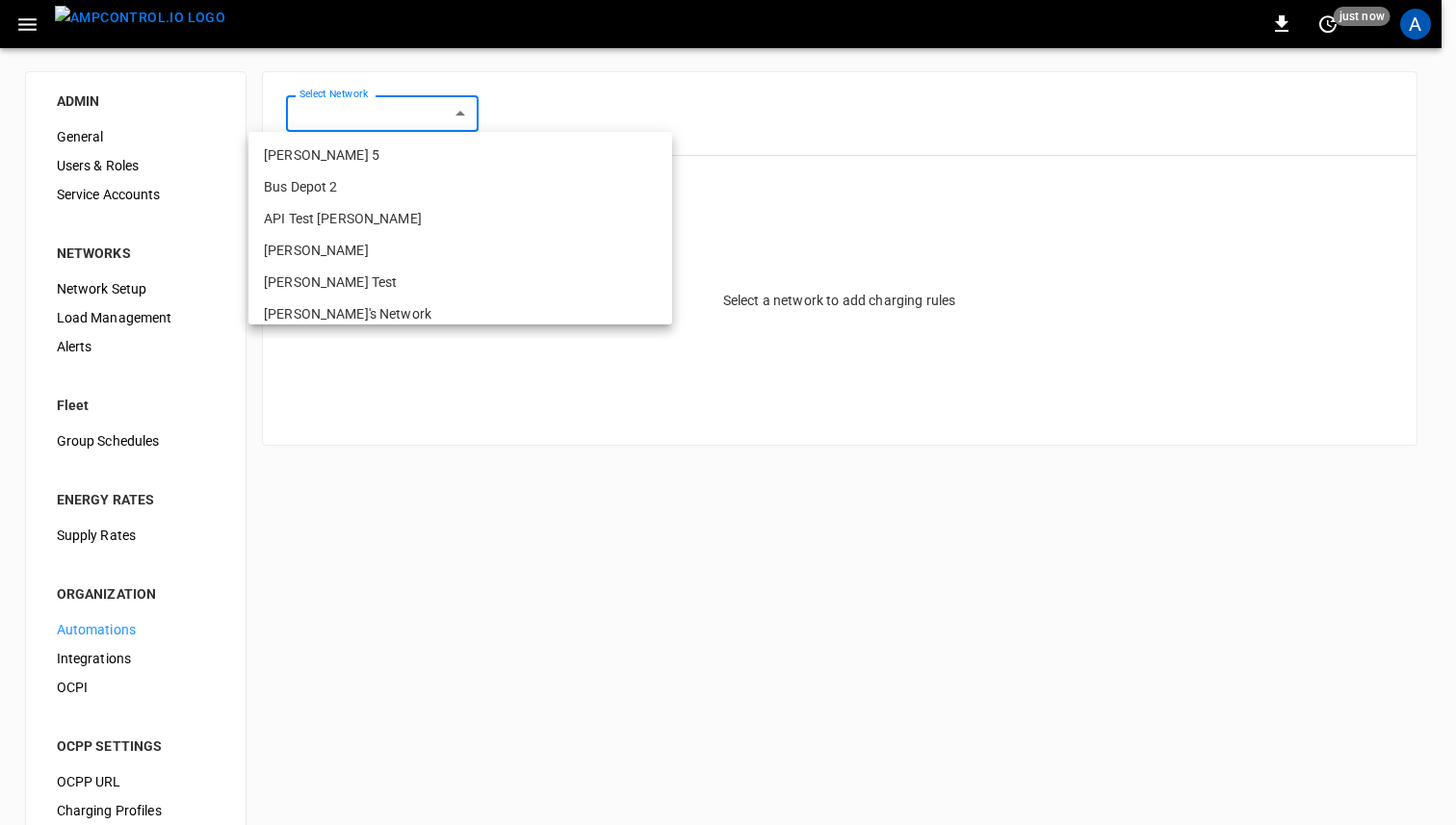
click at [449, 442] on div at bounding box center [728, 412] width 1456 height 825
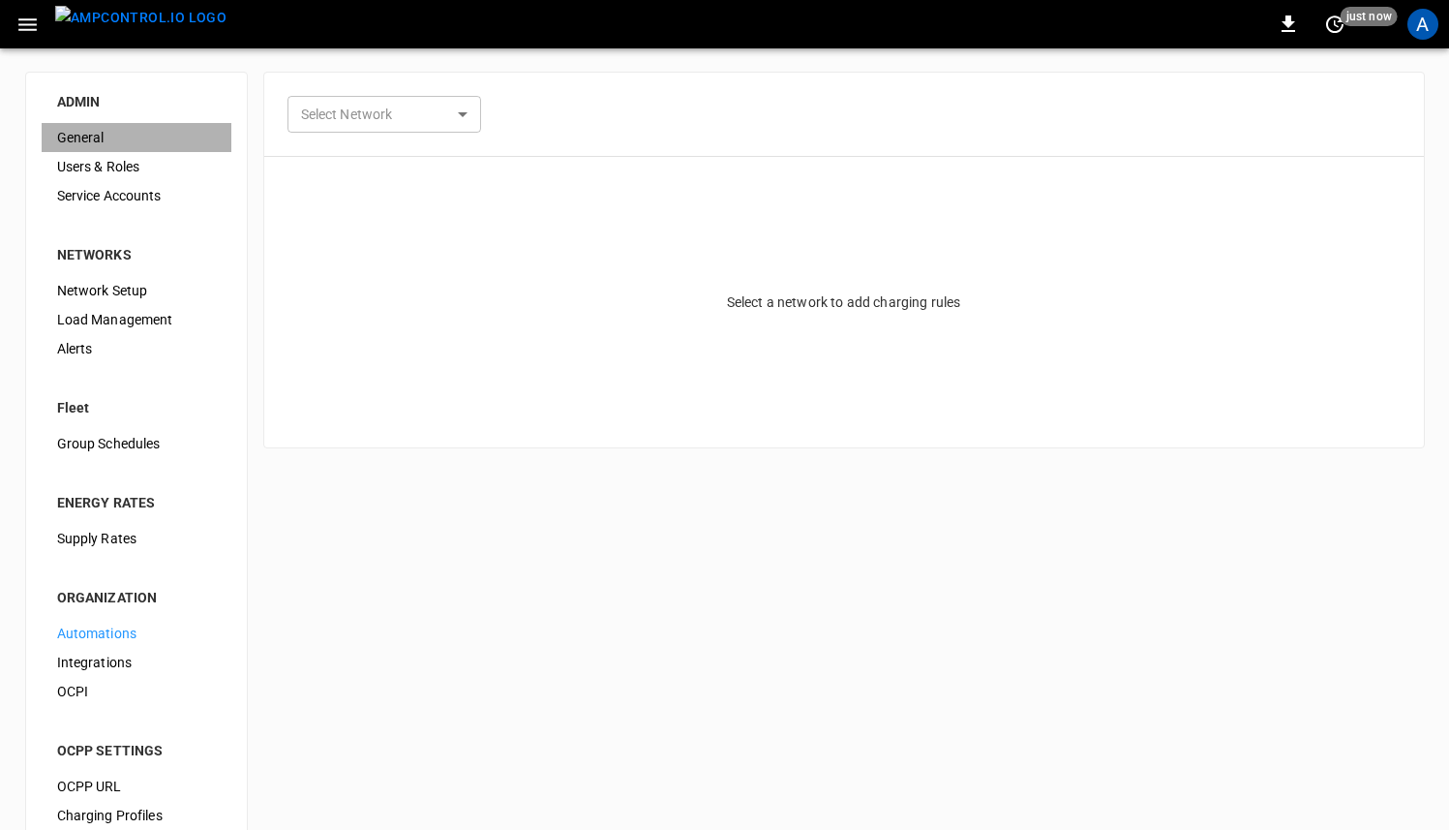
click at [96, 143] on span "General" at bounding box center [136, 138] width 159 height 20
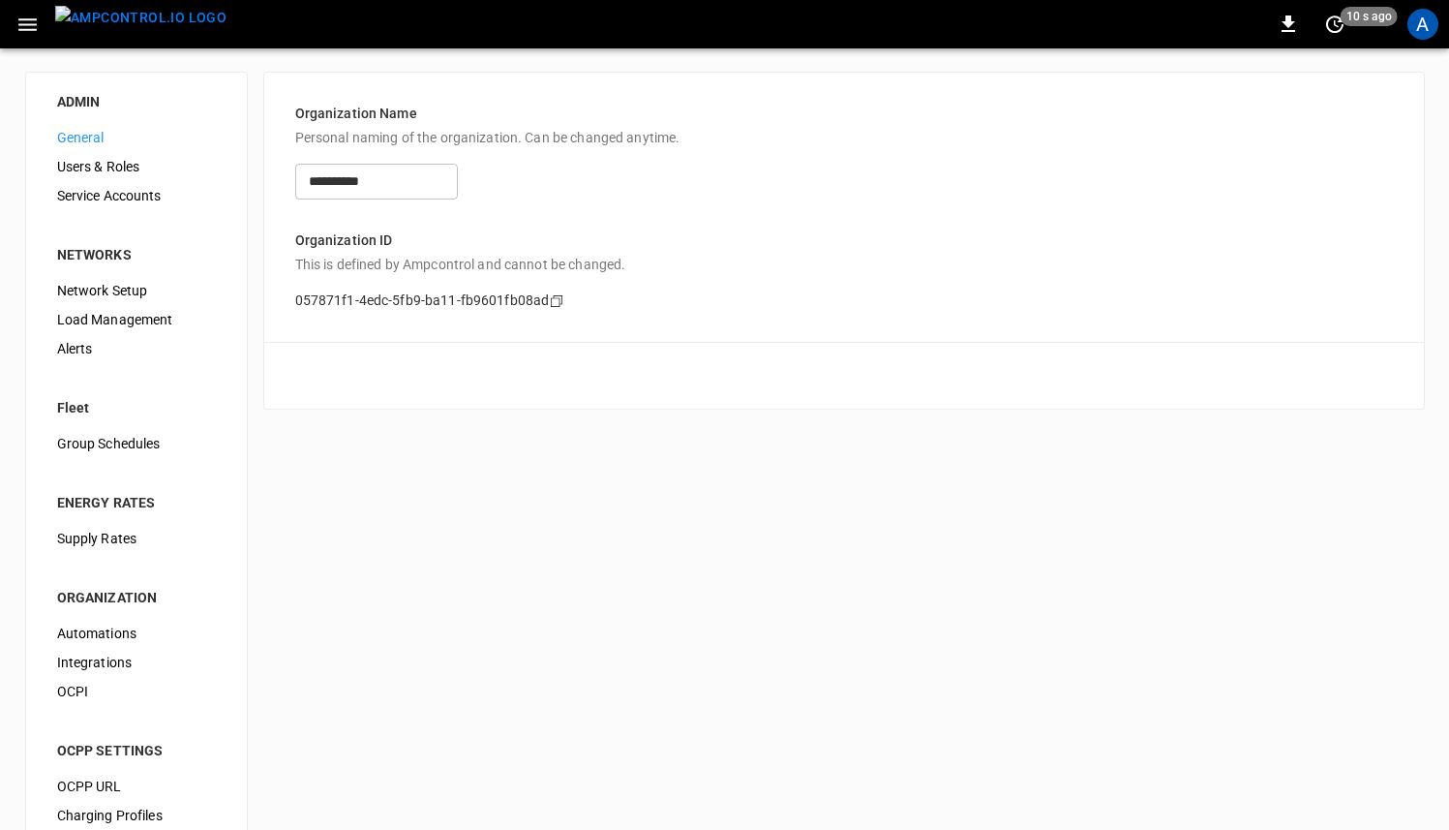
click at [124, 167] on span "Users & Roles" at bounding box center [136, 167] width 159 height 20
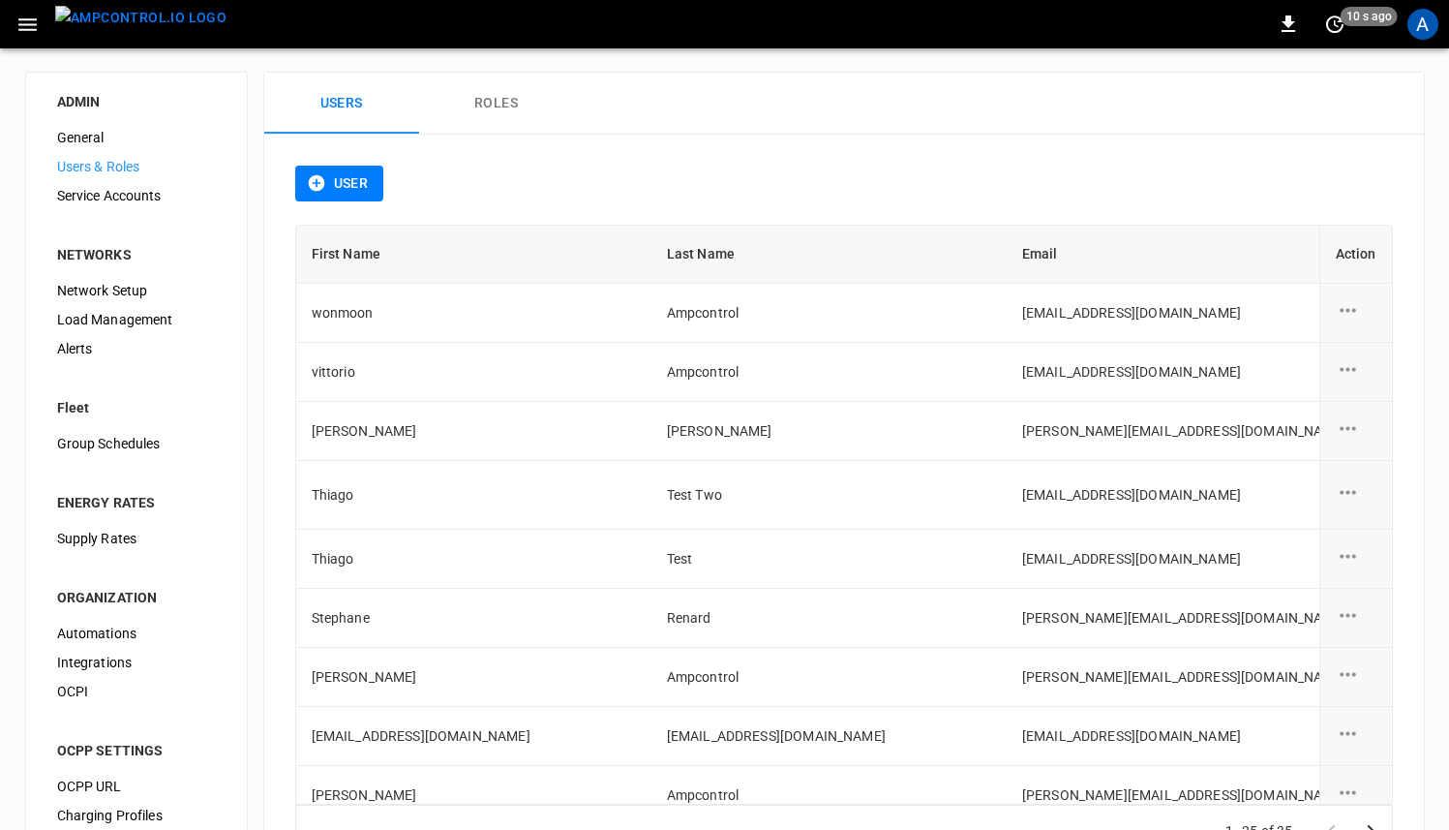
click at [332, 189] on button "User" at bounding box center [339, 184] width 89 height 36
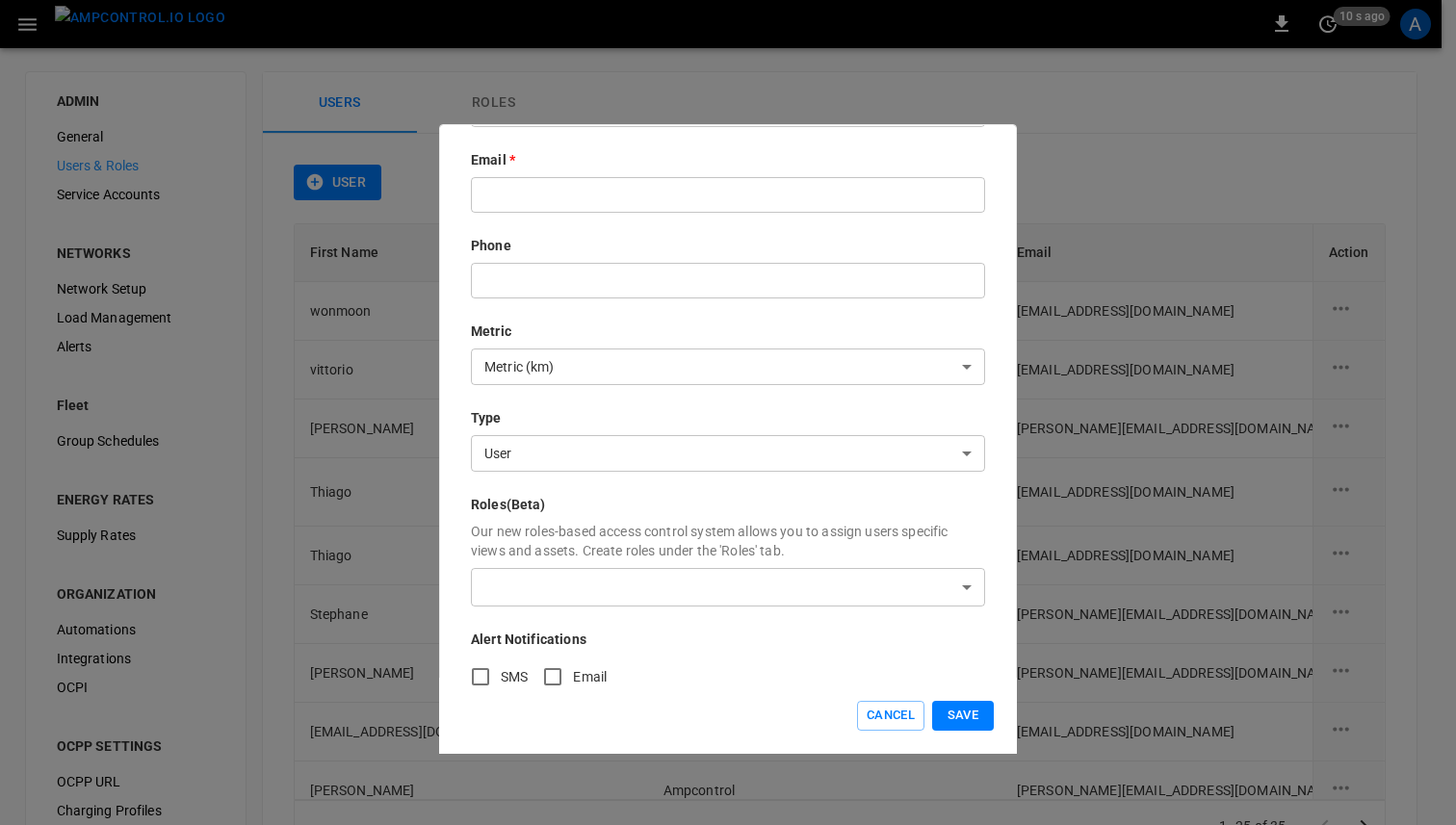
scroll to position [272, 0]
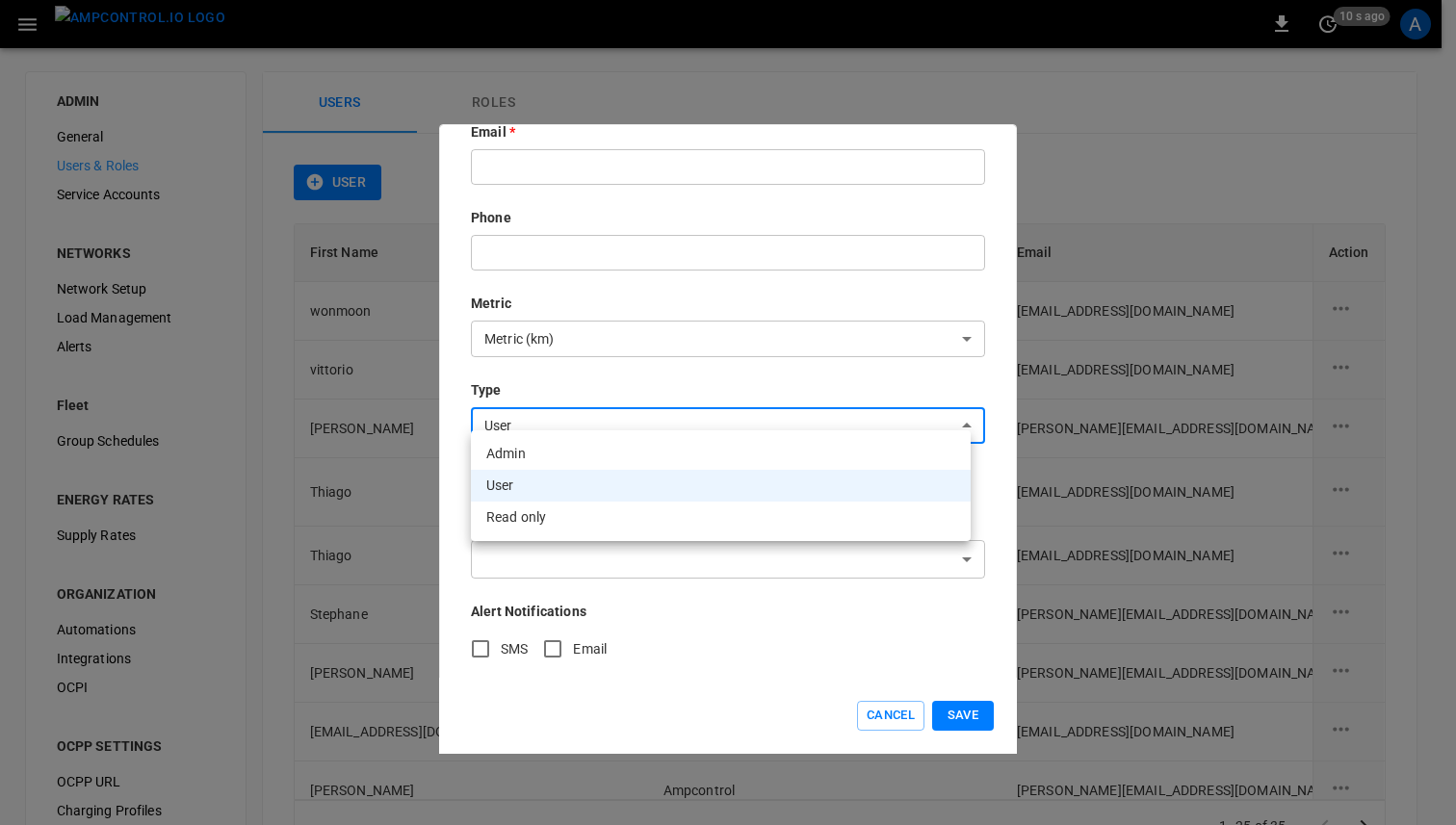
click at [786, 404] on body "0 10 s ago A ADMIN General Users & Roles Service Accounts NETWORKS Network Setu…" at bounding box center [728, 453] width 1456 height 907
click at [837, 643] on div at bounding box center [728, 412] width 1456 height 825
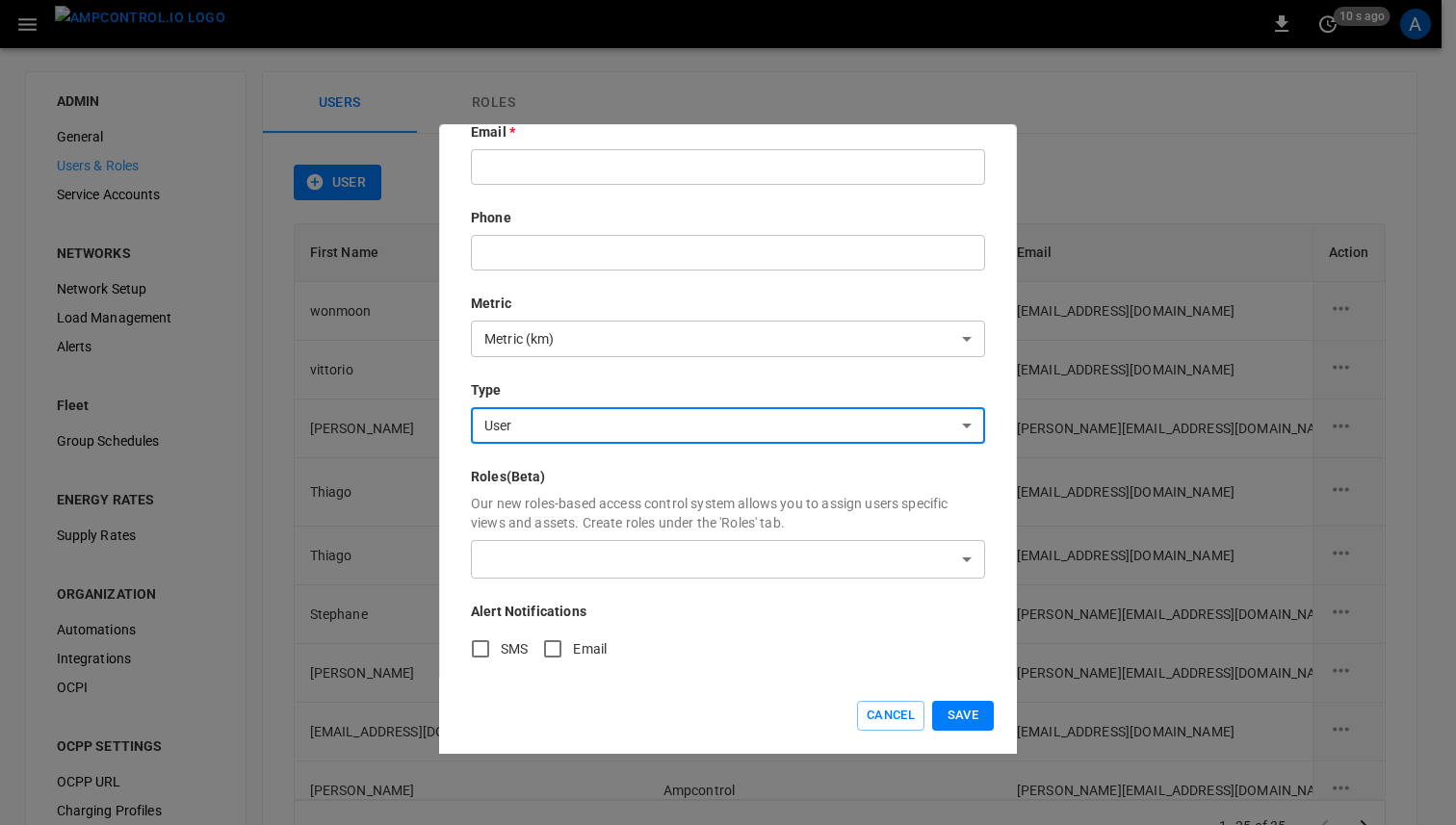
click at [788, 541] on body "0 10 s ago A ADMIN General Users & Roles Service Accounts NETWORKS Network Setu…" at bounding box center [728, 453] width 1456 height 907
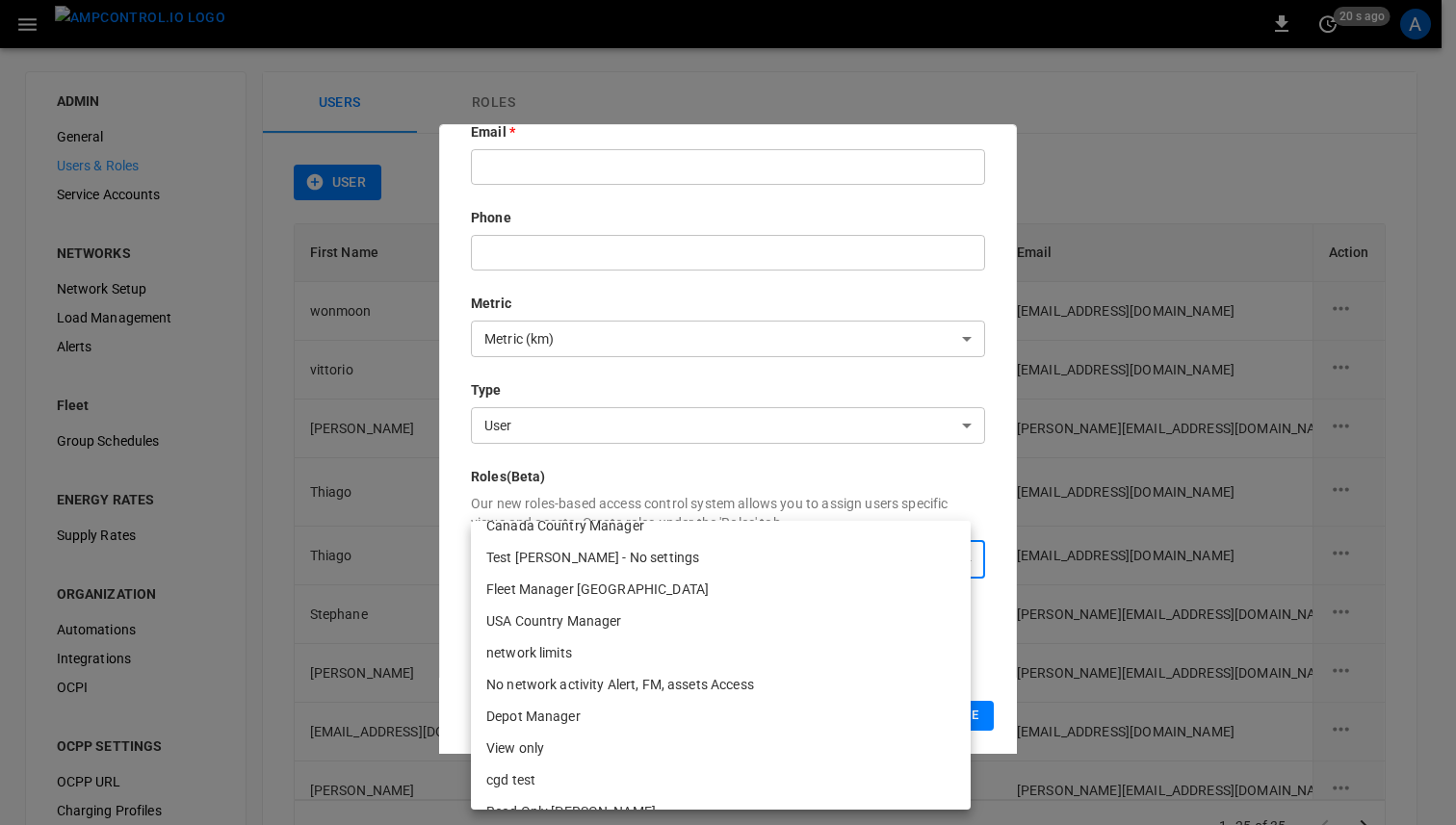
scroll to position [0, 0]
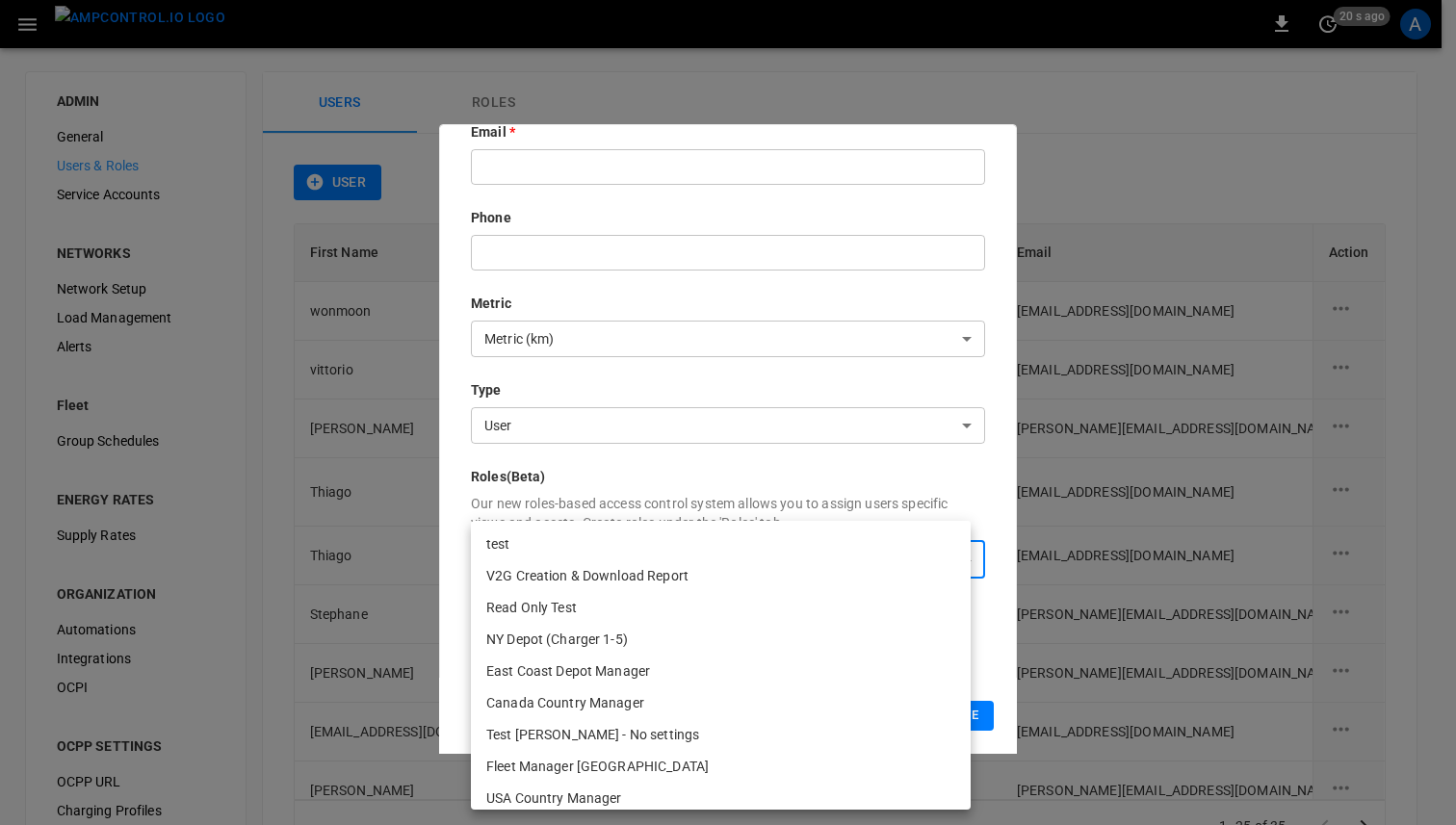
click at [456, 639] on div at bounding box center [728, 412] width 1456 height 825
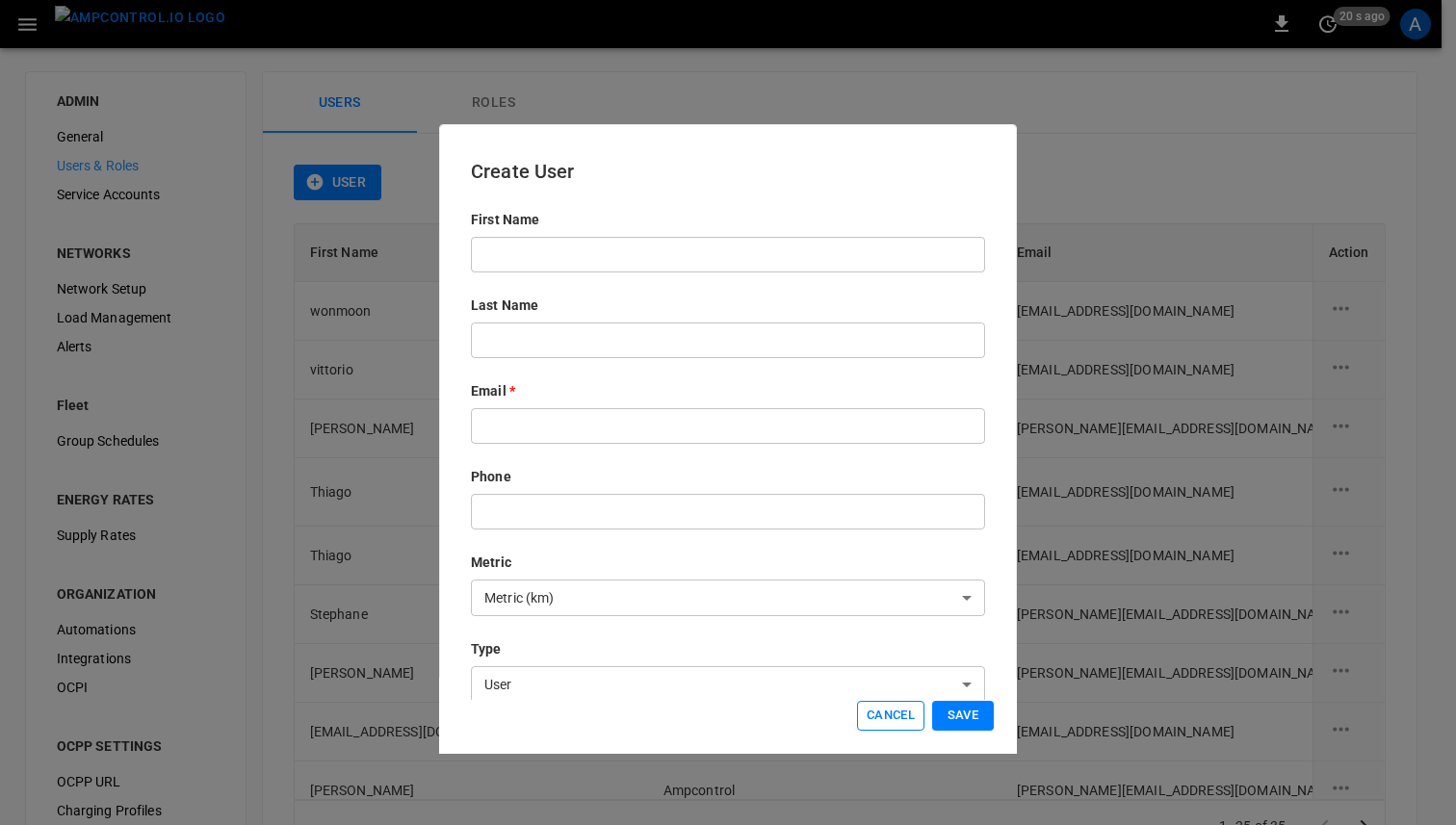
click at [900, 715] on button "Cancel" at bounding box center [891, 716] width 68 height 30
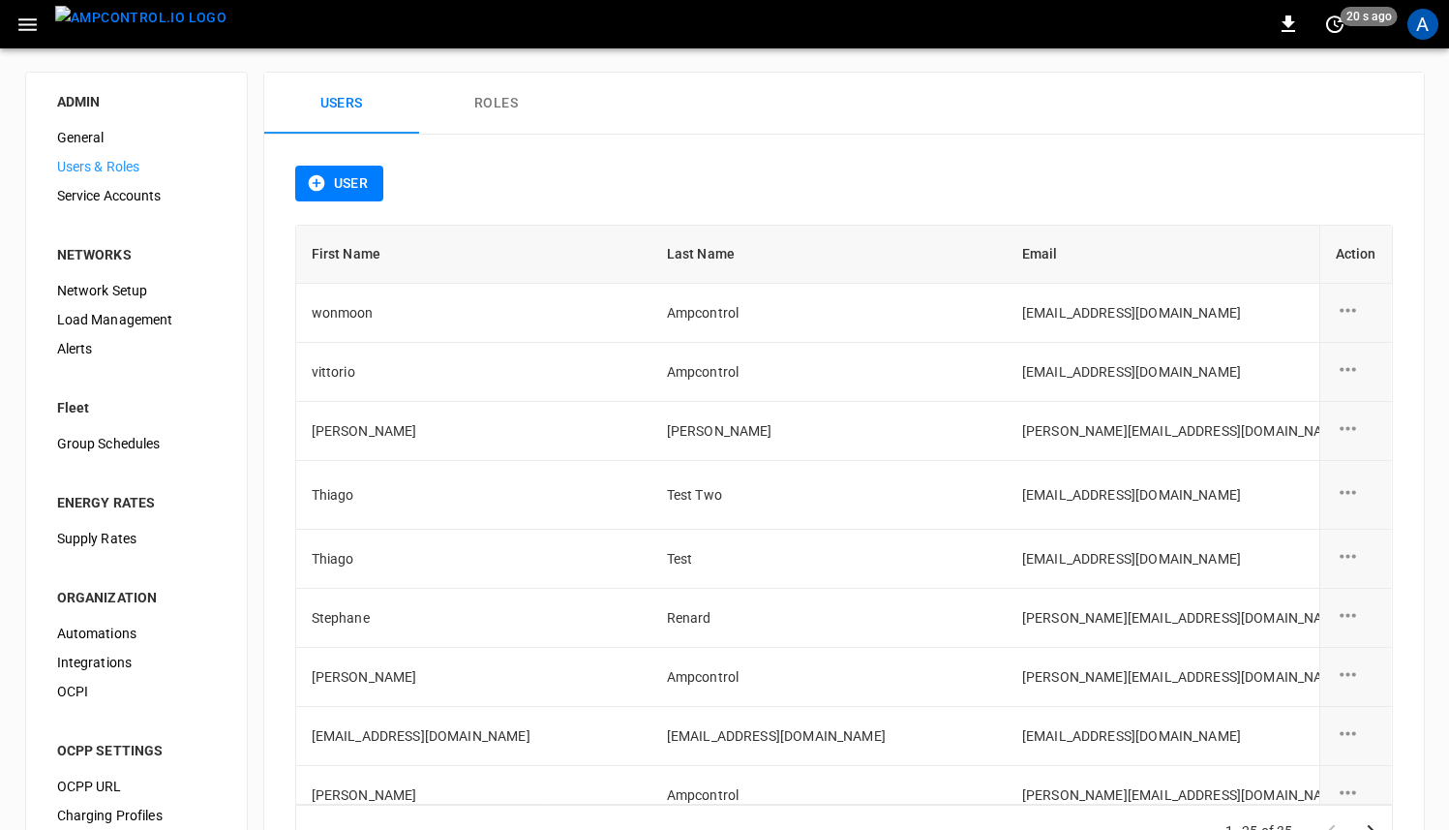
click at [117, 294] on span "Network Setup" at bounding box center [136, 291] width 159 height 20
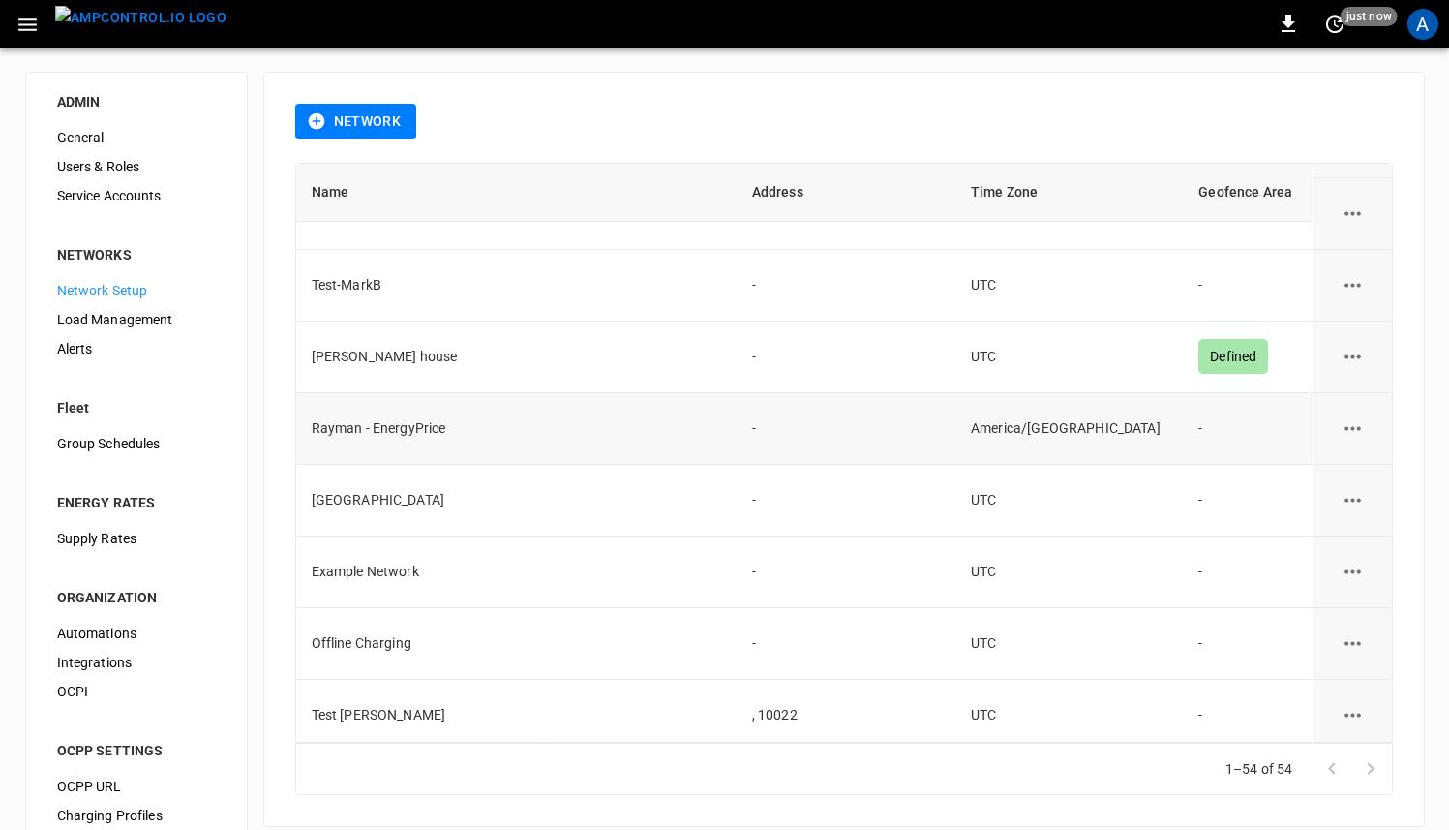
scroll to position [635, 0]
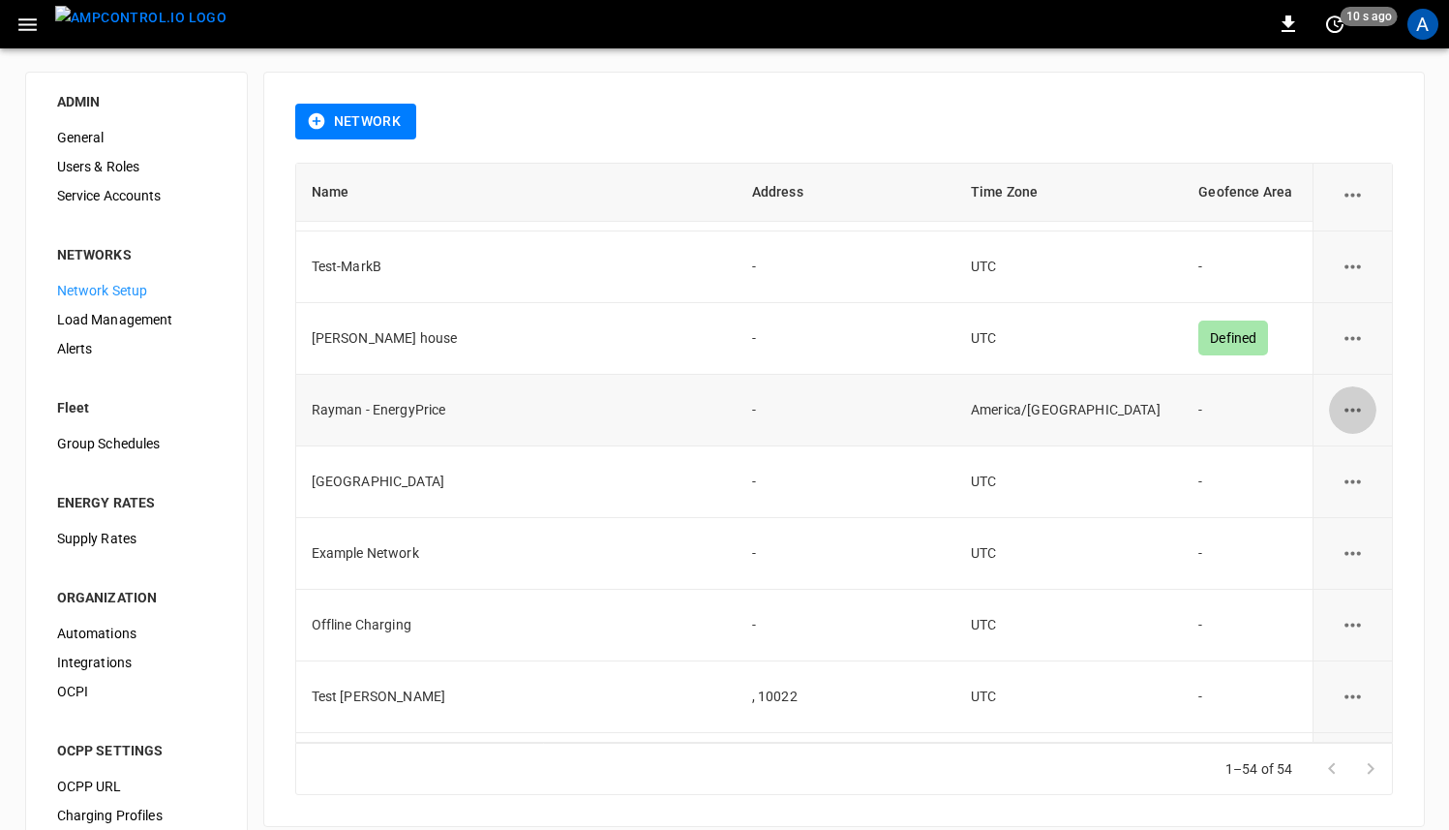
click at [1343, 398] on icon "network options" at bounding box center [1353, 410] width 24 height 24
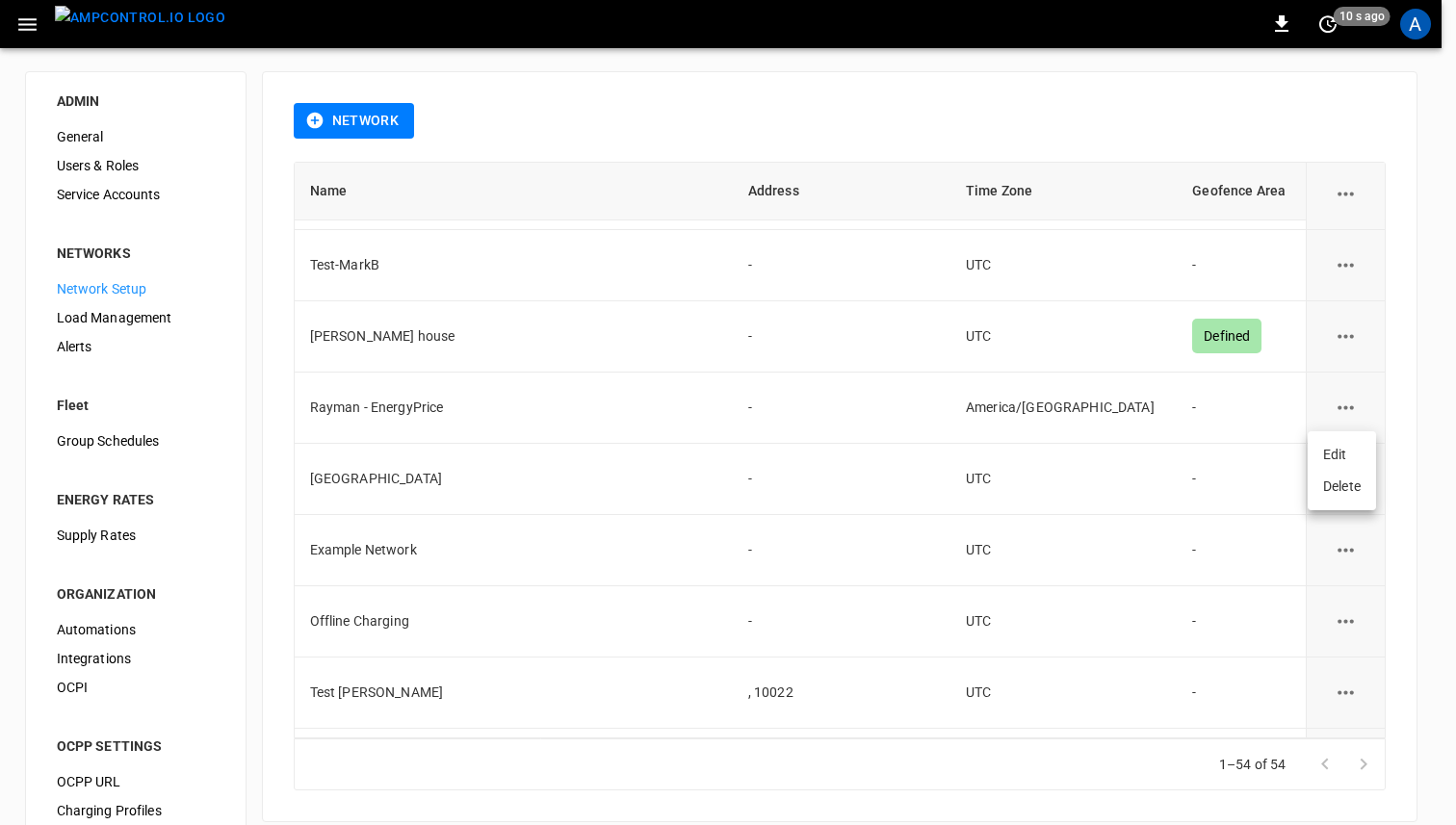
click at [1340, 460] on li "Edit" at bounding box center [1342, 454] width 69 height 32
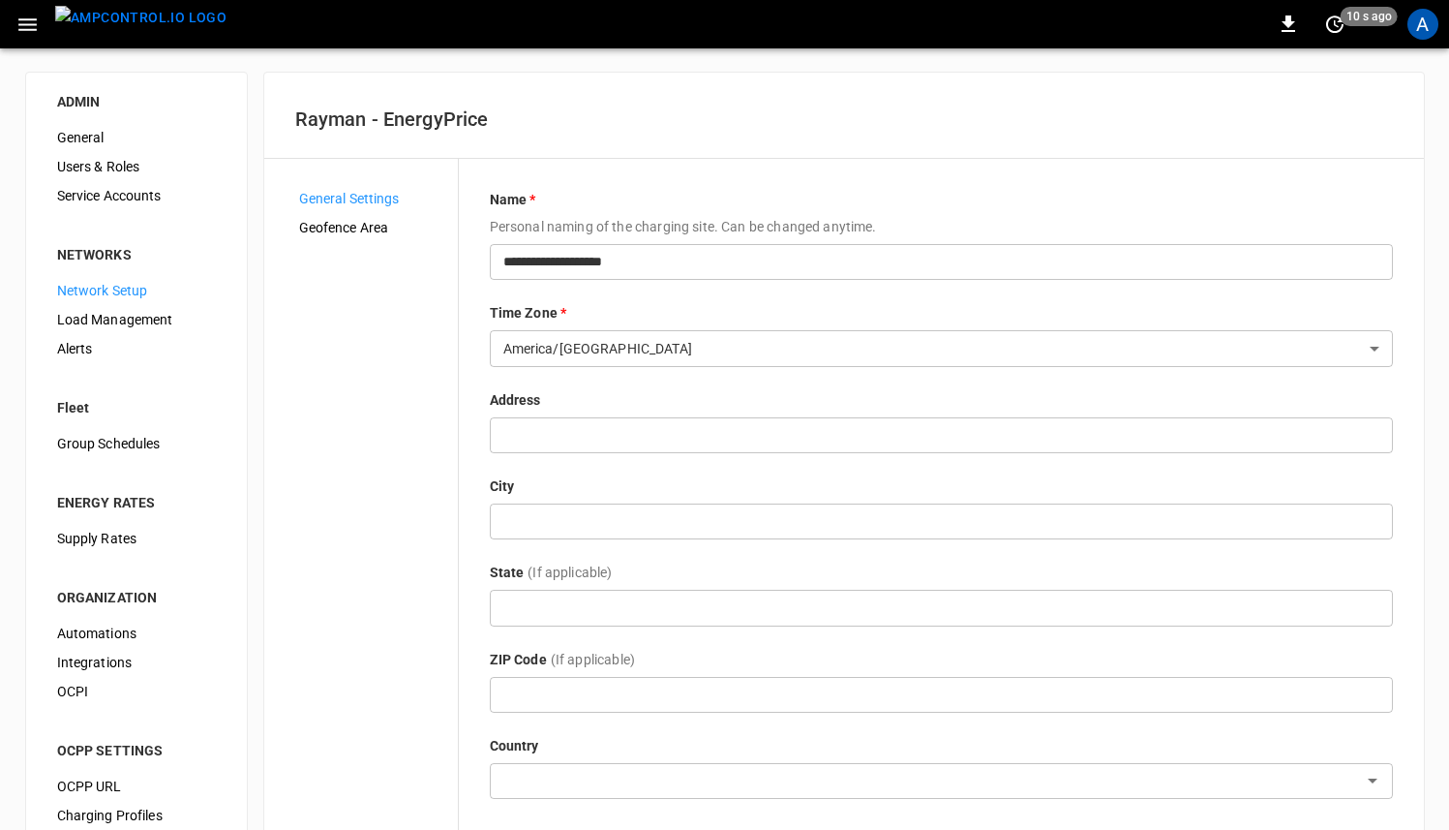
click at [362, 222] on span "Geofence Area" at bounding box center [370, 228] width 143 height 20
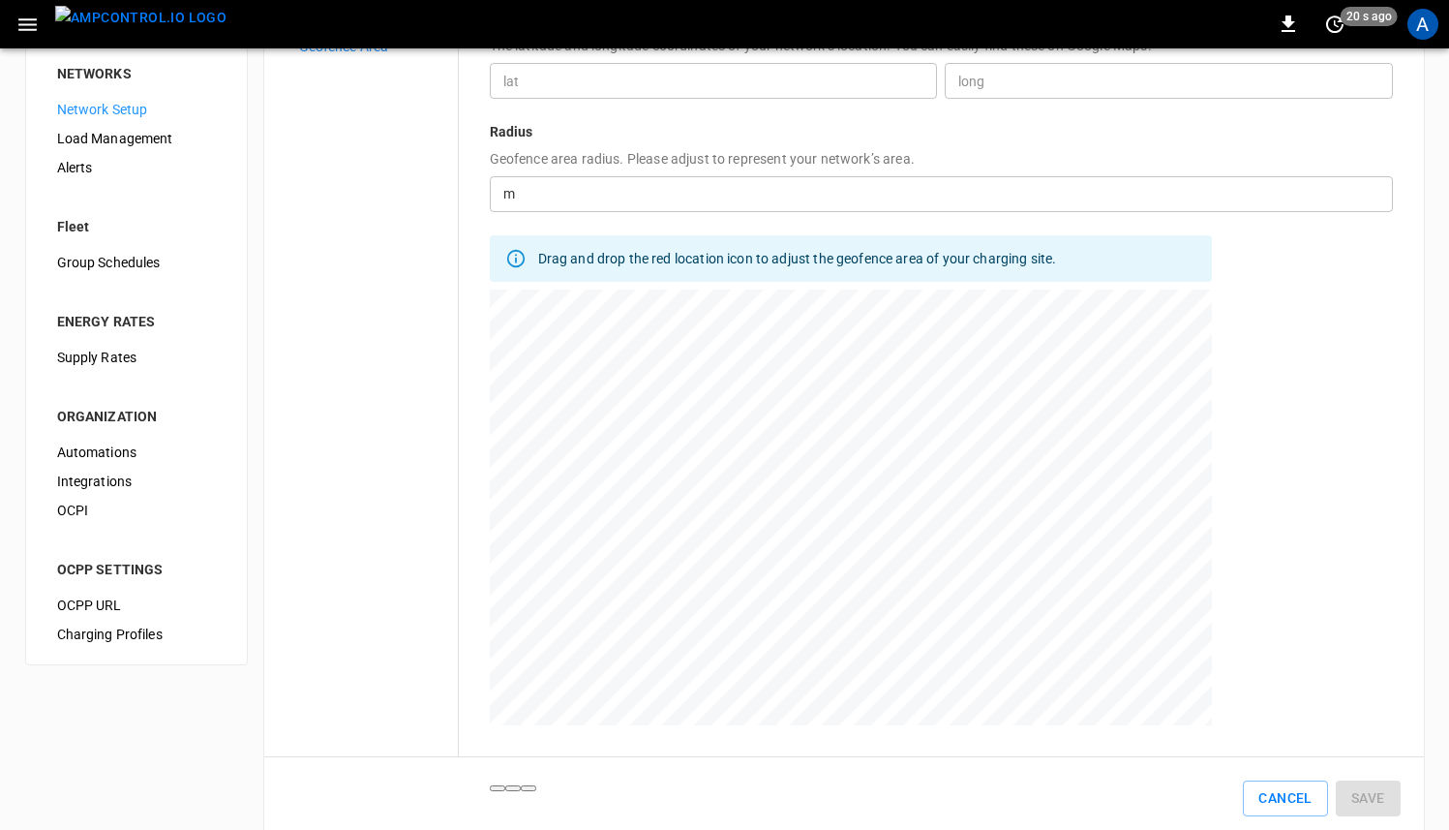
scroll to position [215, 0]
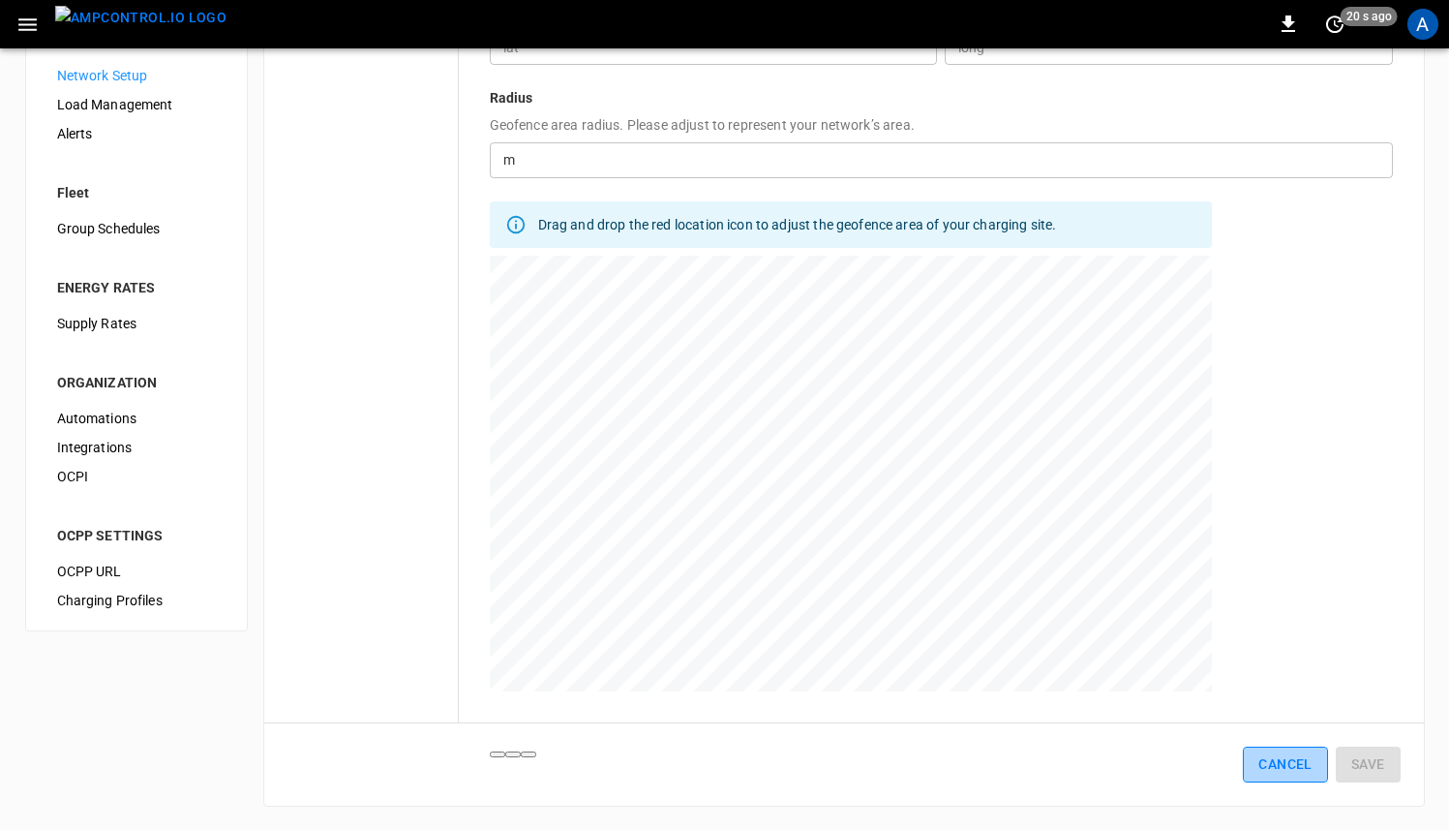
click at [1284, 766] on button "Cancel" at bounding box center [1285, 764] width 84 height 36
